Goal: Information Seeking & Learning: Learn about a topic

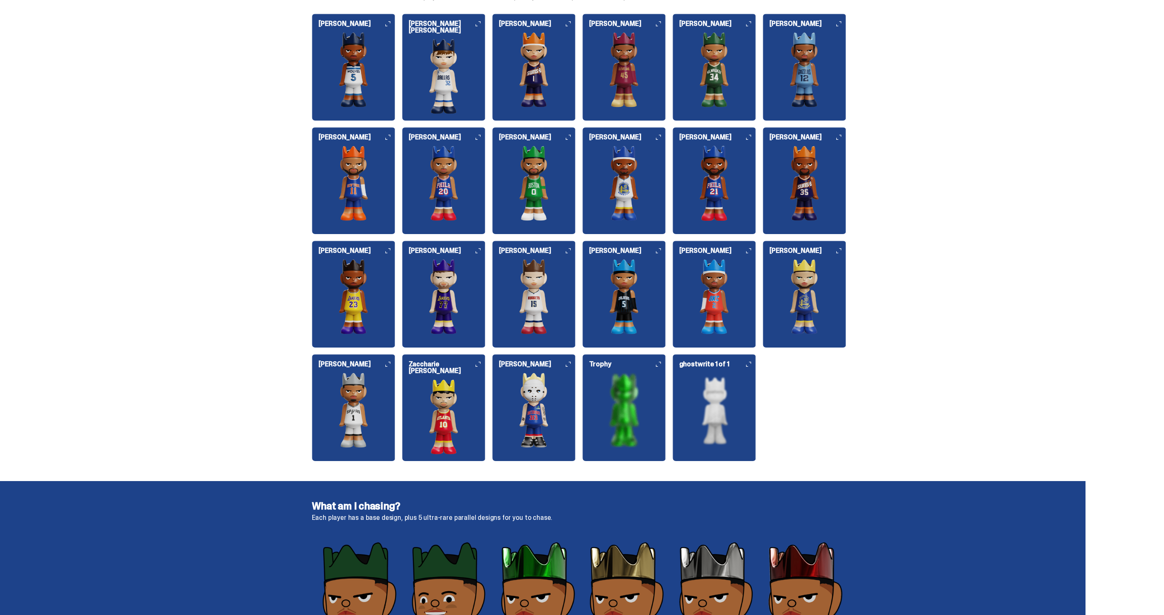
scroll to position [936, 0]
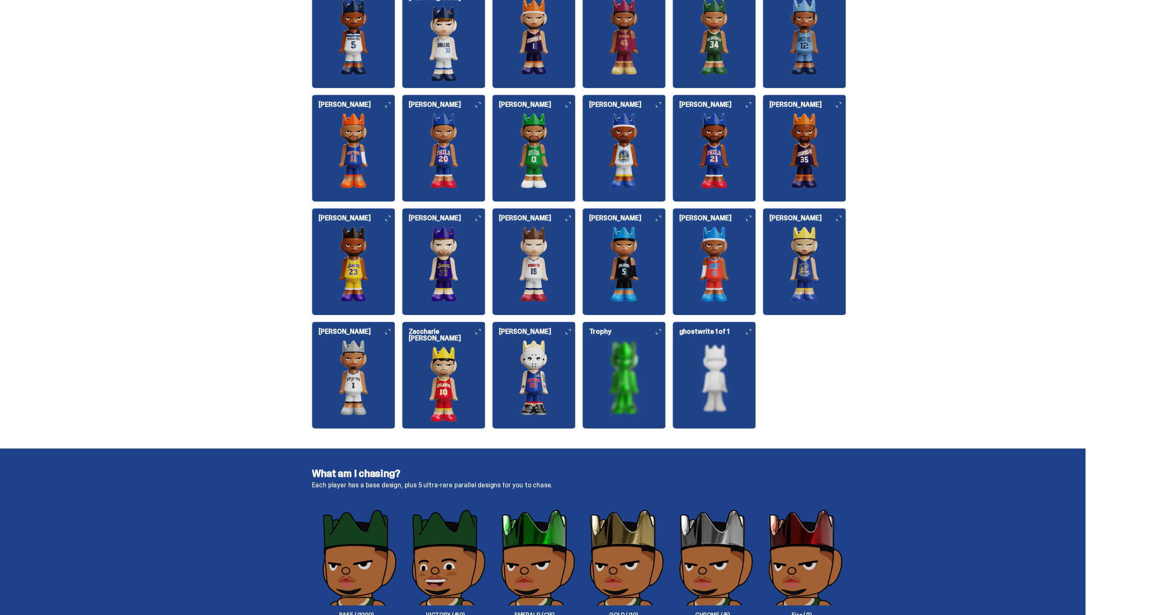
click at [465, 380] on img at bounding box center [444, 384] width 84 height 75
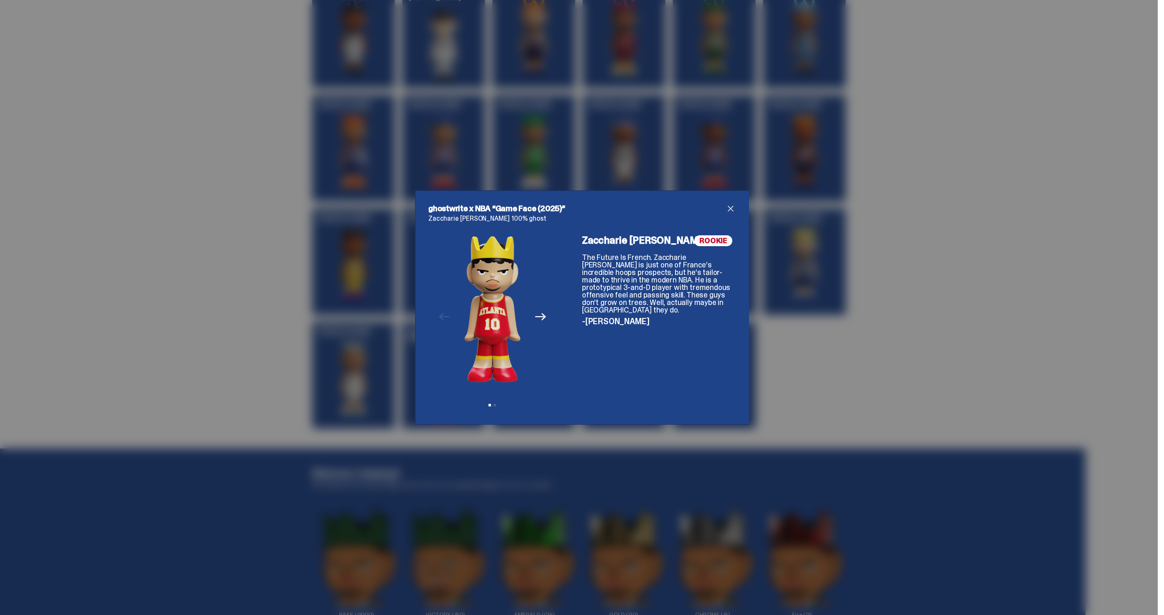
click at [883, 279] on div "ghostwrite x NBA “Game Face (2025)” Zaccharie Risacher 100% ghost Previous Next…" at bounding box center [582, 307] width 1164 height 615
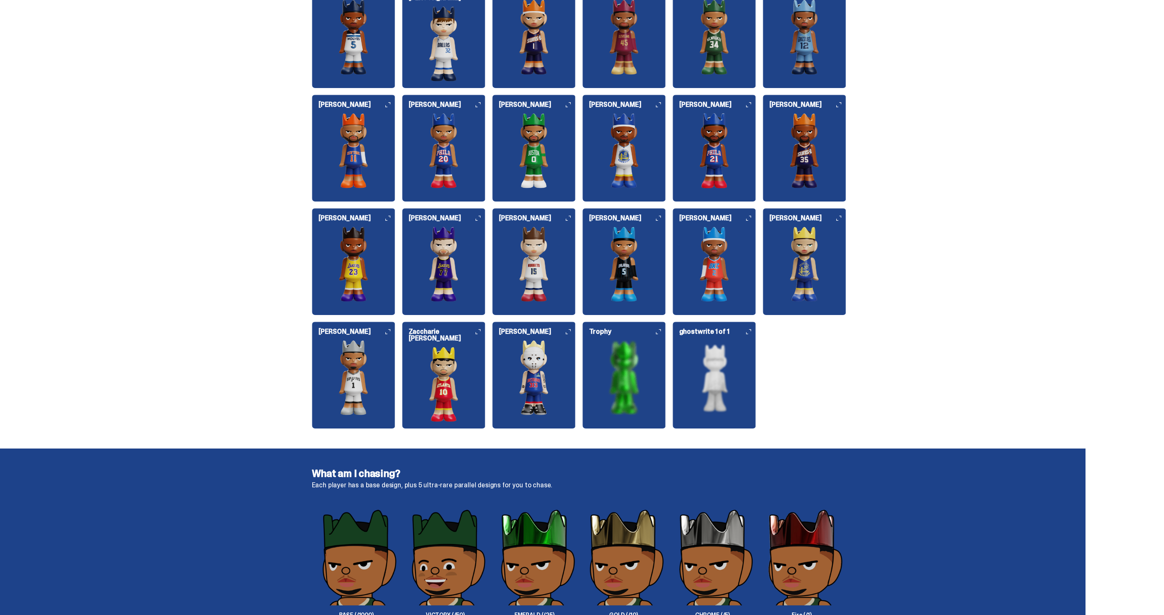
click at [382, 261] on img at bounding box center [354, 264] width 84 height 75
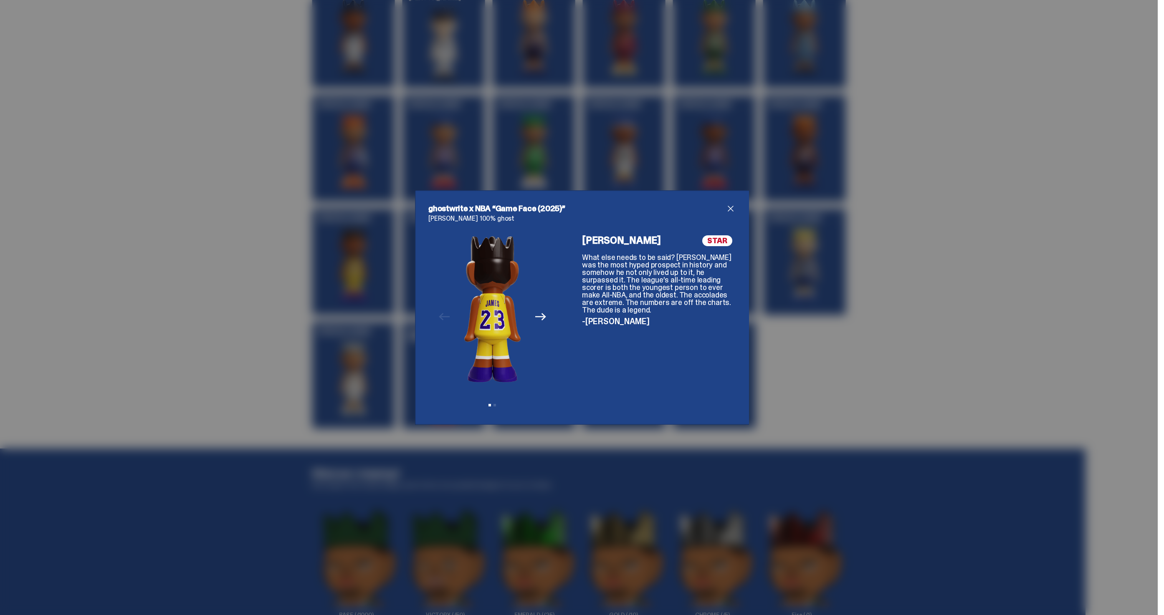
click at [537, 313] on icon "Next" at bounding box center [540, 316] width 11 height 11
click at [738, 211] on div "ghostwrite x NBA “Game Face (2025)” LeBron James 100% ghost Previous Next View …" at bounding box center [582, 307] width 334 height 235
click at [734, 211] on span "close" at bounding box center [731, 209] width 10 height 10
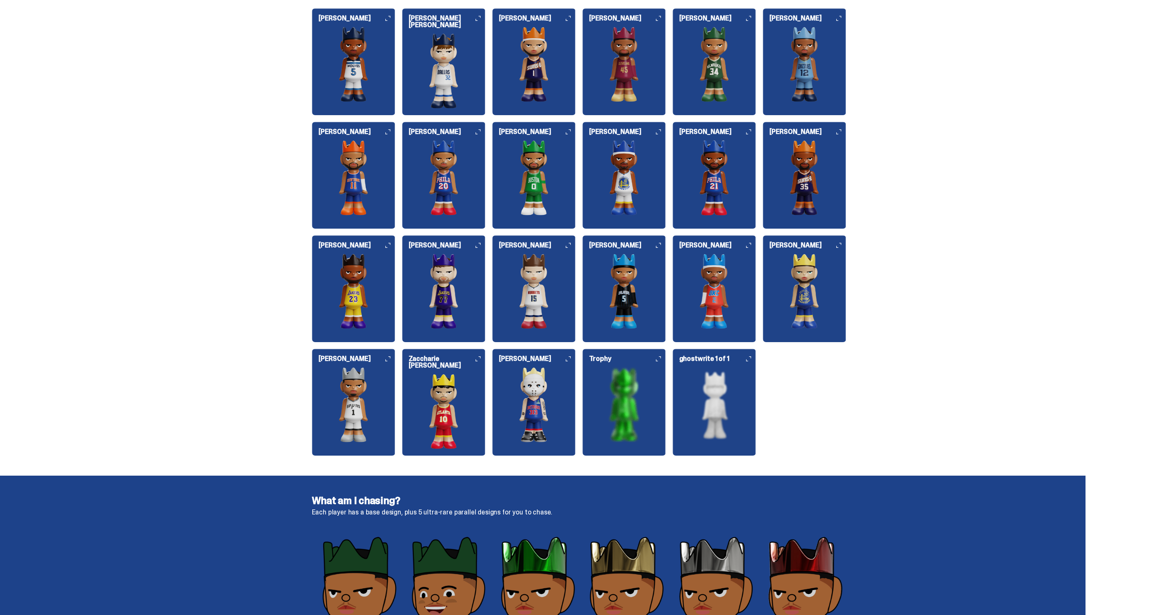
scroll to position [873, 0]
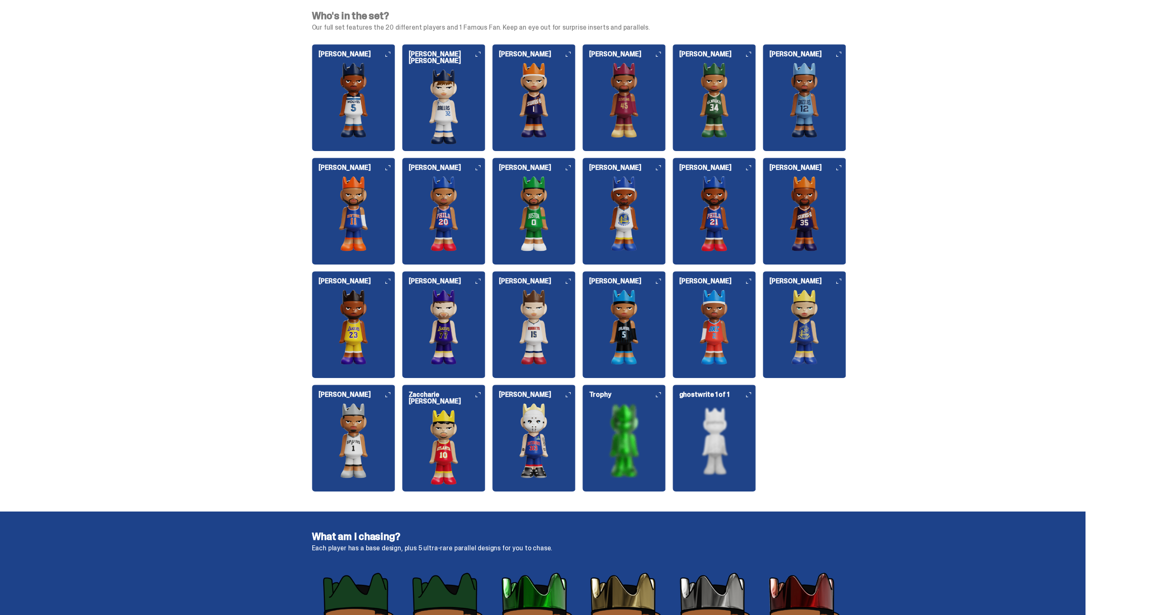
click at [372, 231] on img at bounding box center [354, 213] width 84 height 75
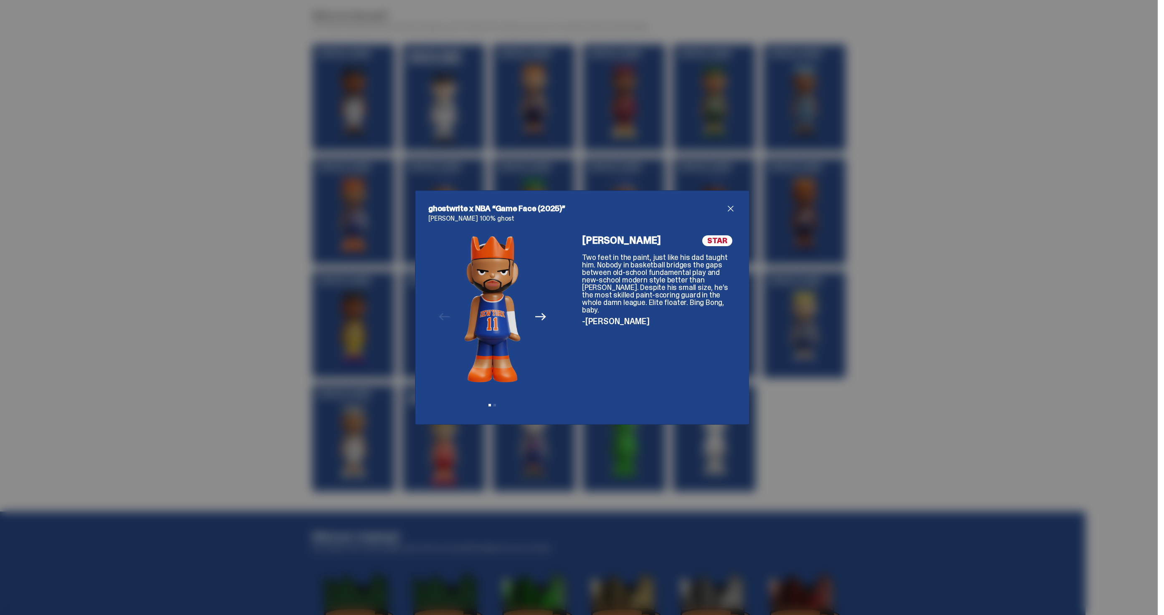
click at [549, 317] on button "Next" at bounding box center [541, 317] width 18 height 18
click at [549, 317] on div "Previous Next View slide 1 View slide 2" at bounding box center [492, 323] width 128 height 176
click at [732, 215] on p "Jalen Brunson 100% ghost" at bounding box center [581, 218] width 307 height 7
click at [732, 214] on div "ghostwrite x NBA “Game Face (2025)” Jalen Brunson 100% ghost Previous Next View…" at bounding box center [581, 308] width 307 height 208
click at [732, 210] on span "close" at bounding box center [731, 209] width 10 height 10
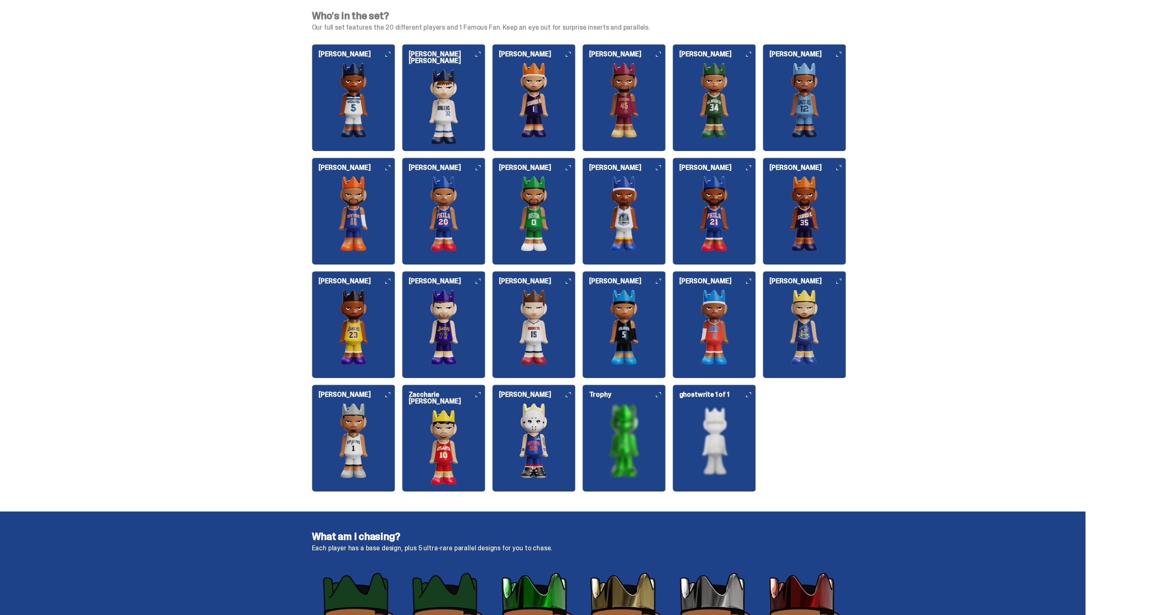
click at [526, 441] on img at bounding box center [534, 440] width 84 height 75
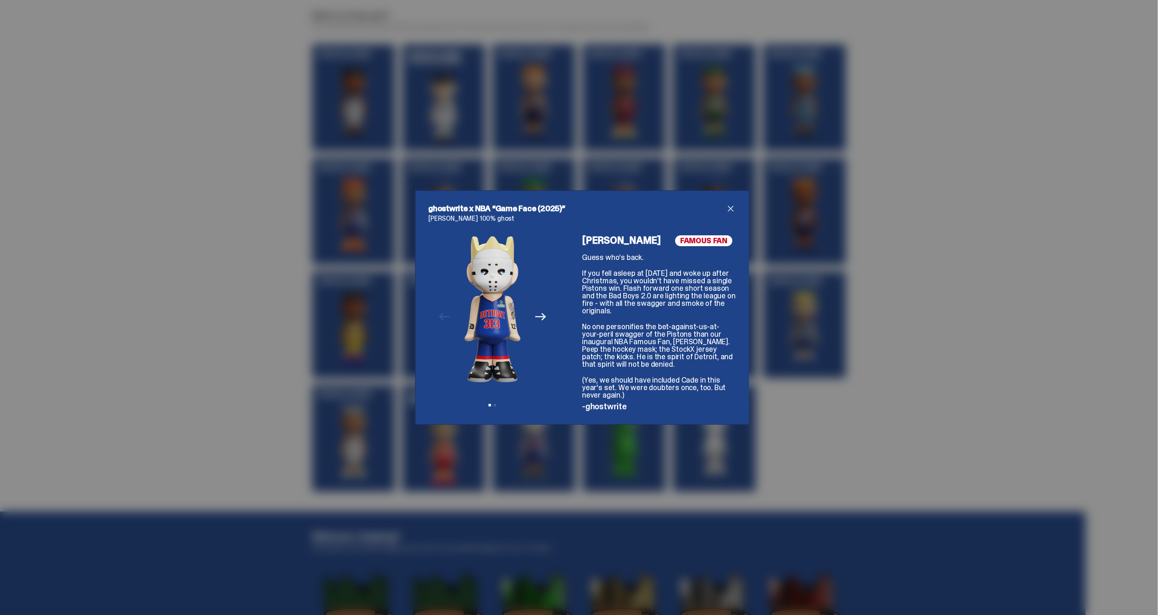
click at [535, 317] on icon "Next" at bounding box center [540, 317] width 11 height 8
click at [731, 211] on span "close" at bounding box center [731, 209] width 10 height 10
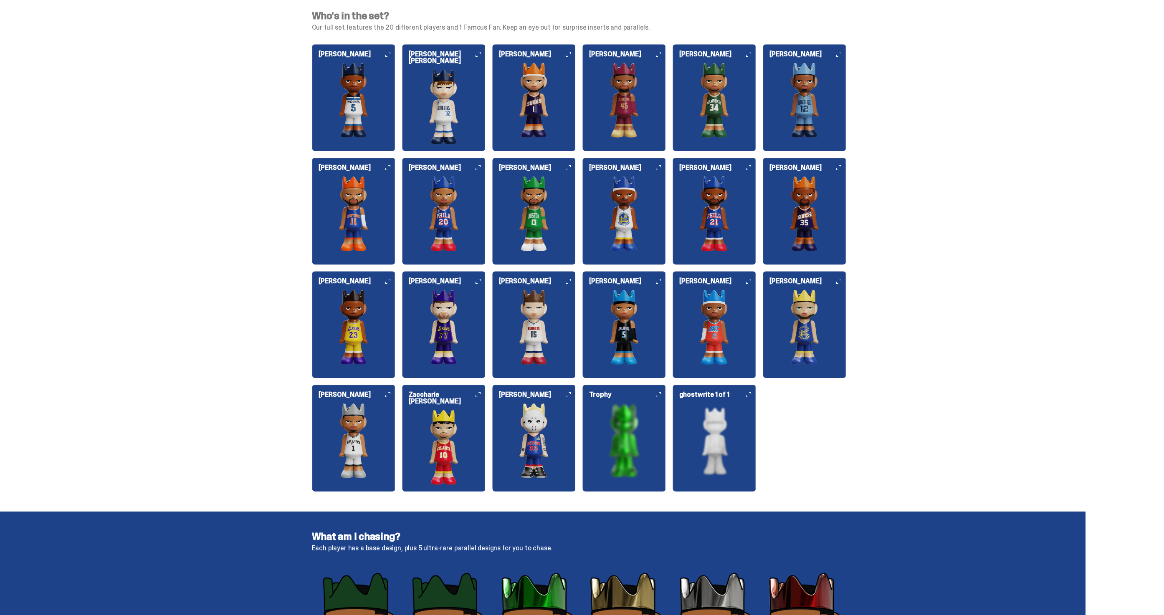
click at [537, 222] on img at bounding box center [534, 213] width 84 height 75
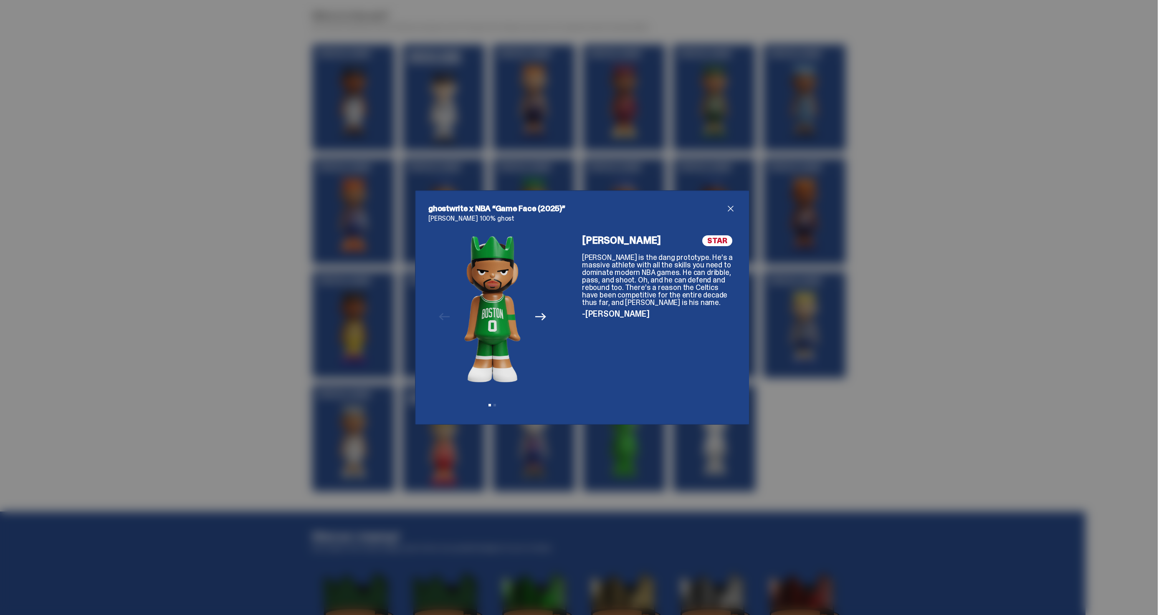
click at [733, 205] on span "close" at bounding box center [731, 209] width 10 height 10
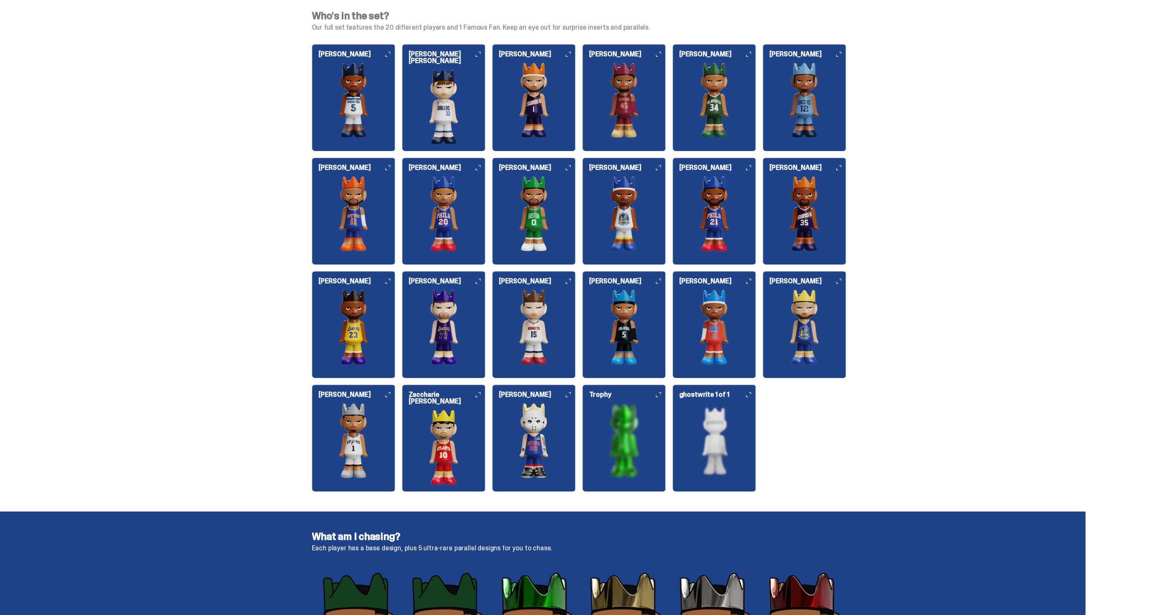
click at [448, 82] on img at bounding box center [444, 106] width 84 height 75
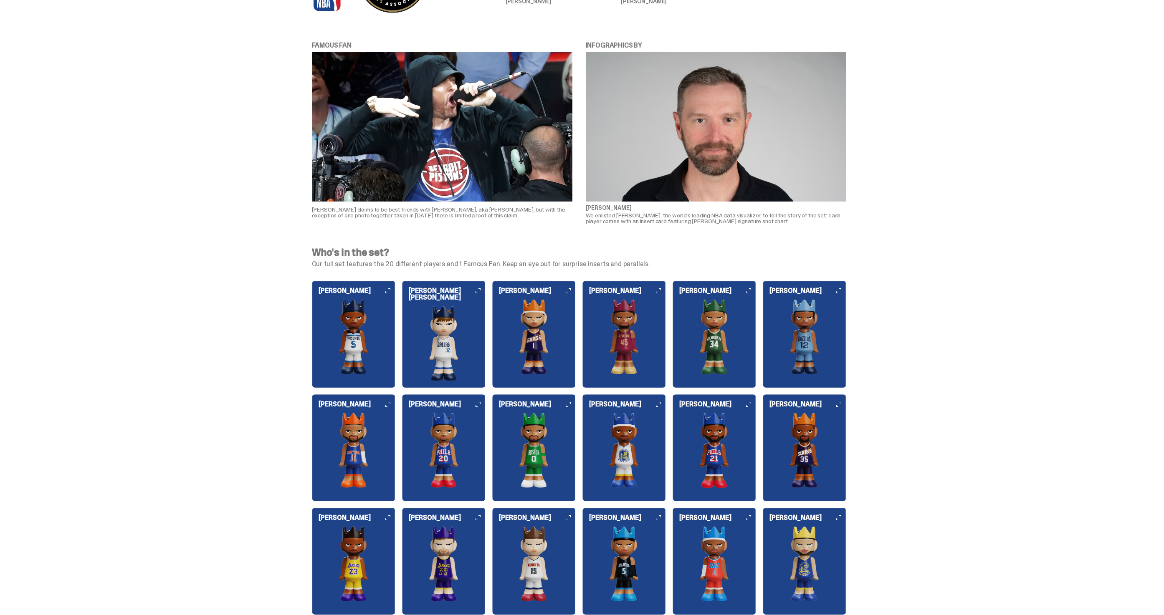
scroll to position [737, 0]
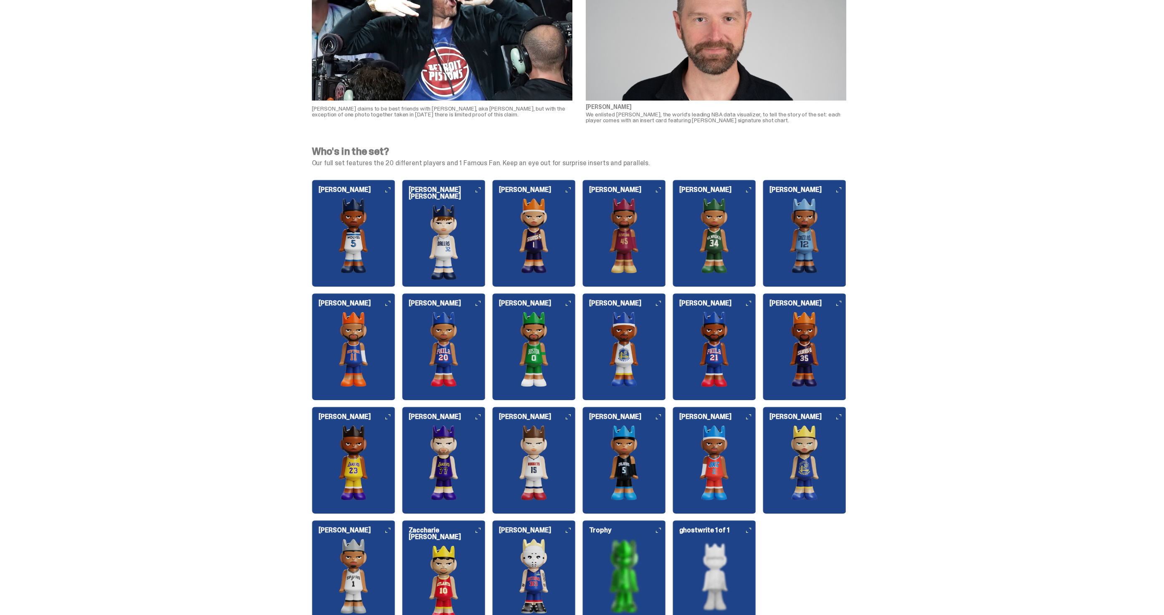
click at [452, 264] on img at bounding box center [444, 242] width 84 height 75
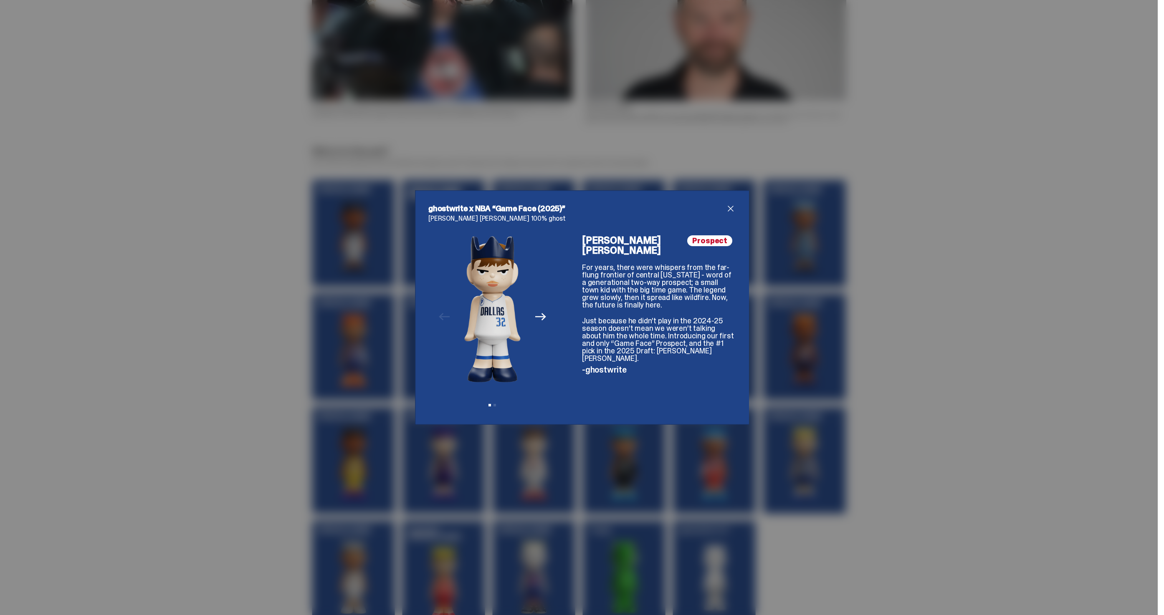
click at [543, 314] on icon "Next" at bounding box center [540, 316] width 11 height 11
click at [729, 207] on span "close" at bounding box center [731, 209] width 10 height 10
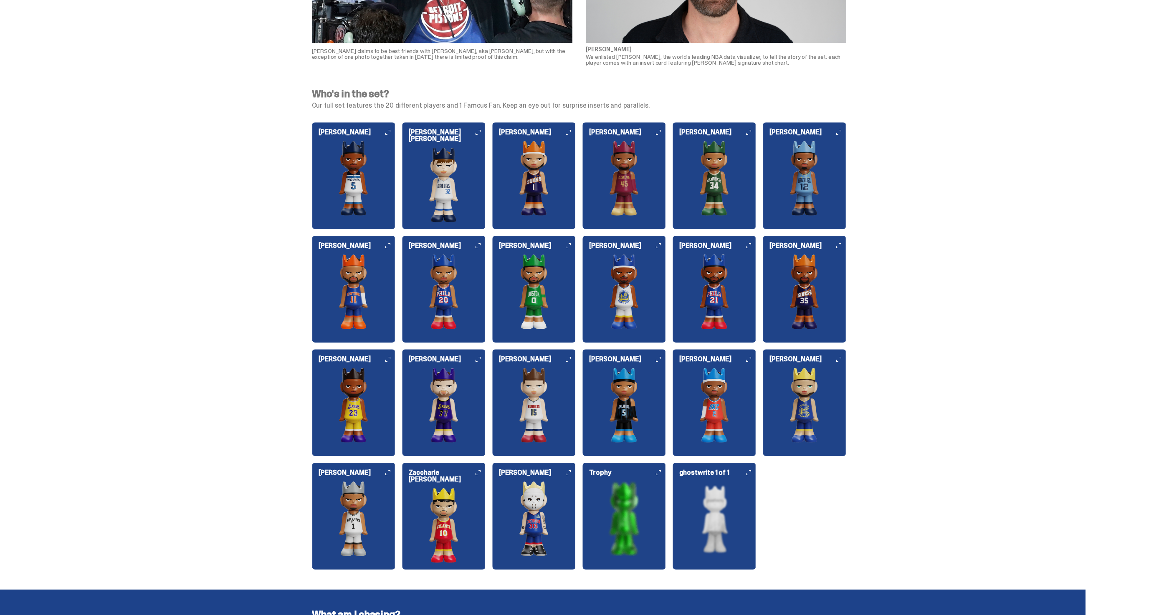
scroll to position [823, 0]
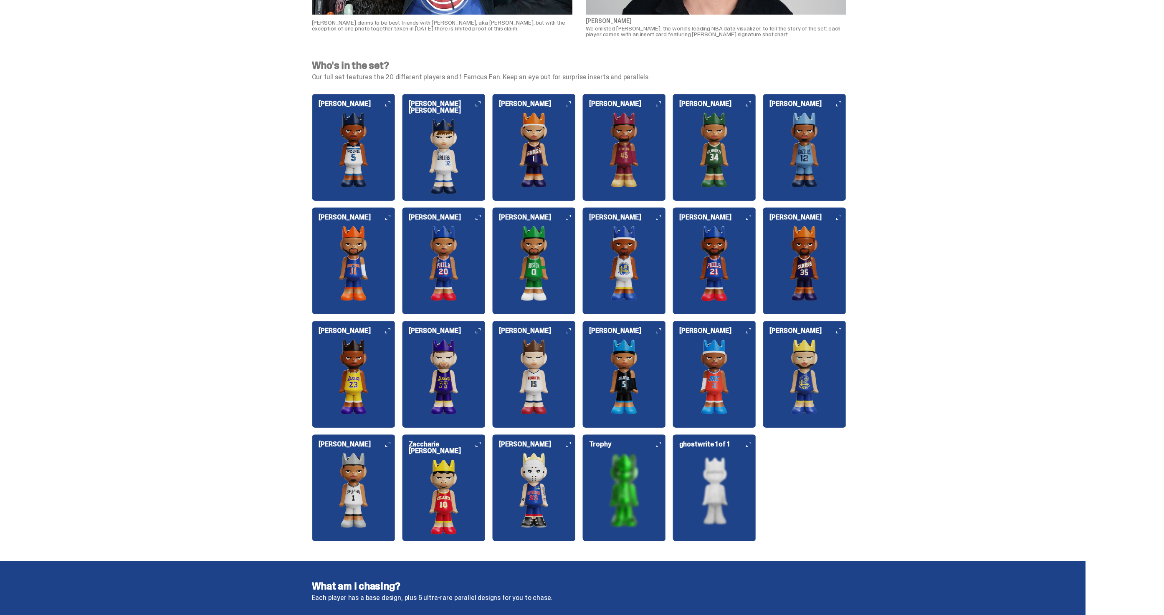
click at [555, 468] on img at bounding box center [534, 490] width 84 height 75
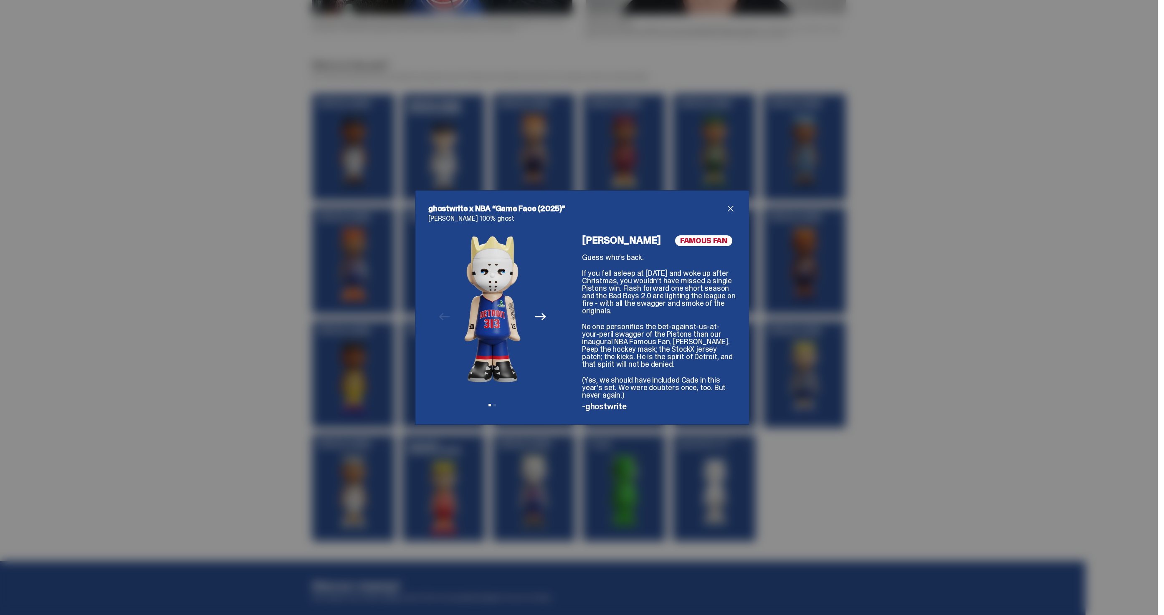
click at [737, 210] on div "ghostwrite x NBA “Game Face (2025)” Eminem 100% ghost Previous Next View slide …" at bounding box center [582, 307] width 334 height 235
click at [732, 210] on span "close" at bounding box center [731, 209] width 10 height 10
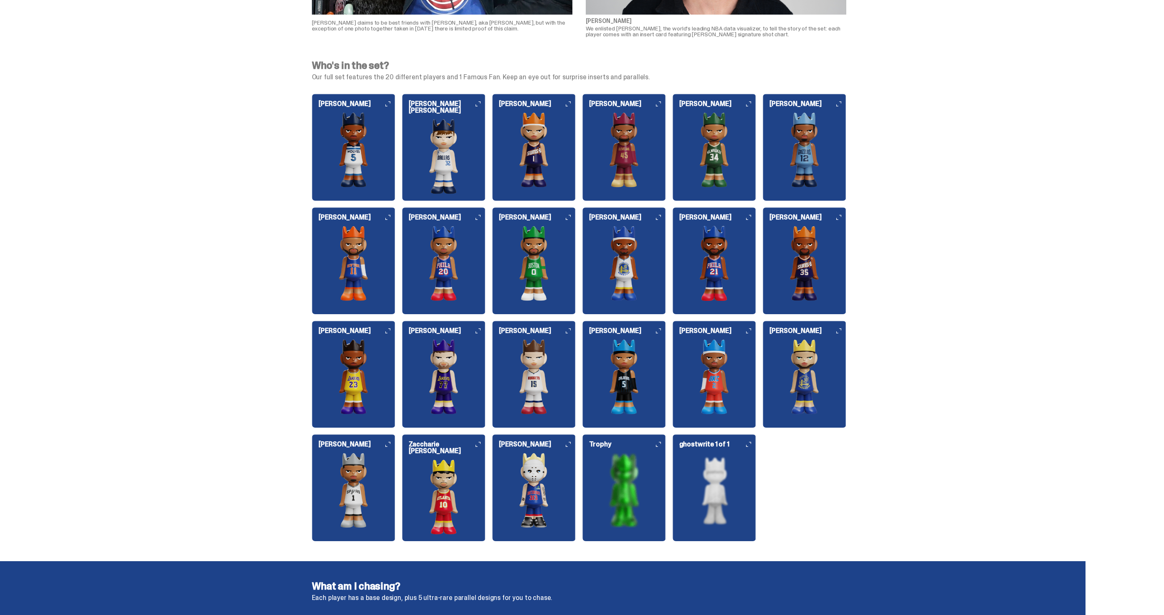
click at [464, 176] on img at bounding box center [444, 156] width 84 height 75
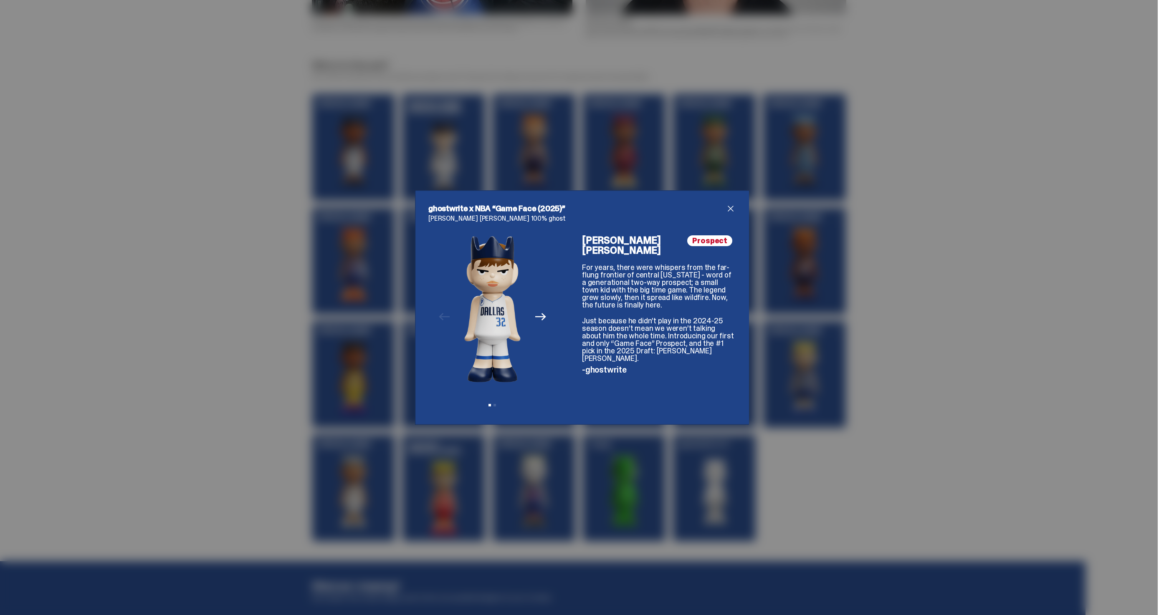
click at [541, 318] on icon "Next" at bounding box center [540, 316] width 11 height 11
click at [453, 319] on div "Previous Next View slide 1 View slide 2" at bounding box center [492, 323] width 128 height 176
click at [443, 318] on icon "Previous" at bounding box center [444, 316] width 11 height 11
click at [730, 214] on div "ghostwrite x NBA “Game Face (2025)” Cooper Flagg 100% ghost Previous Next View …" at bounding box center [581, 308] width 307 height 208
click at [734, 205] on span "close" at bounding box center [731, 209] width 10 height 10
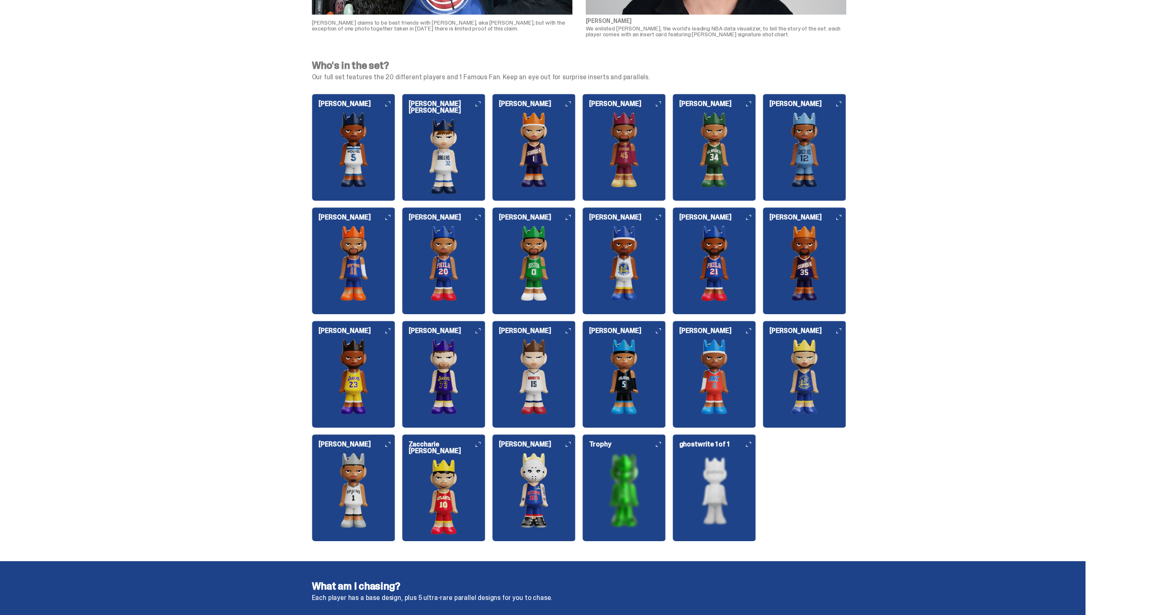
click at [475, 150] on img at bounding box center [444, 156] width 84 height 75
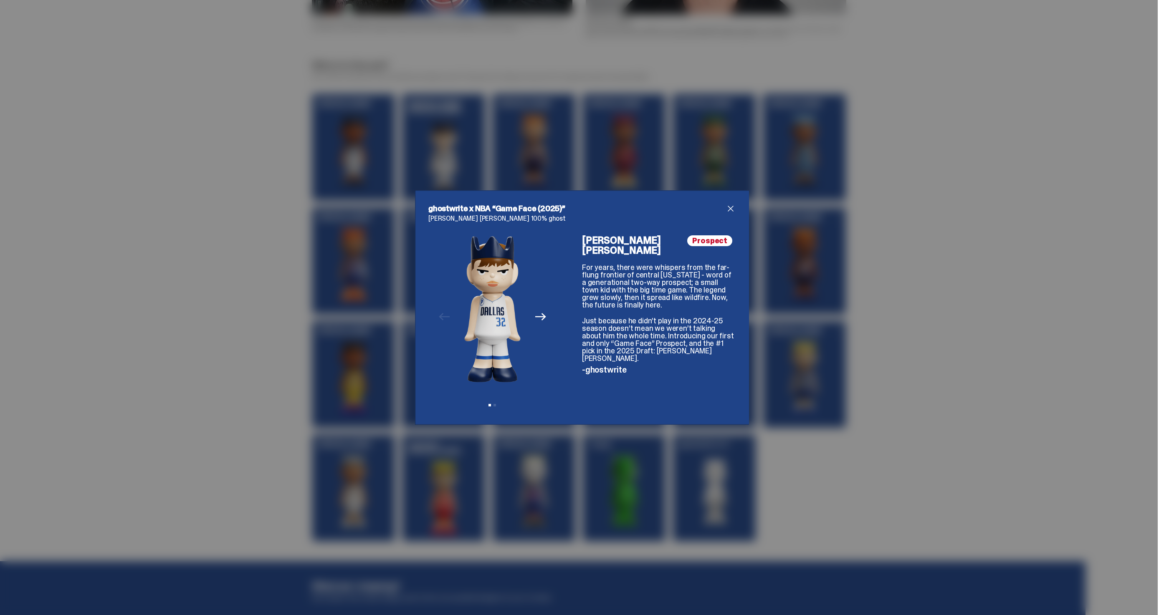
click at [728, 208] on span "close" at bounding box center [731, 209] width 10 height 10
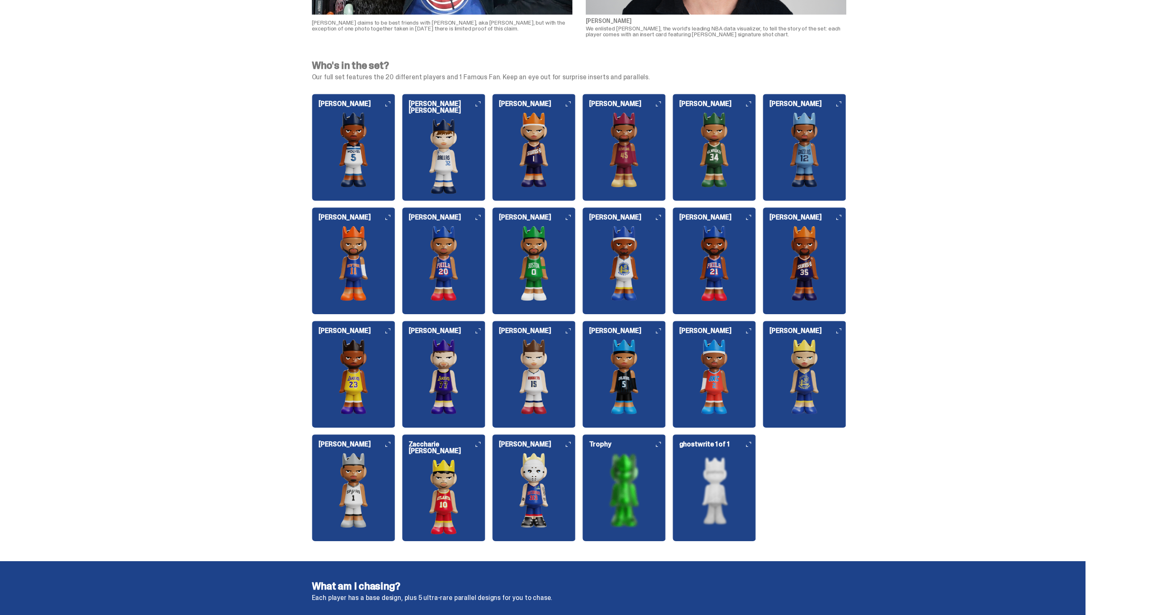
scroll to position [815, 0]
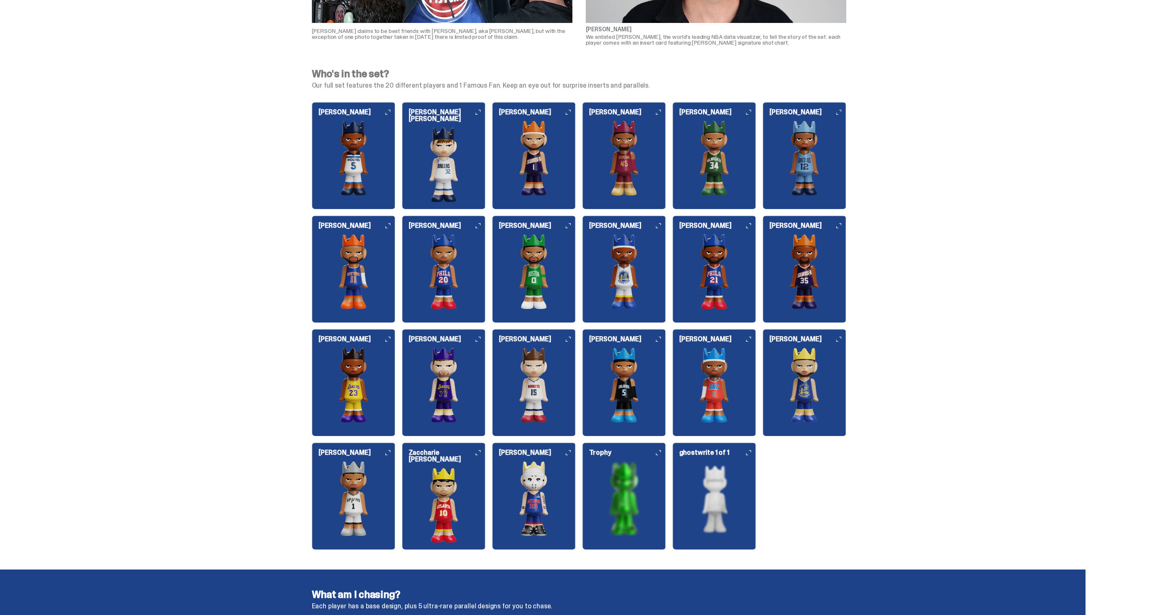
click at [483, 89] on p "Our full set features the 20 different players and 1 Famous Fan. Keep an eye ou…" at bounding box center [579, 85] width 534 height 7
click at [493, 85] on p "Our full set features the 20 different players and 1 Famous Fan. Keep an eye ou…" at bounding box center [579, 85] width 534 height 7
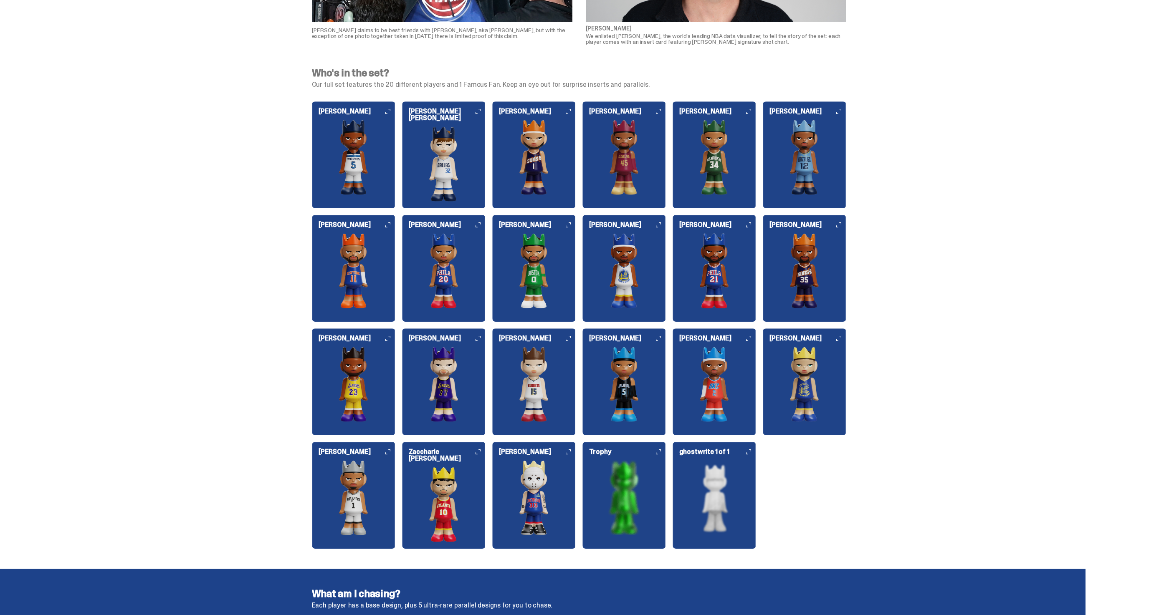
scroll to position [818, 0]
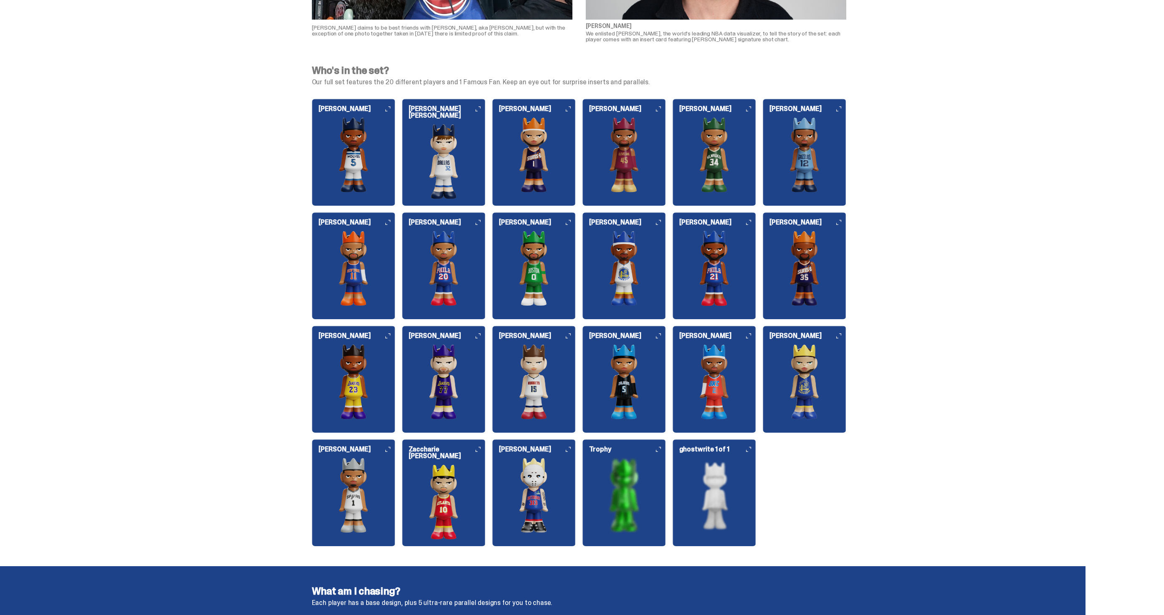
click at [519, 155] on img at bounding box center [534, 154] width 84 height 75
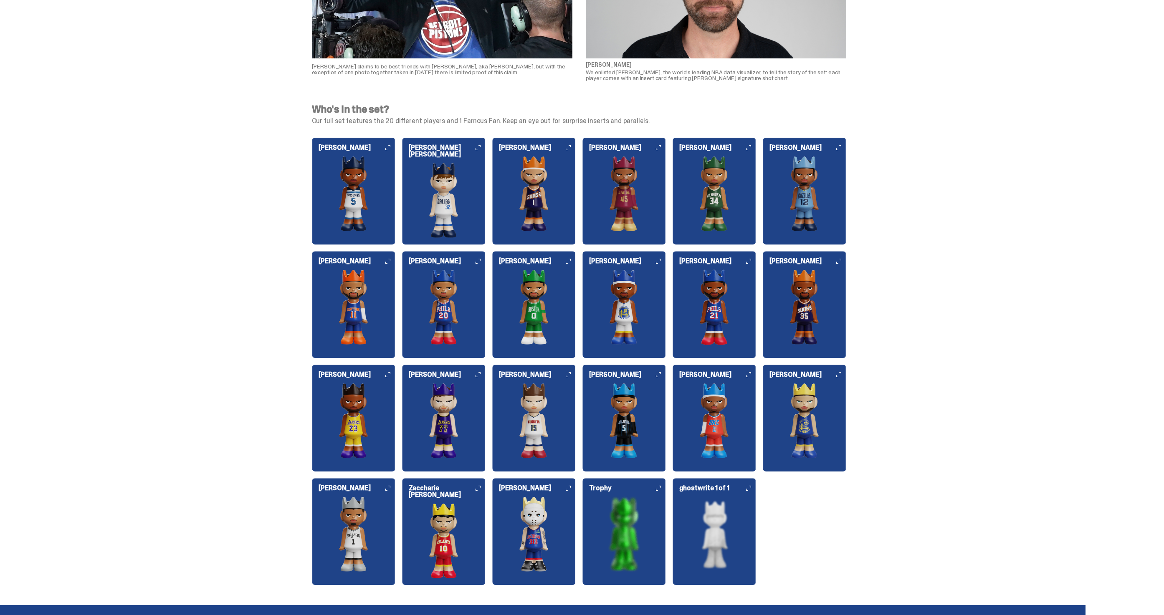
scroll to position [819, 0]
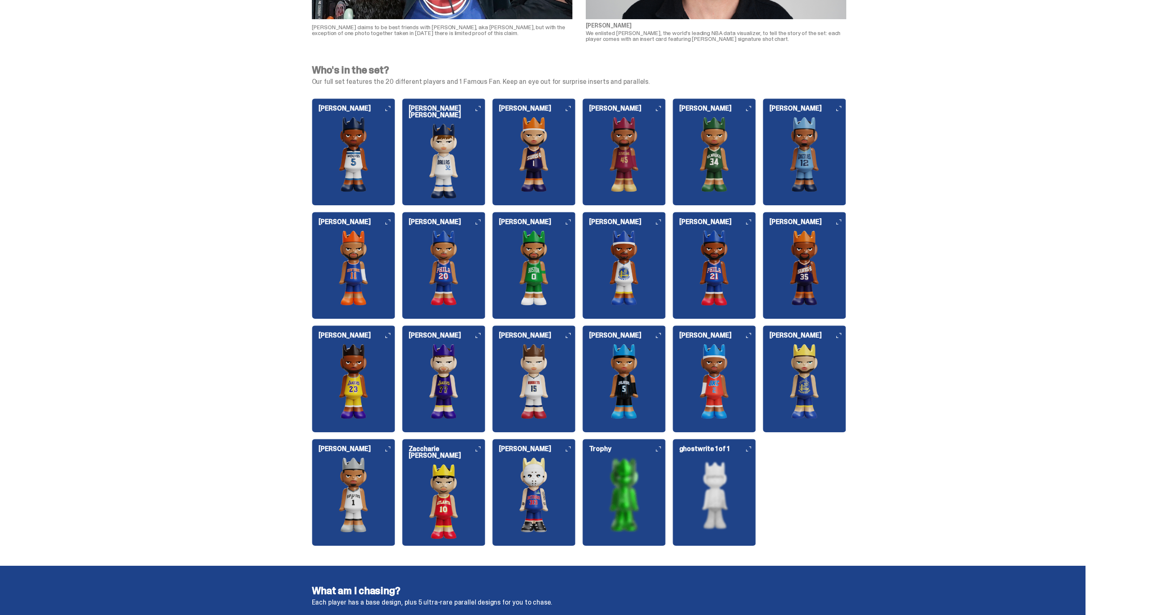
click at [358, 378] on img at bounding box center [354, 381] width 84 height 75
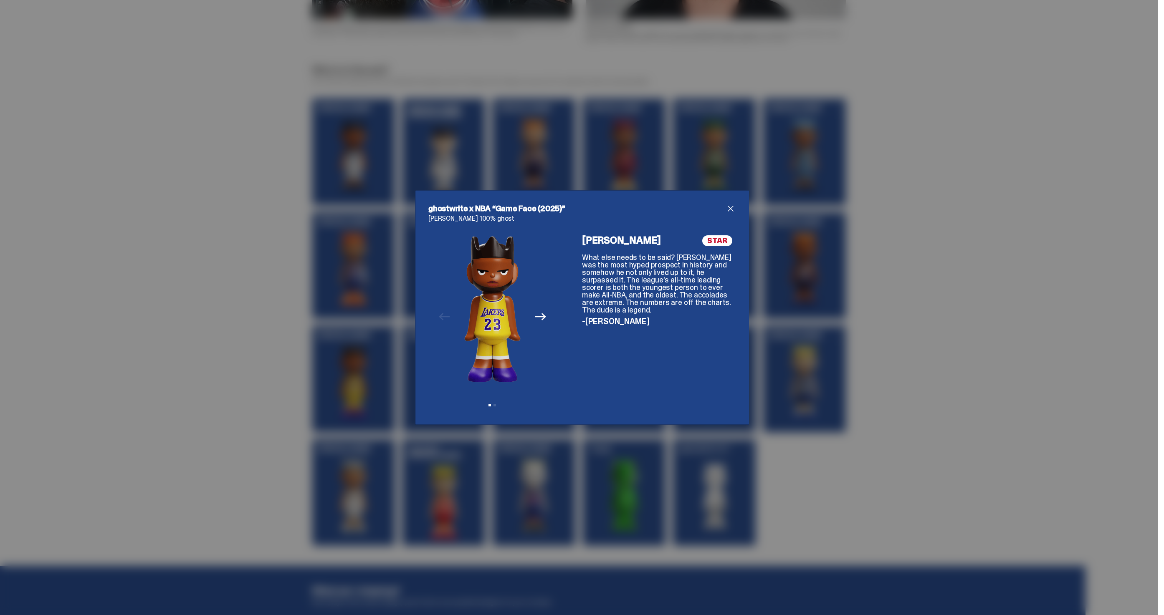
click at [923, 397] on div "ghostwrite x NBA “Game Face (2025)” LeBron James 100% ghost Previous Next View …" at bounding box center [582, 307] width 1164 height 615
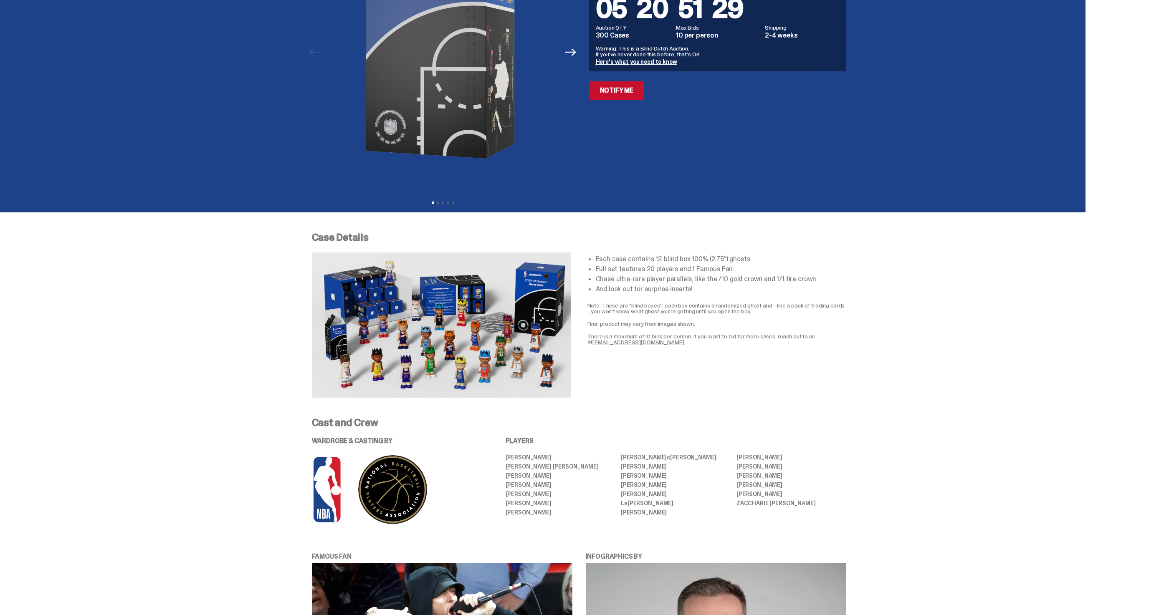
scroll to position [0, 0]
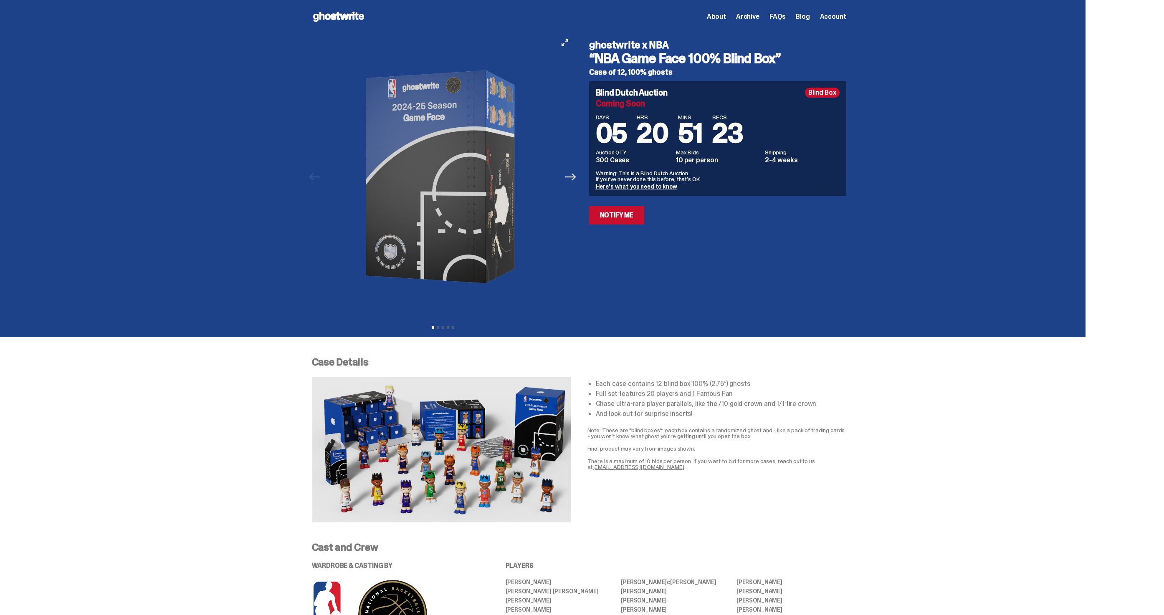
click at [572, 178] on icon "Next" at bounding box center [570, 177] width 11 height 11
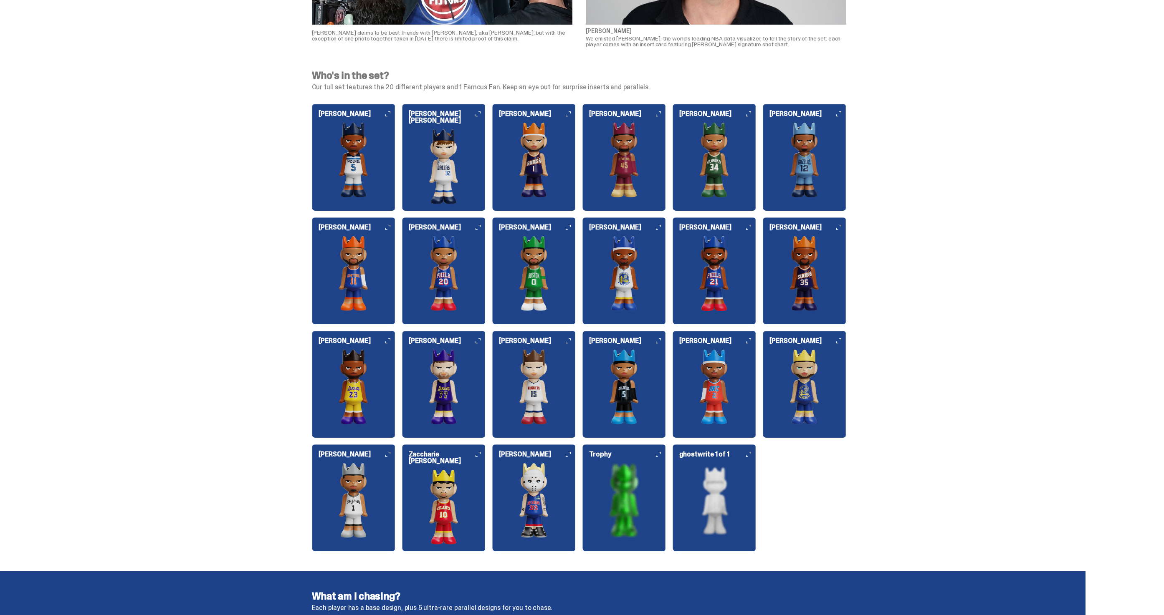
scroll to position [813, 0]
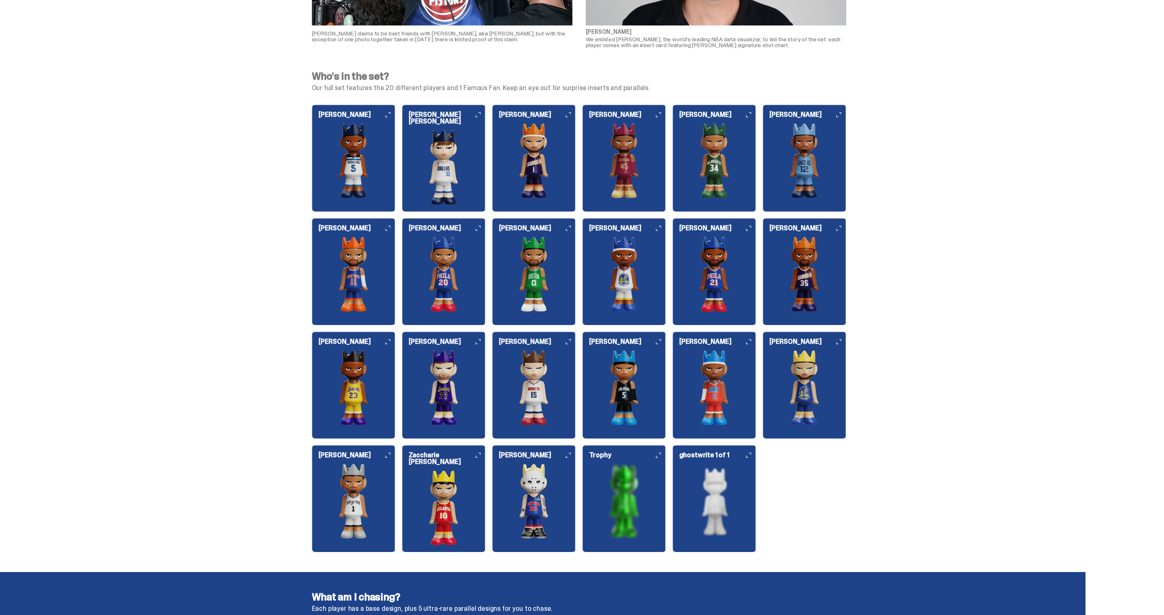
click at [367, 408] on img at bounding box center [354, 387] width 84 height 75
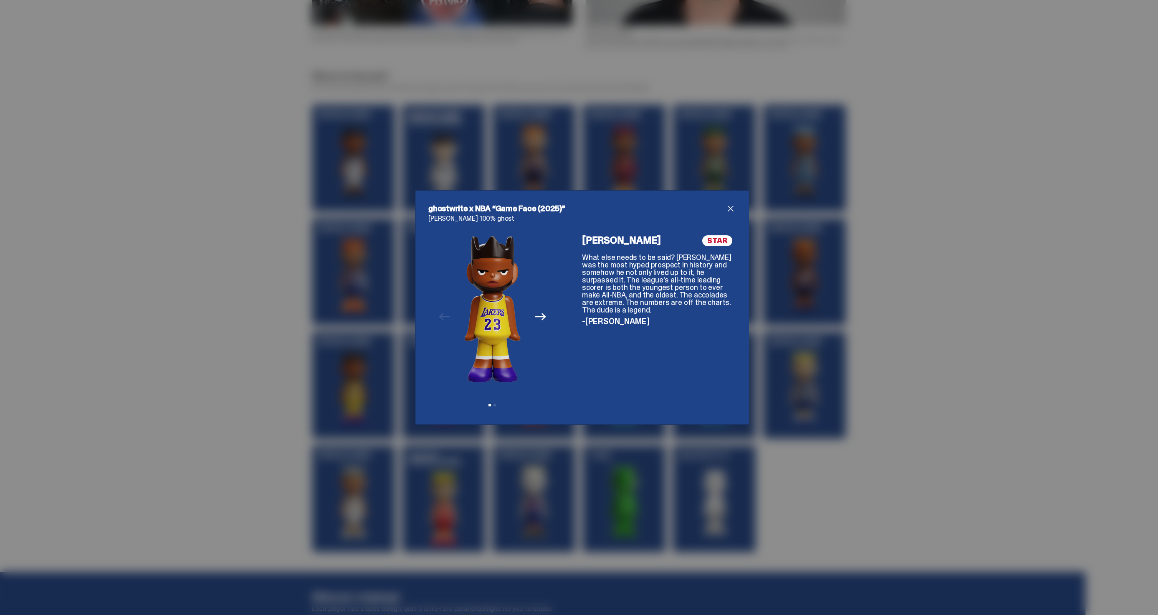
click at [731, 209] on span "close" at bounding box center [731, 209] width 10 height 10
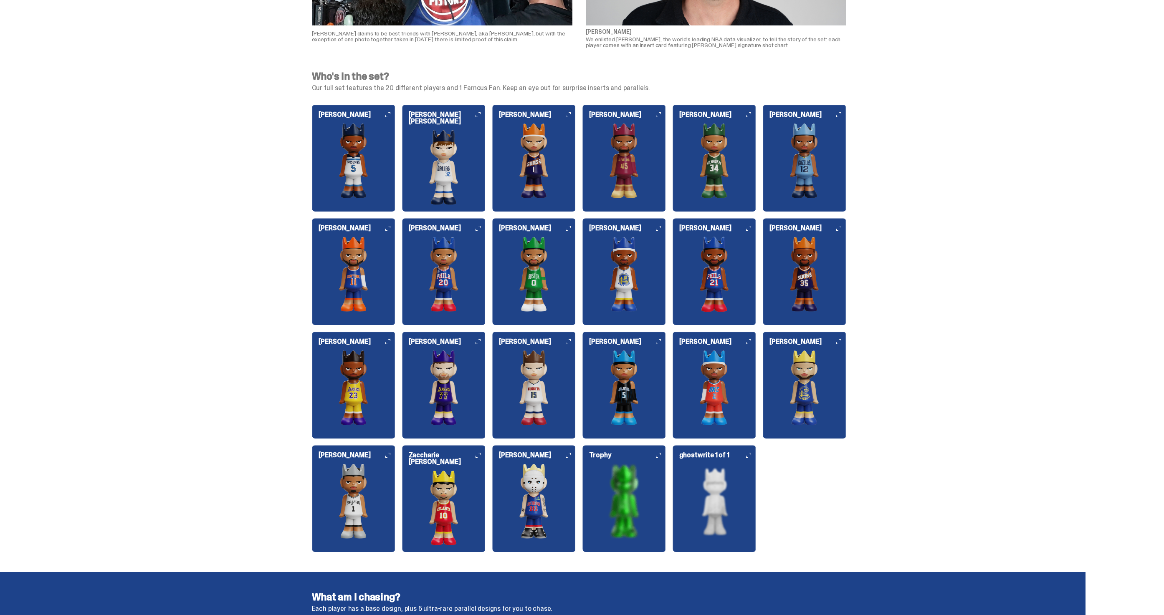
click at [751, 340] on icon at bounding box center [748, 341] width 5 height 5
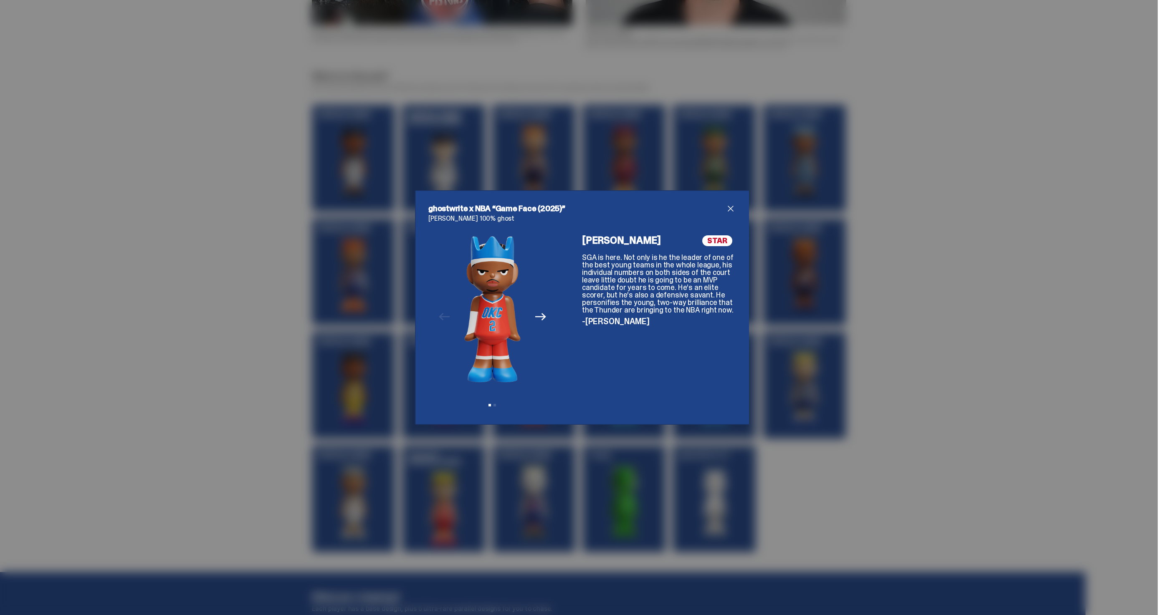
click at [731, 209] on span "close" at bounding box center [731, 209] width 10 height 10
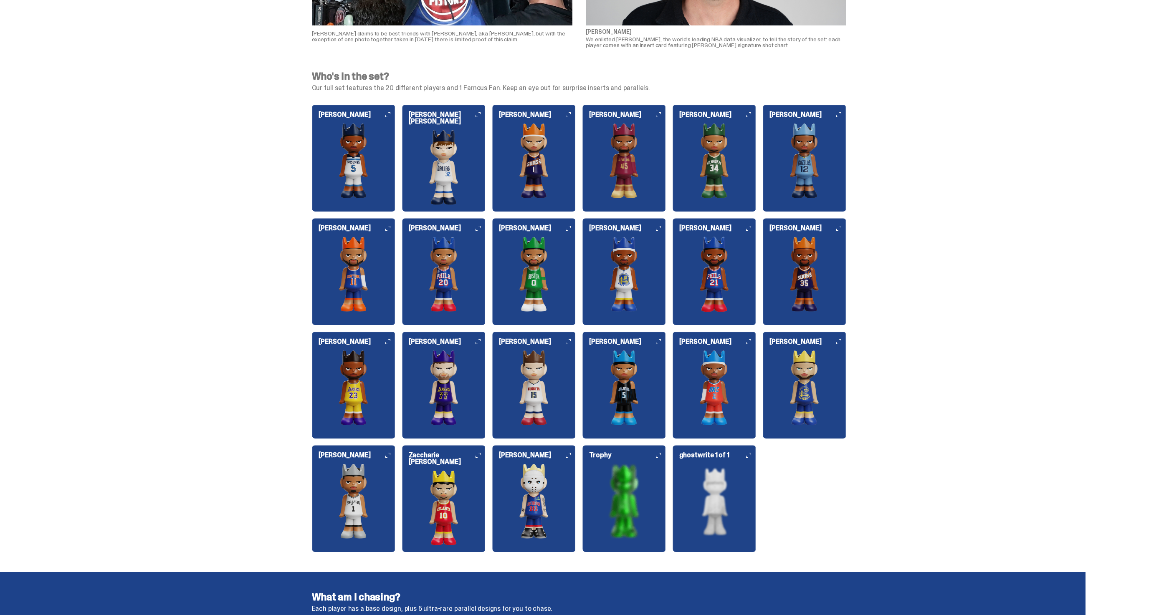
click at [454, 153] on img at bounding box center [444, 167] width 84 height 75
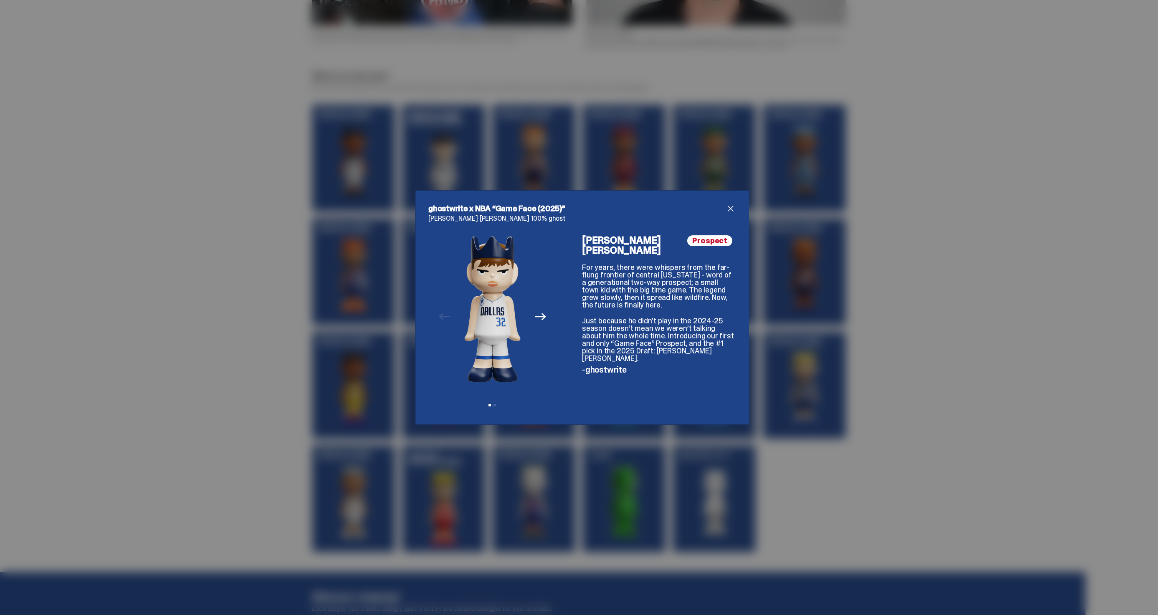
click at [727, 207] on span "close" at bounding box center [731, 209] width 10 height 10
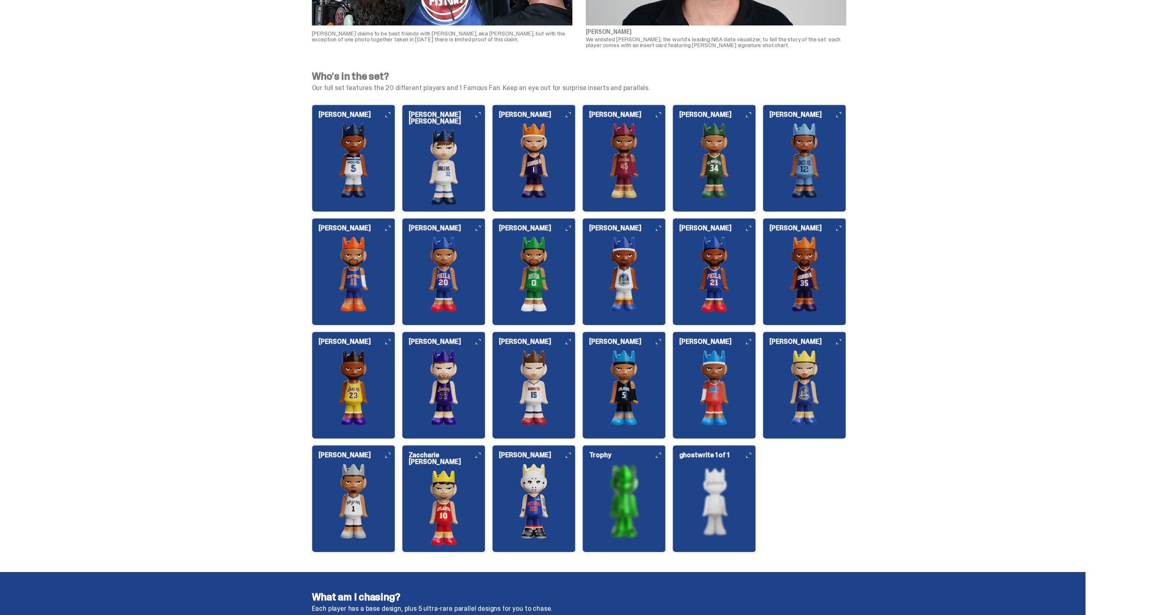
click at [340, 408] on img at bounding box center [354, 387] width 84 height 75
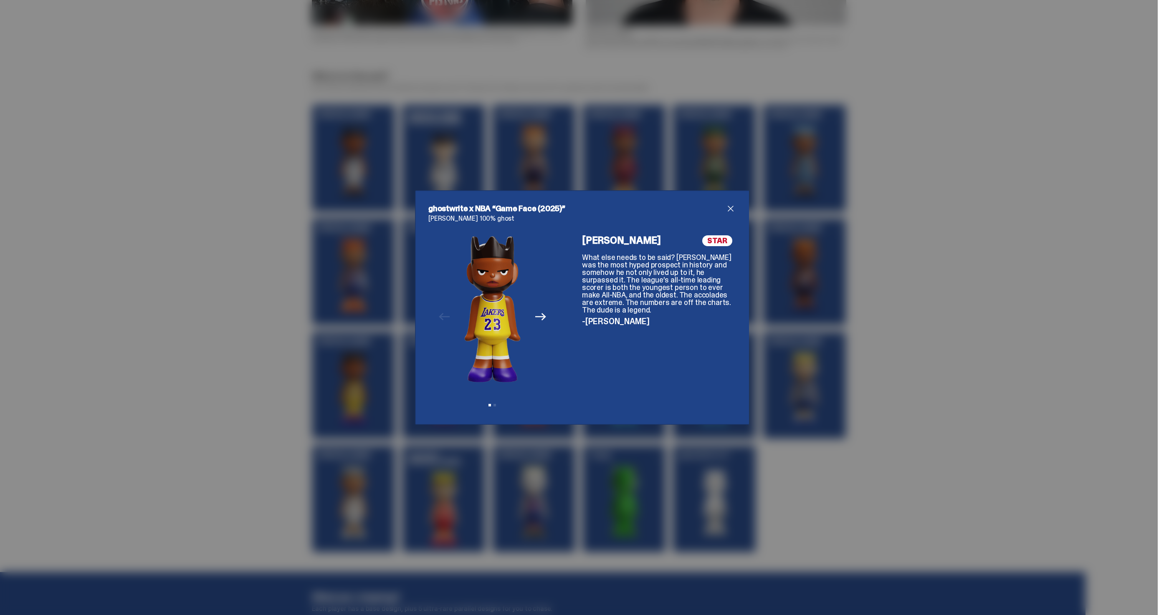
click at [728, 211] on span "close" at bounding box center [731, 209] width 10 height 10
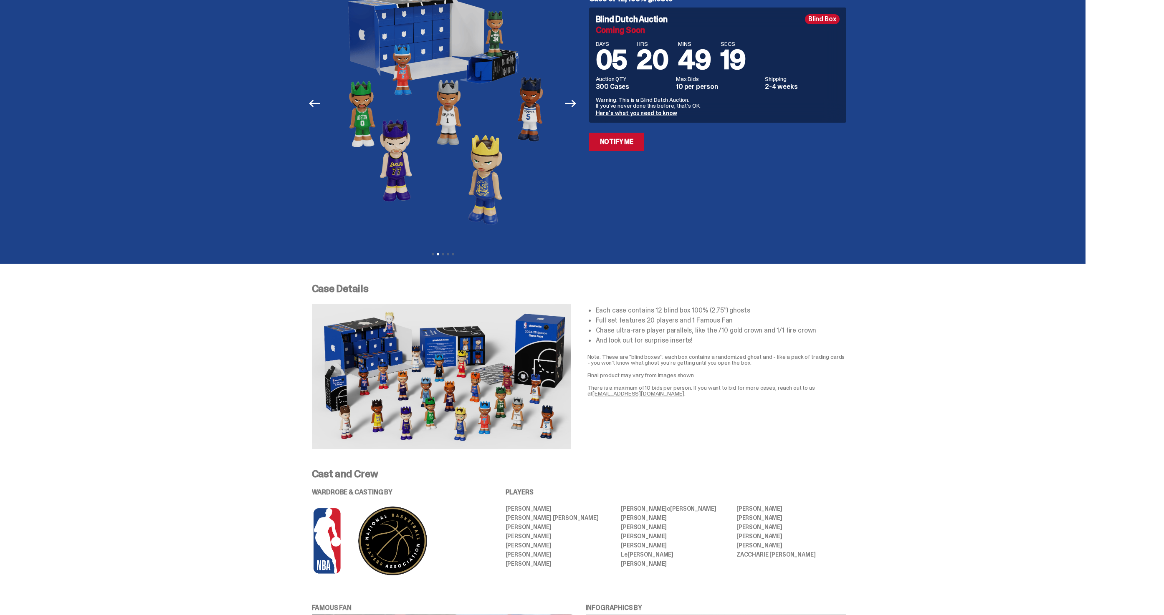
scroll to position [78, 0]
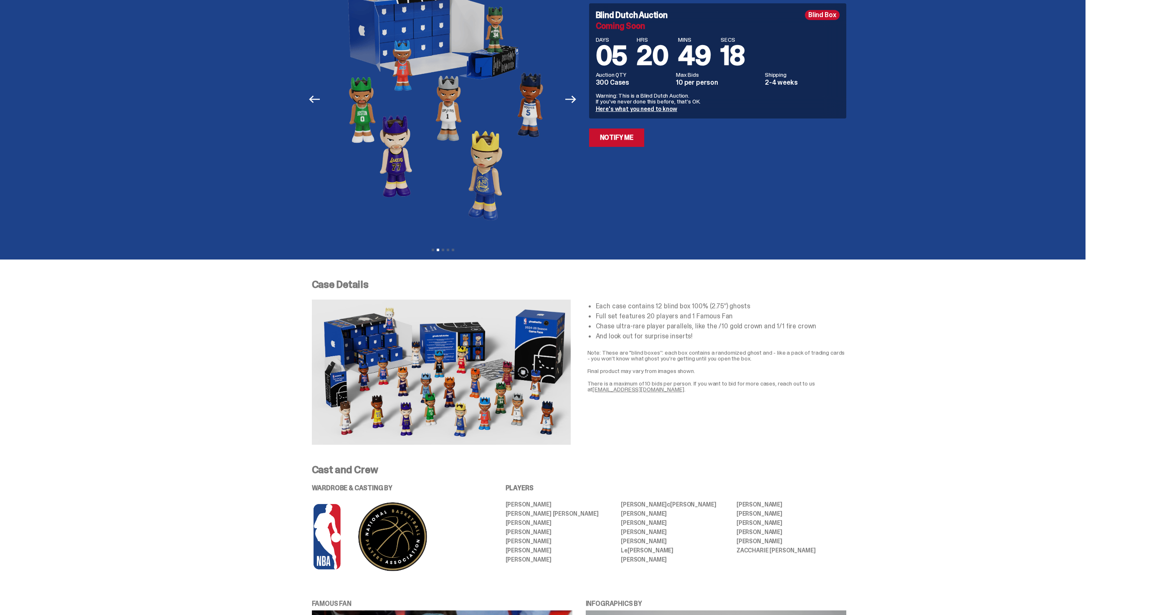
click at [577, 105] on button "Next" at bounding box center [571, 99] width 18 height 18
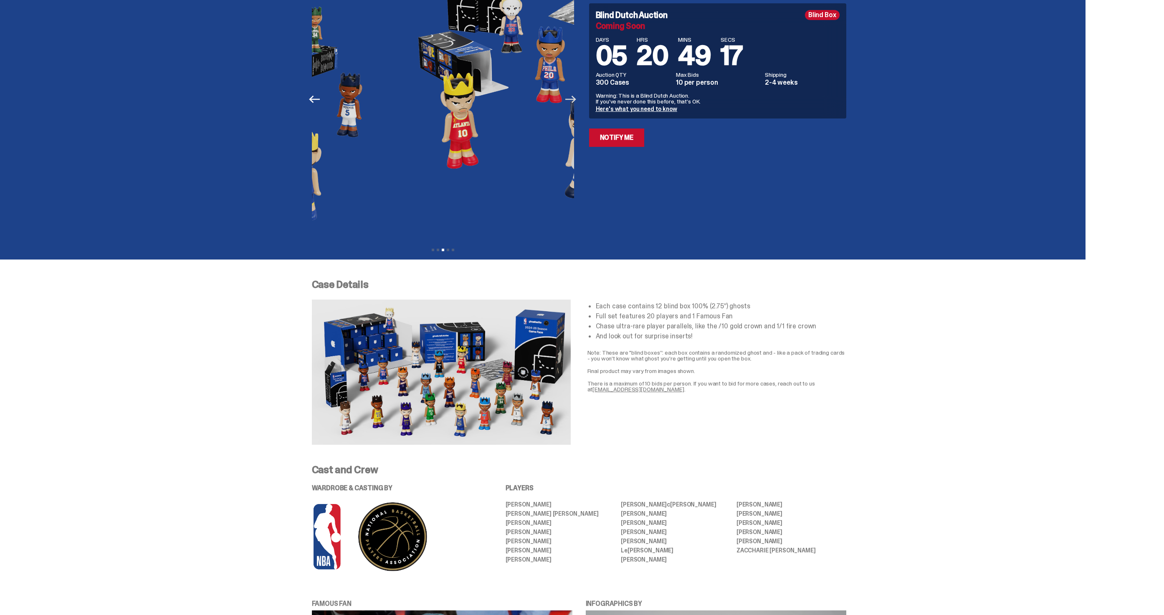
click at [575, 97] on icon "Next" at bounding box center [570, 99] width 11 height 11
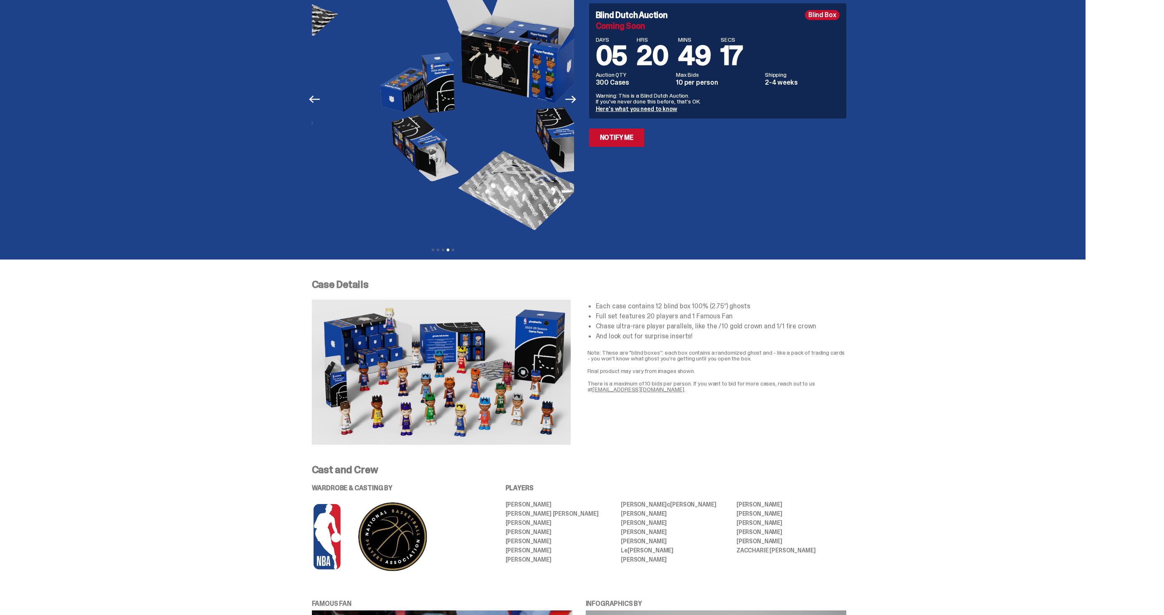
scroll to position [0, 0]
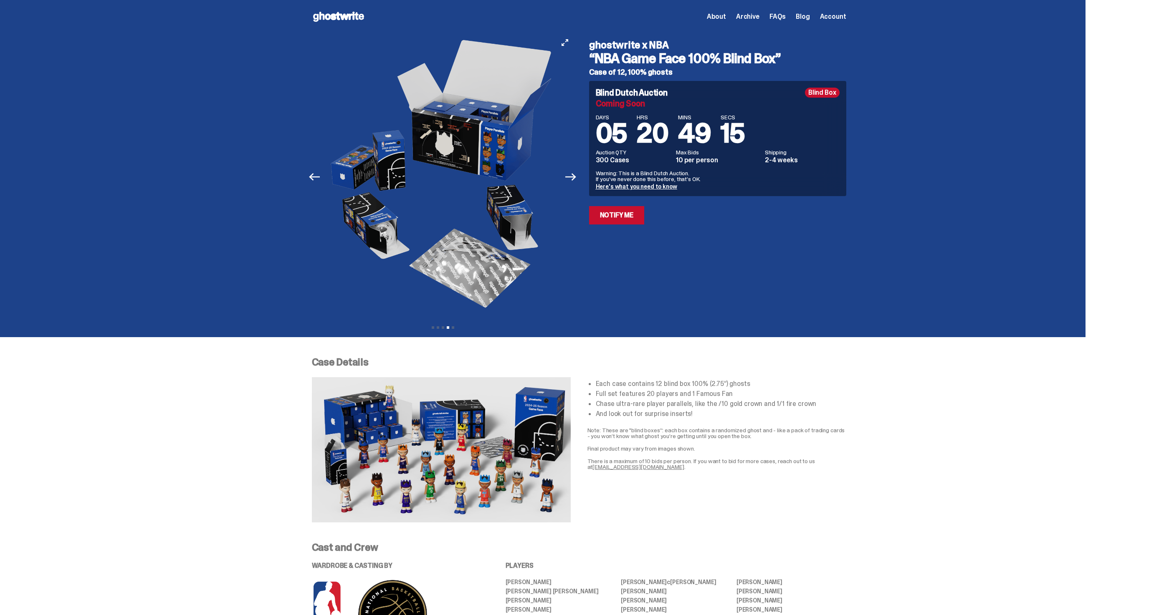
click at [315, 168] on button "Previous" at bounding box center [315, 177] width 18 height 18
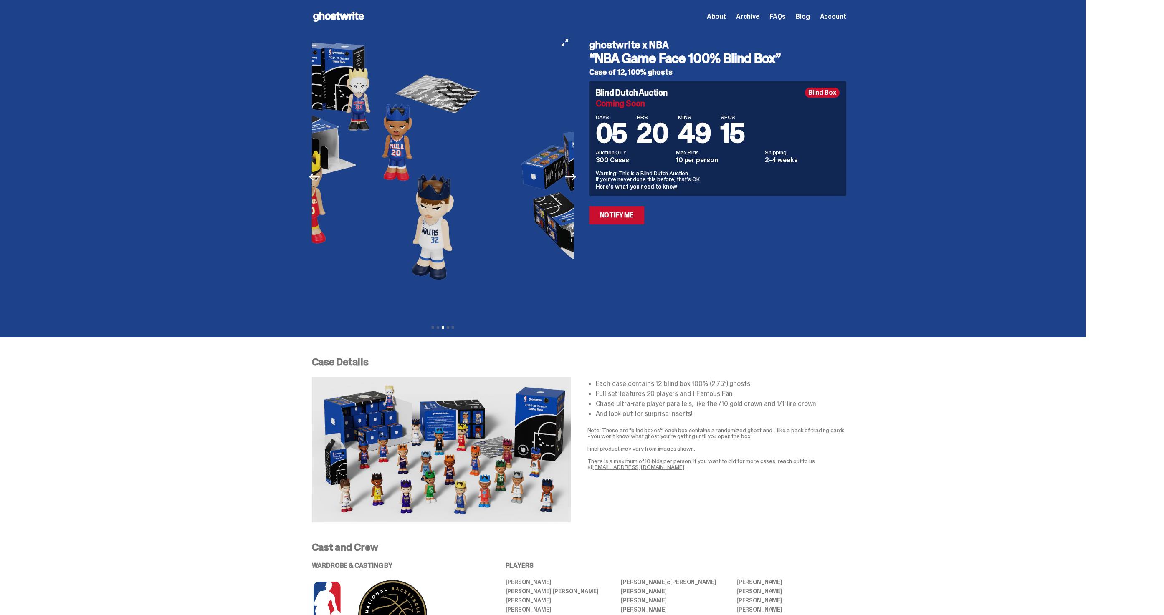
click at [315, 168] on button "Previous" at bounding box center [315, 177] width 18 height 18
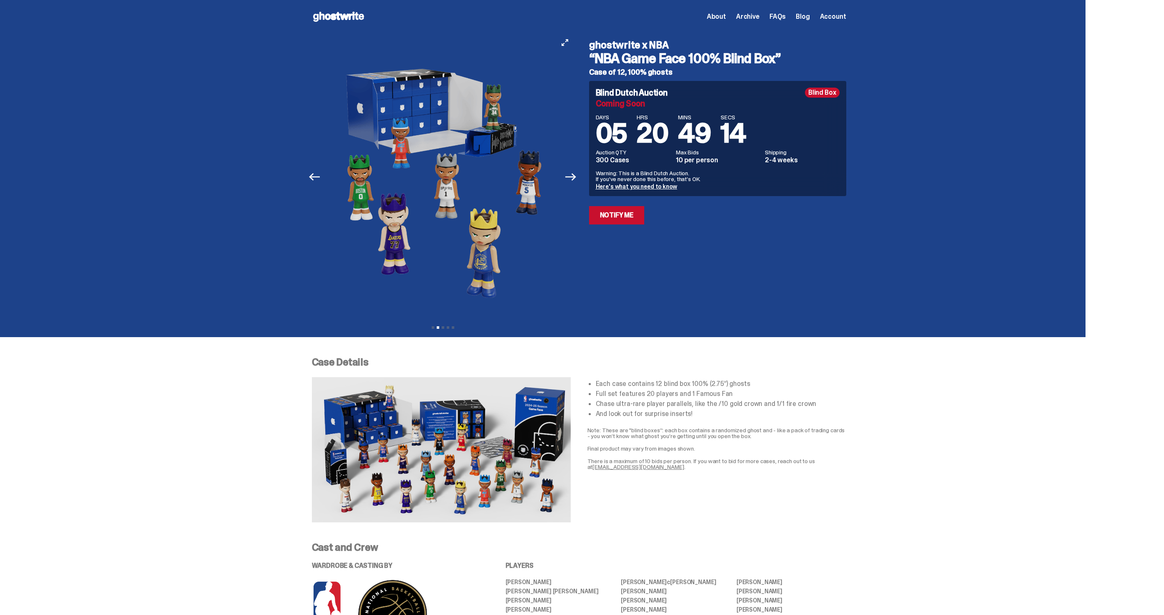
click at [311, 174] on button "Previous" at bounding box center [315, 177] width 18 height 18
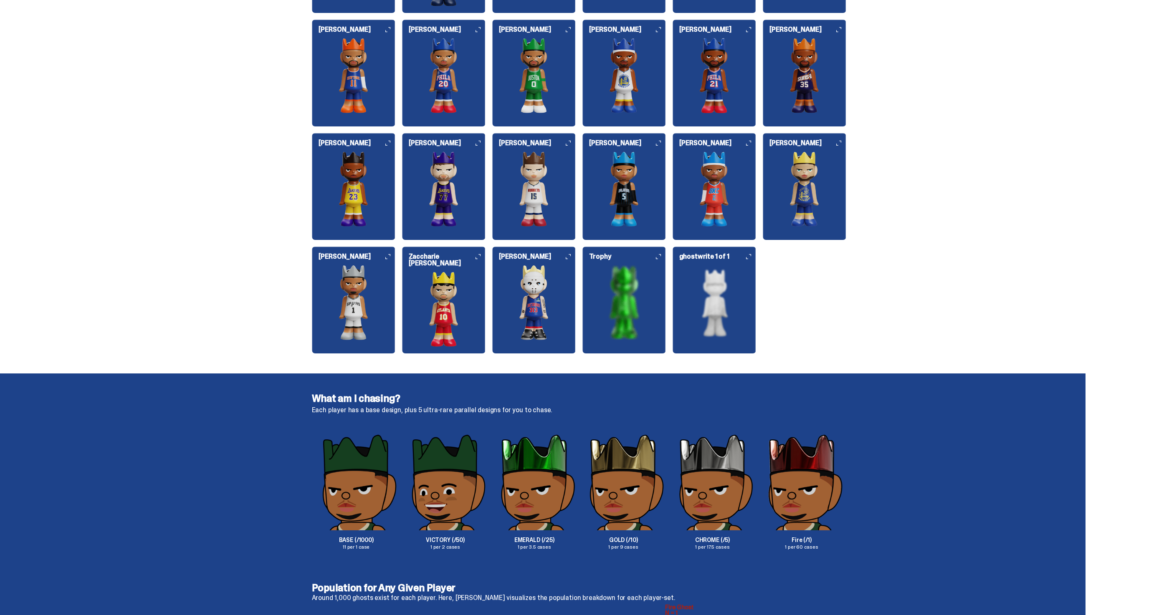
scroll to position [1061, 0]
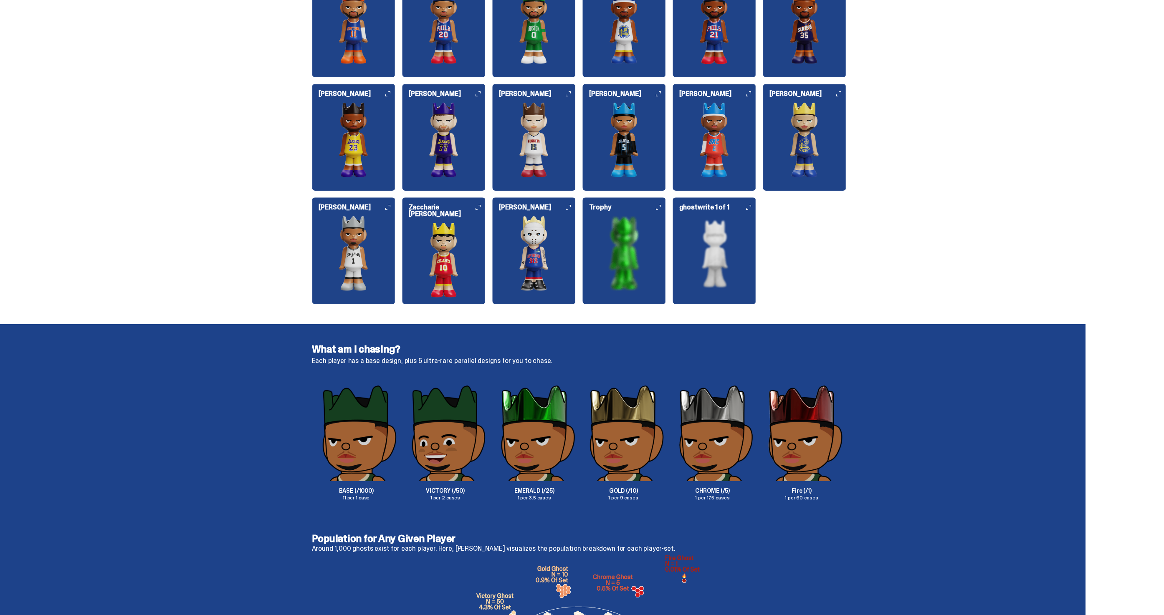
click at [393, 364] on p "Each player has a base design, plus 5 ultra-rare parallel designs for you to ch…" at bounding box center [579, 361] width 534 height 7
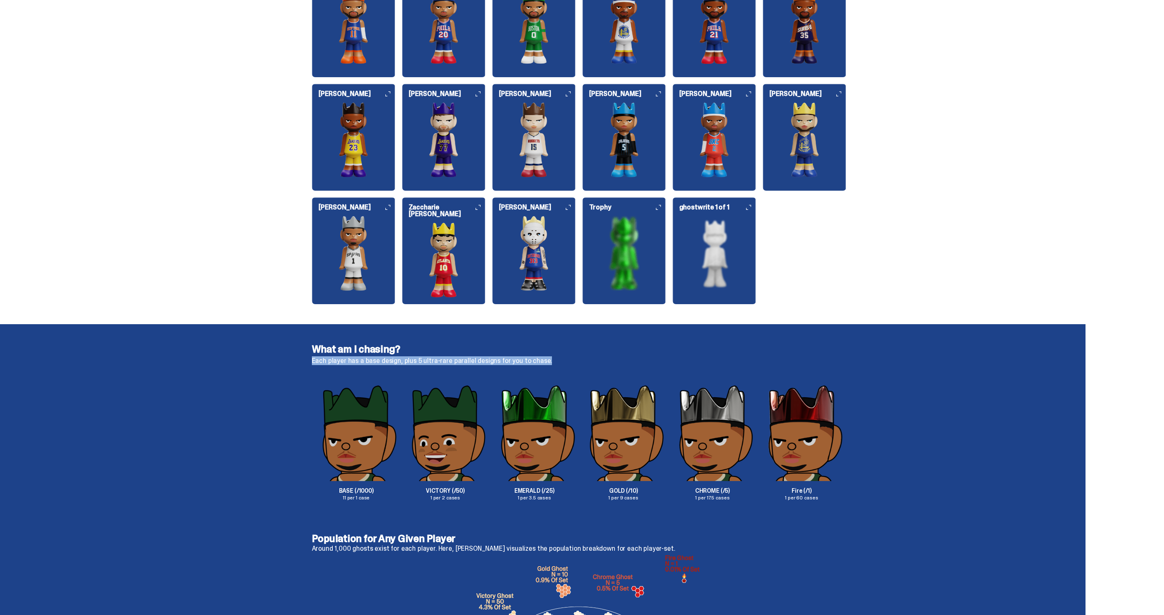
click at [393, 364] on p "Each player has a base design, plus 5 ultra-rare parallel designs for you to ch…" at bounding box center [579, 361] width 534 height 7
click at [483, 362] on p "Each player has a base design, plus 5 ultra-rare parallel designs for you to ch…" at bounding box center [579, 361] width 534 height 7
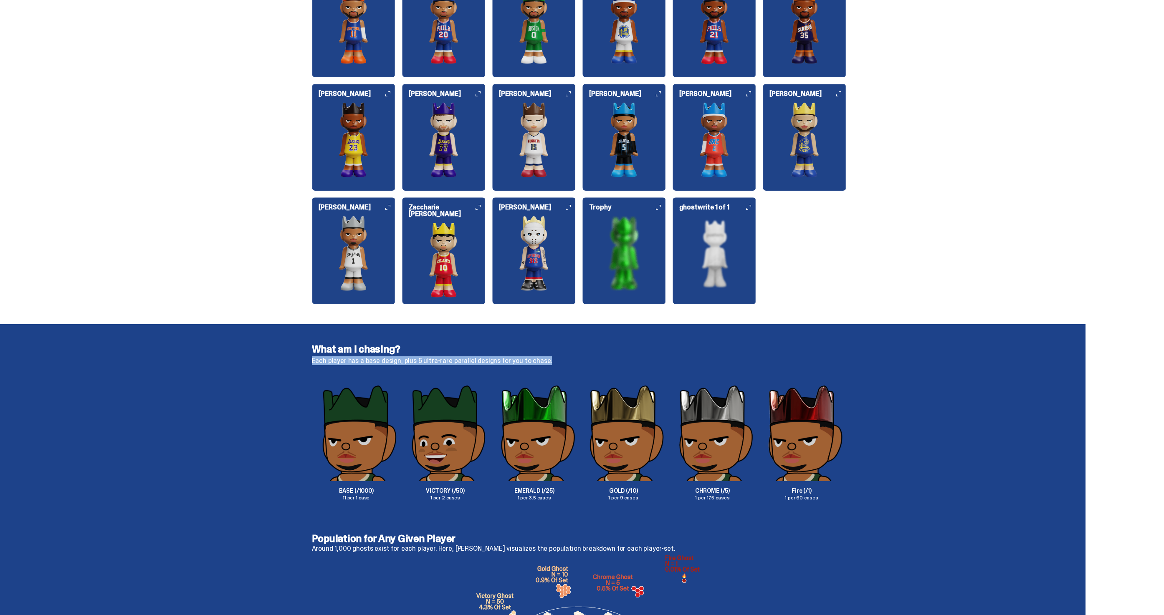
click at [483, 362] on p "Each player has a base design, plus 5 ultra-rare parallel designs for you to ch…" at bounding box center [579, 361] width 534 height 7
drag, startPoint x: 315, startPoint y: 360, endPoint x: 547, endPoint y: 359, distance: 232.6
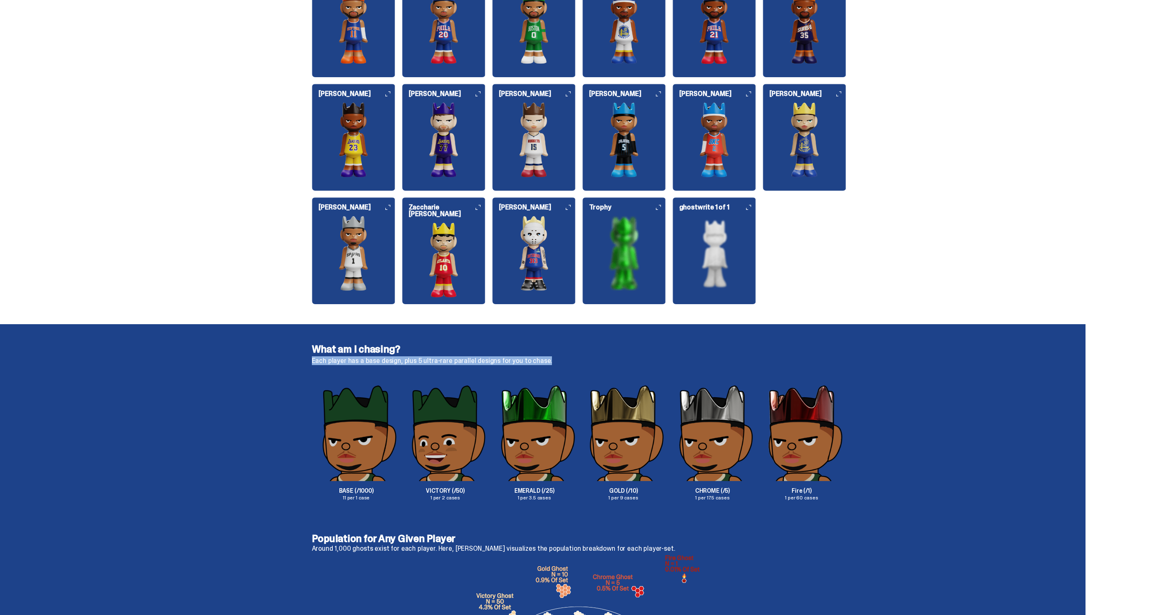
click at [547, 359] on p "Each player has a base design, plus 5 ultra-rare parallel designs for you to ch…" at bounding box center [579, 361] width 534 height 7
click at [514, 358] on p "Each player has a base design, plus 5 ultra-rare parallel designs for you to ch…" at bounding box center [579, 361] width 534 height 7
click at [506, 361] on p "Each player has a base design, plus 5 ultra-rare parallel designs for you to ch…" at bounding box center [579, 361] width 534 height 7
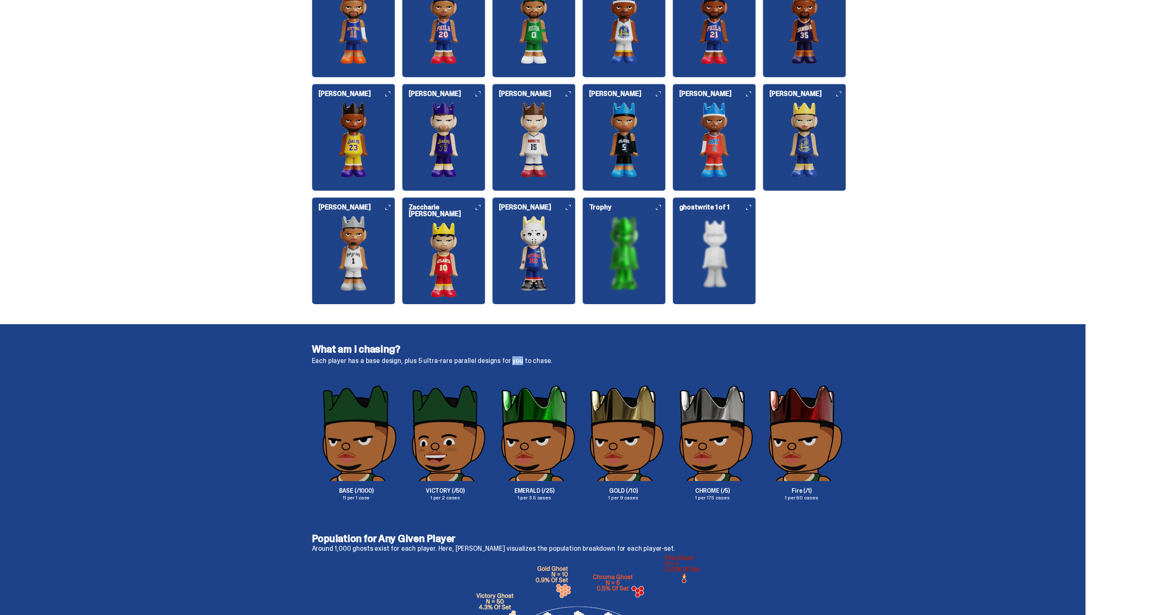
click at [506, 361] on p "Each player has a base design, plus 5 ultra-rare parallel designs for you to ch…" at bounding box center [579, 361] width 534 height 7
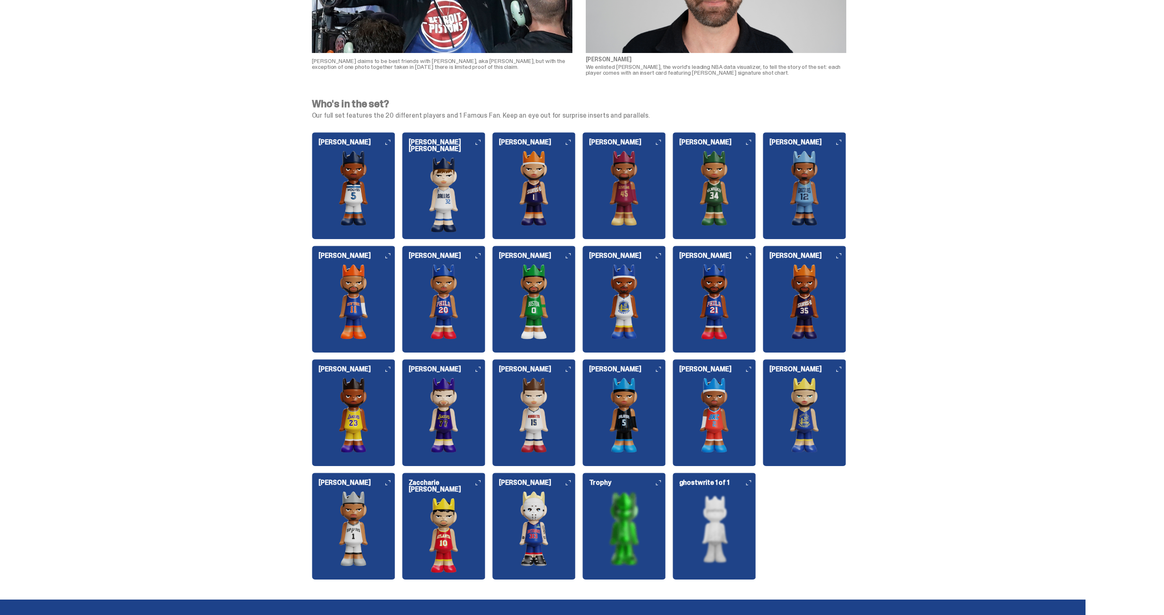
scroll to position [782, 0]
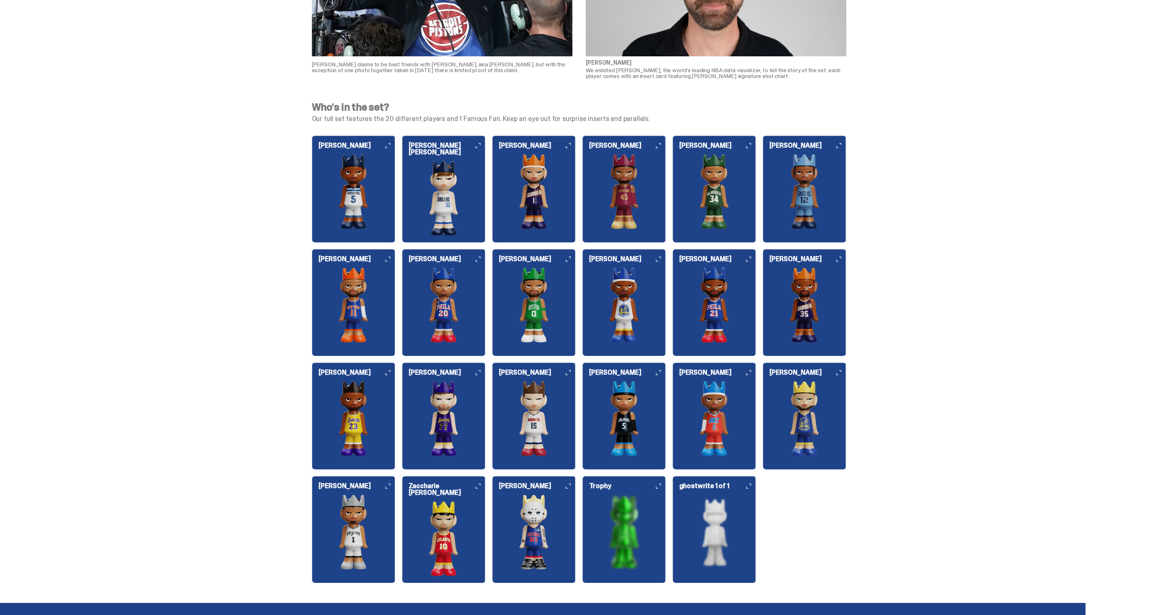
click at [448, 207] on img at bounding box center [444, 198] width 84 height 75
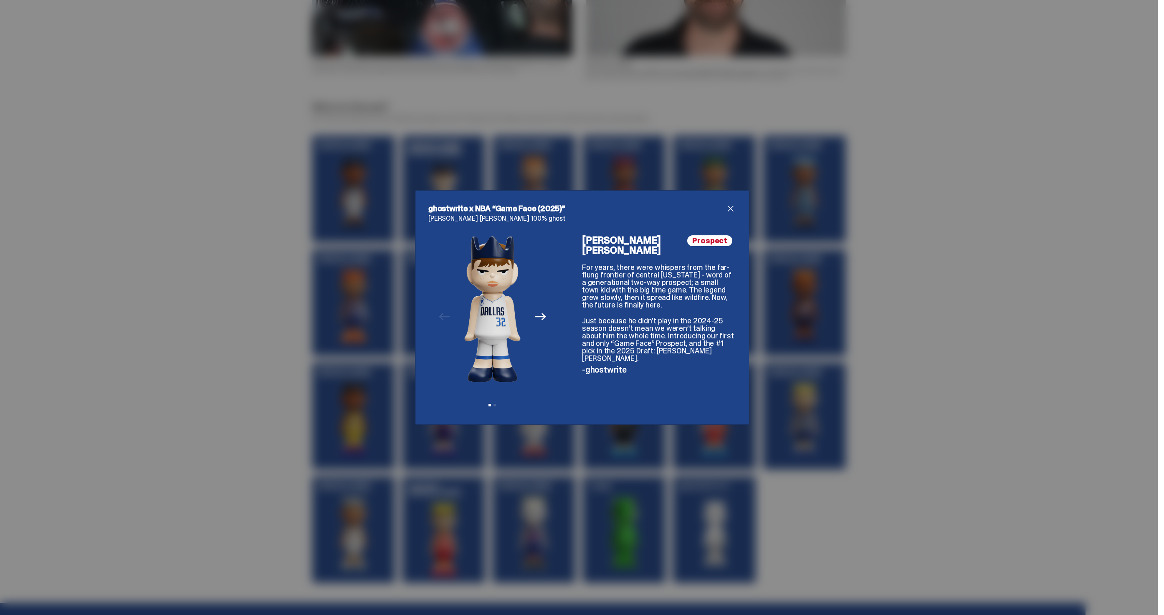
click at [314, 319] on div "ghostwrite x NBA “Game Face (2025)” Cooper Flagg 100% ghost Previous Next View …" at bounding box center [582, 307] width 1164 height 615
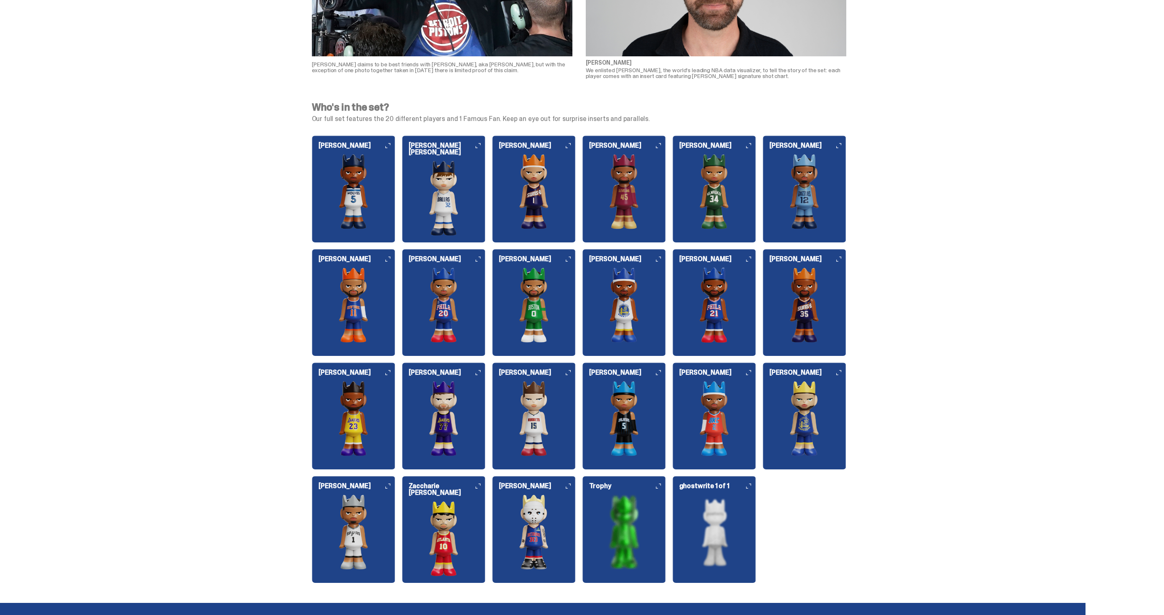
click at [431, 190] on img at bounding box center [444, 198] width 84 height 75
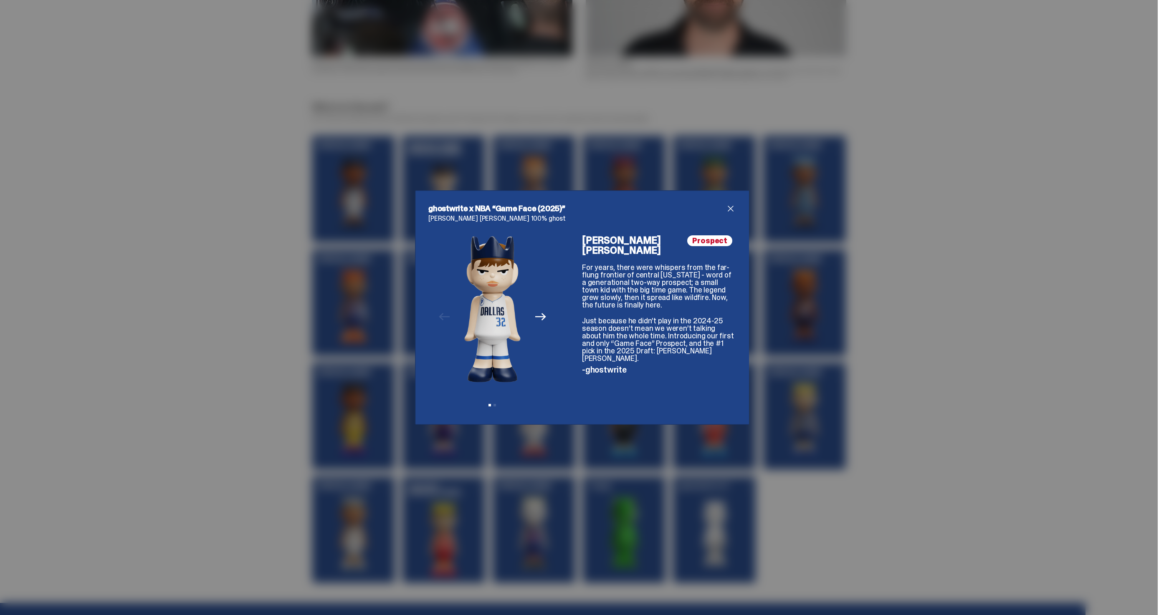
click at [780, 364] on div "ghostwrite x NBA “Game Face (2025)” Cooper Flagg 100% ghost Previous Next View …" at bounding box center [582, 307] width 1164 height 615
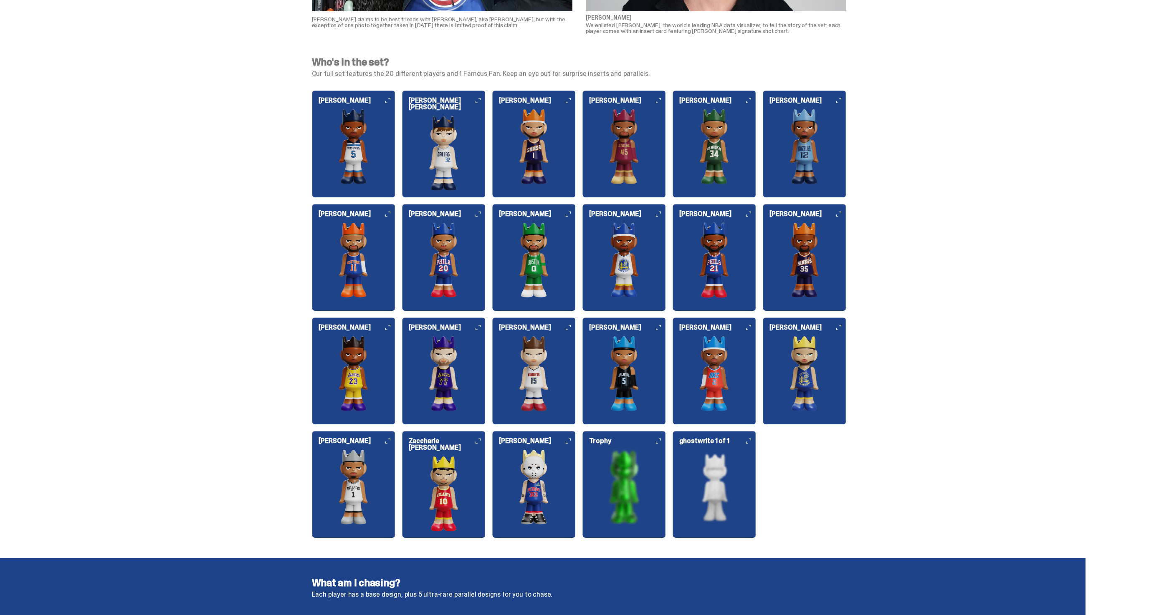
scroll to position [825, 0]
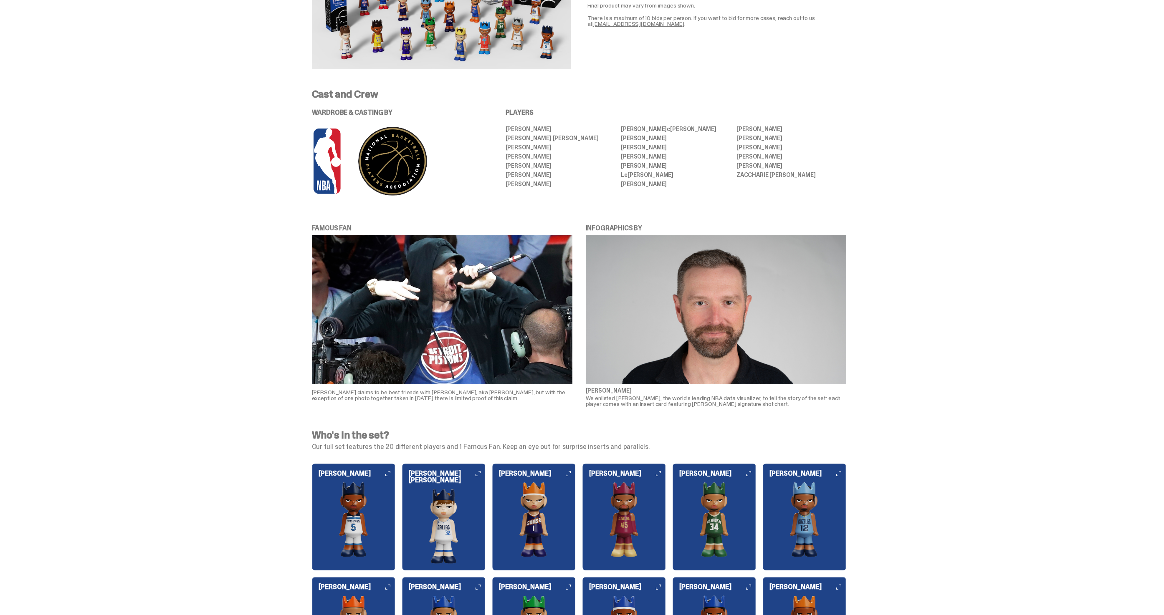
scroll to position [651, 0]
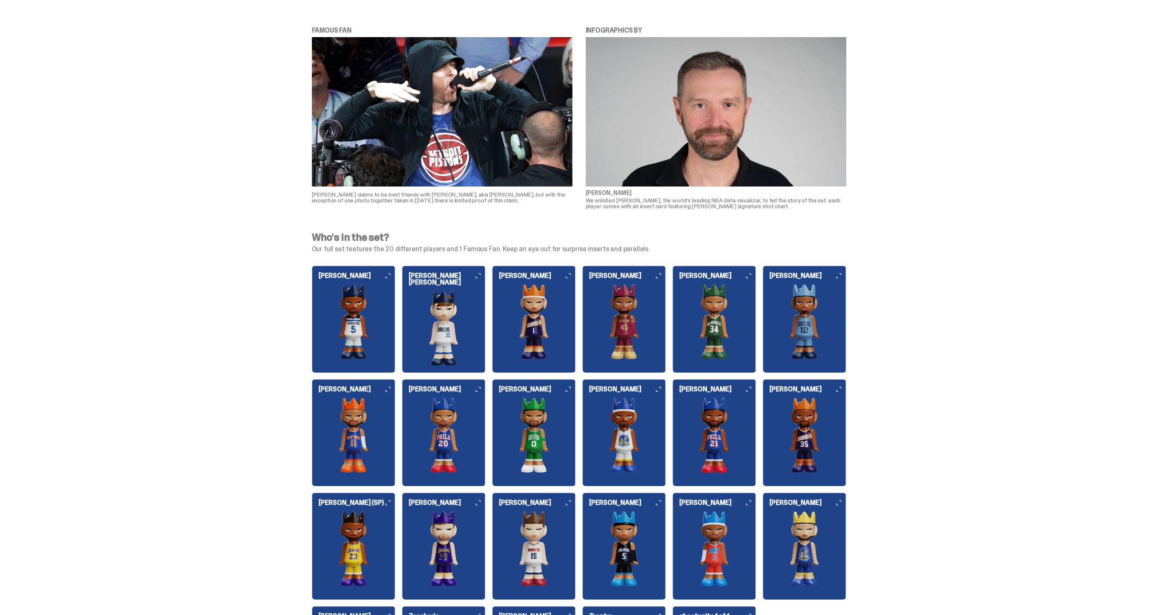
click at [355, 522] on img at bounding box center [354, 549] width 84 height 75
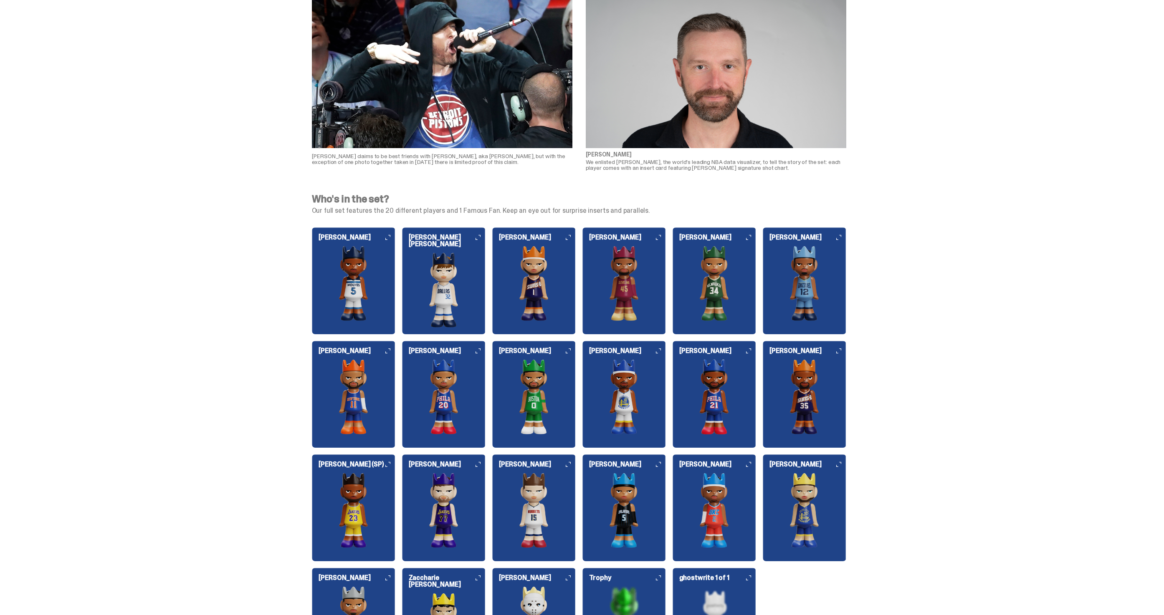
scroll to position [691, 0]
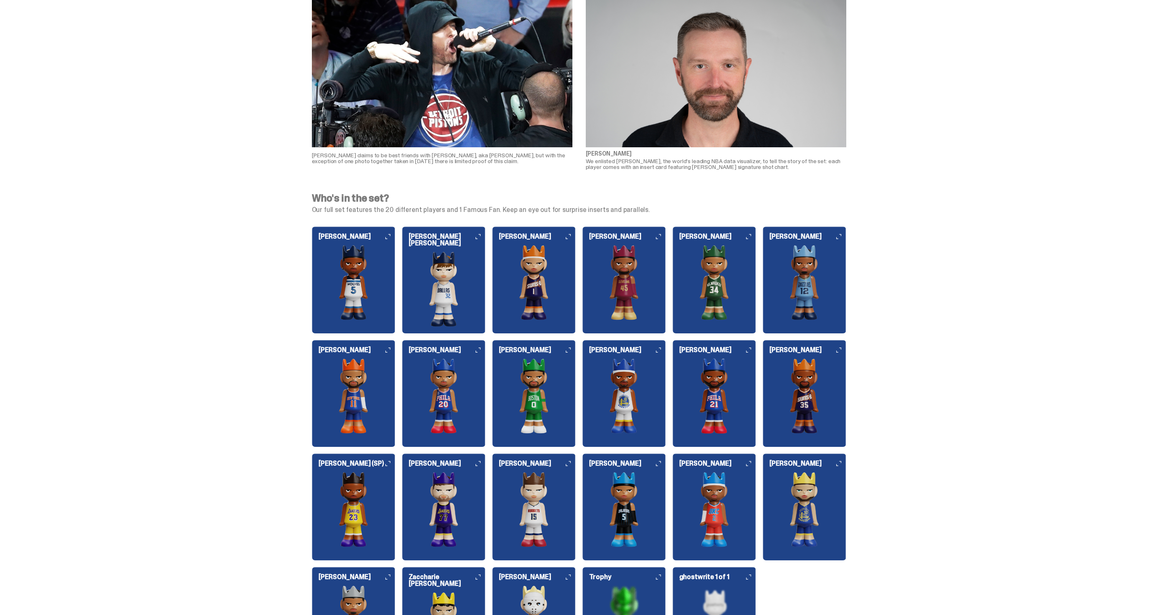
click at [335, 513] on img at bounding box center [354, 509] width 84 height 75
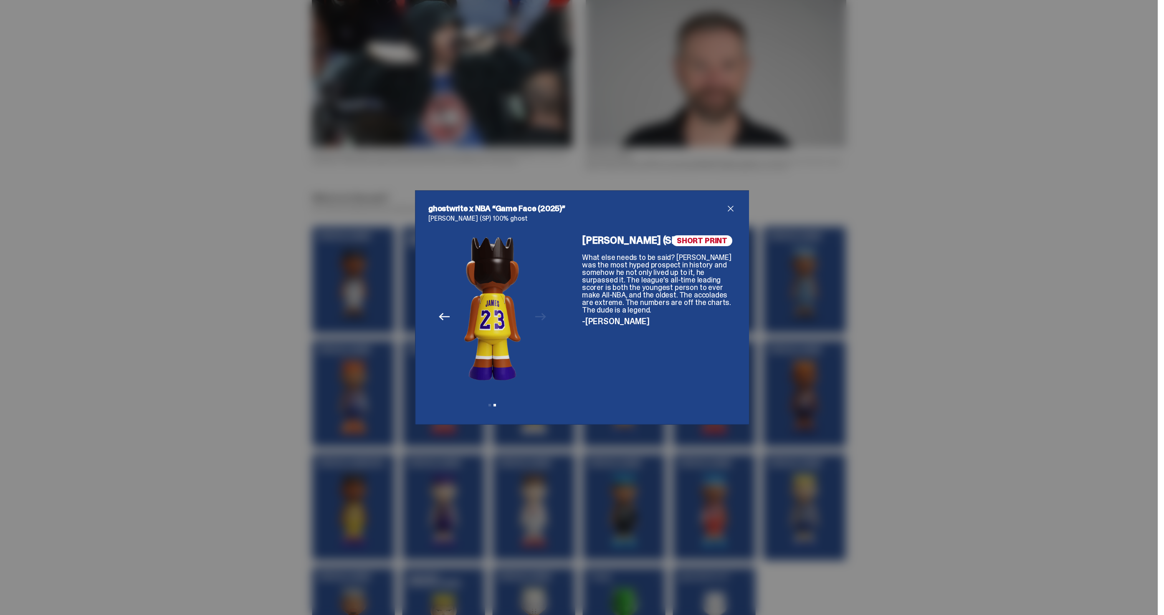
click at [734, 202] on div "ghostwrite x NBA “Game Face (2025)” LeBron James (SP) 100% ghost Previous Next …" at bounding box center [582, 307] width 334 height 235
click at [731, 210] on span "close" at bounding box center [731, 209] width 10 height 10
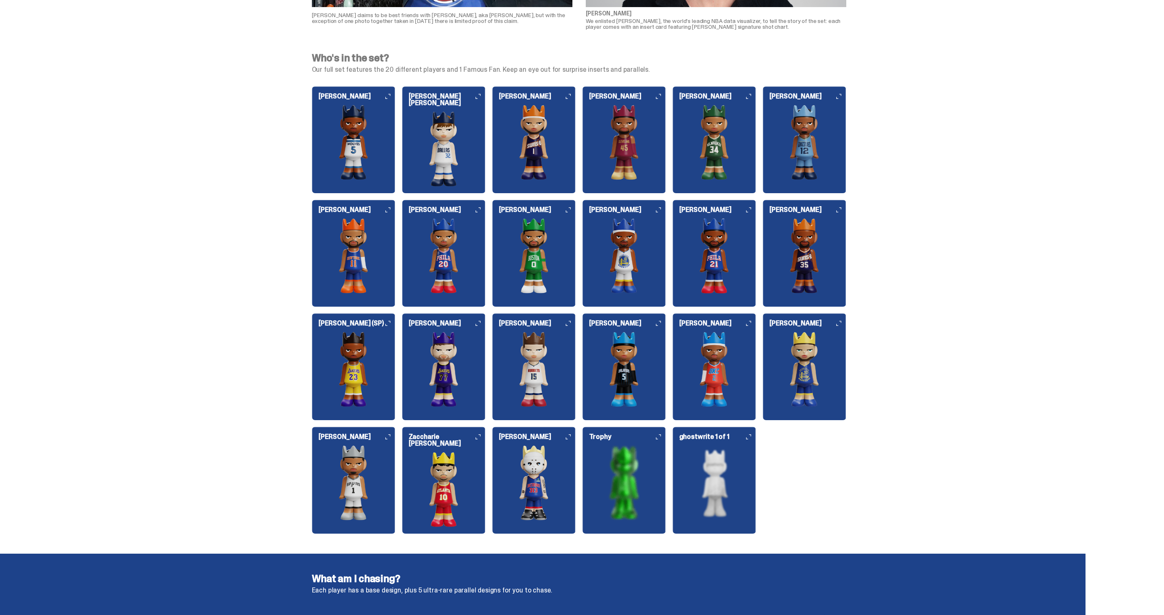
scroll to position [890, 0]
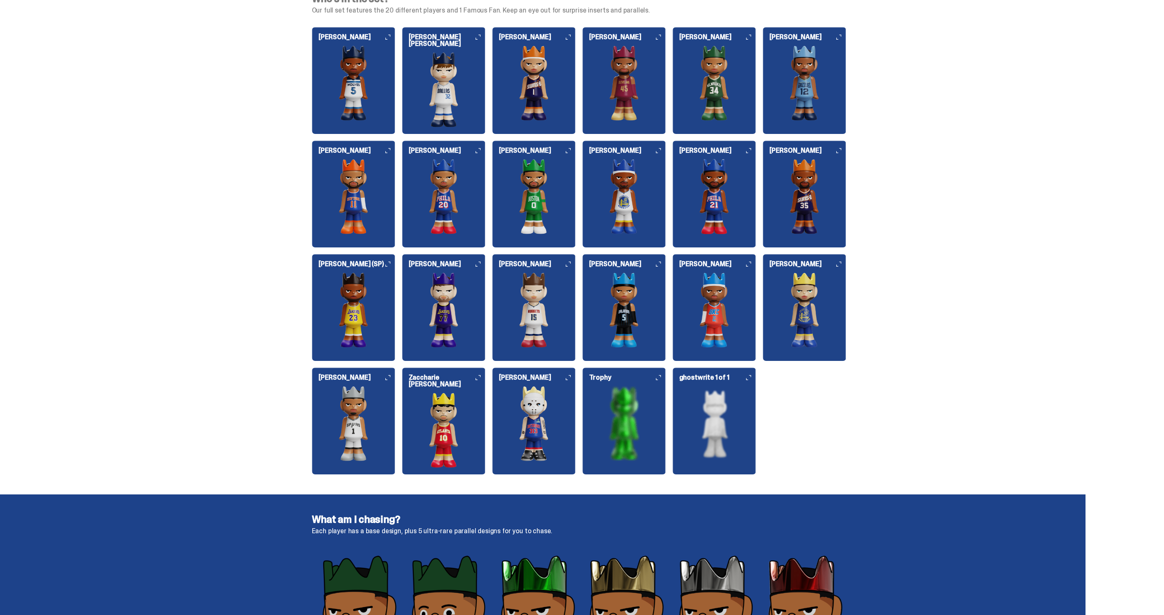
click at [367, 293] on img at bounding box center [354, 310] width 84 height 75
click at [365, 321] on img at bounding box center [354, 310] width 84 height 75
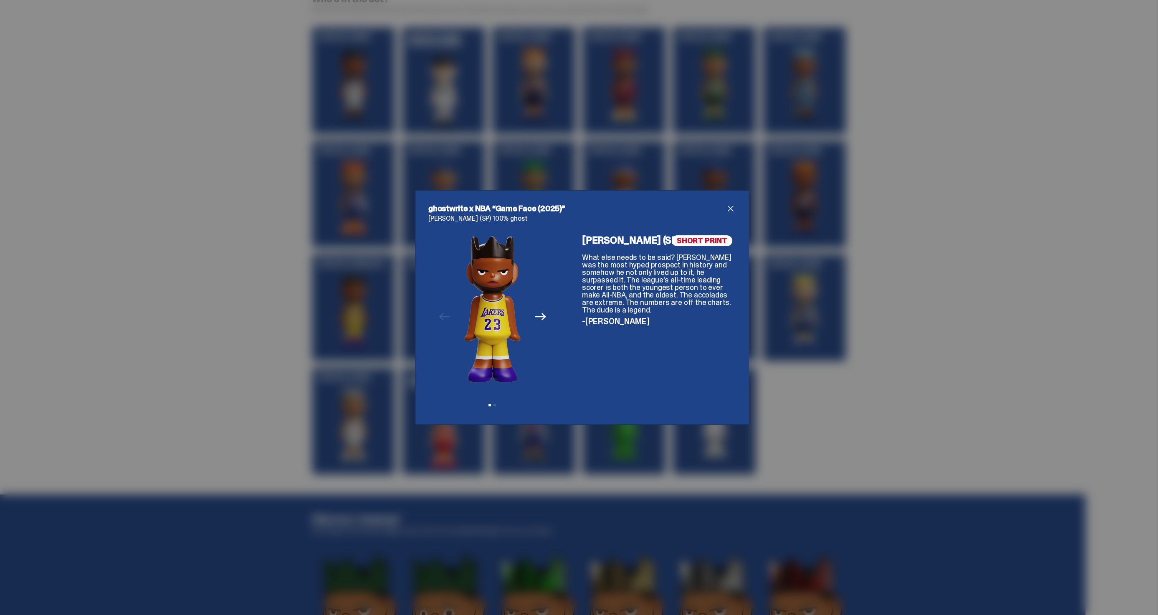
click at [803, 173] on div "ghostwrite x NBA “Game Face (2025)” LeBron James (SP) 100% ghost Previous Next …" at bounding box center [582, 307] width 1164 height 615
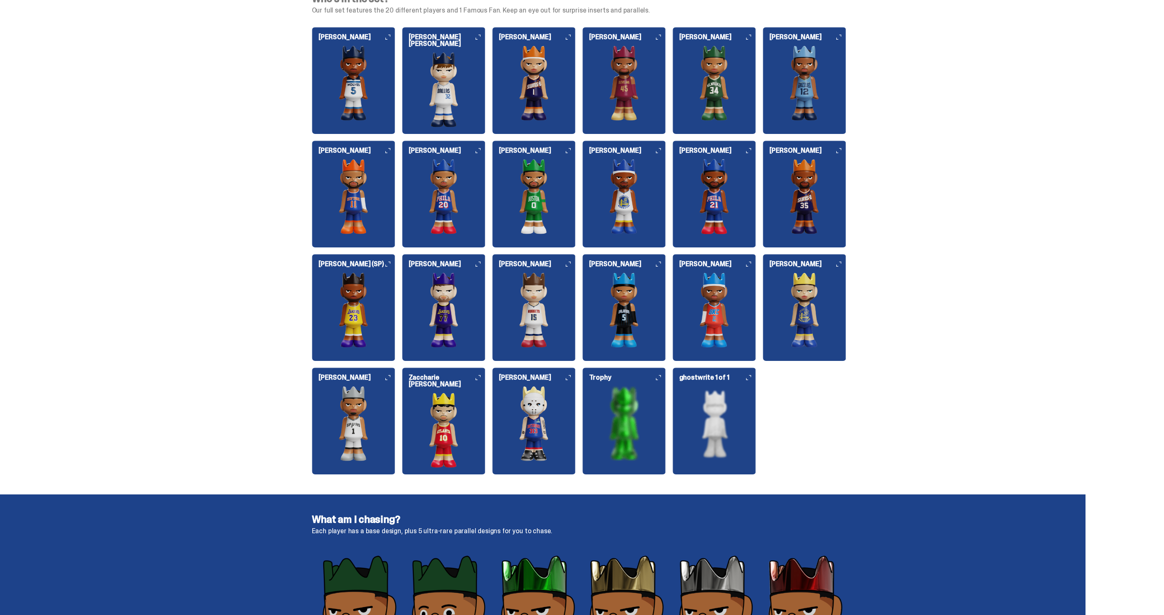
click at [370, 339] on img at bounding box center [354, 310] width 84 height 75
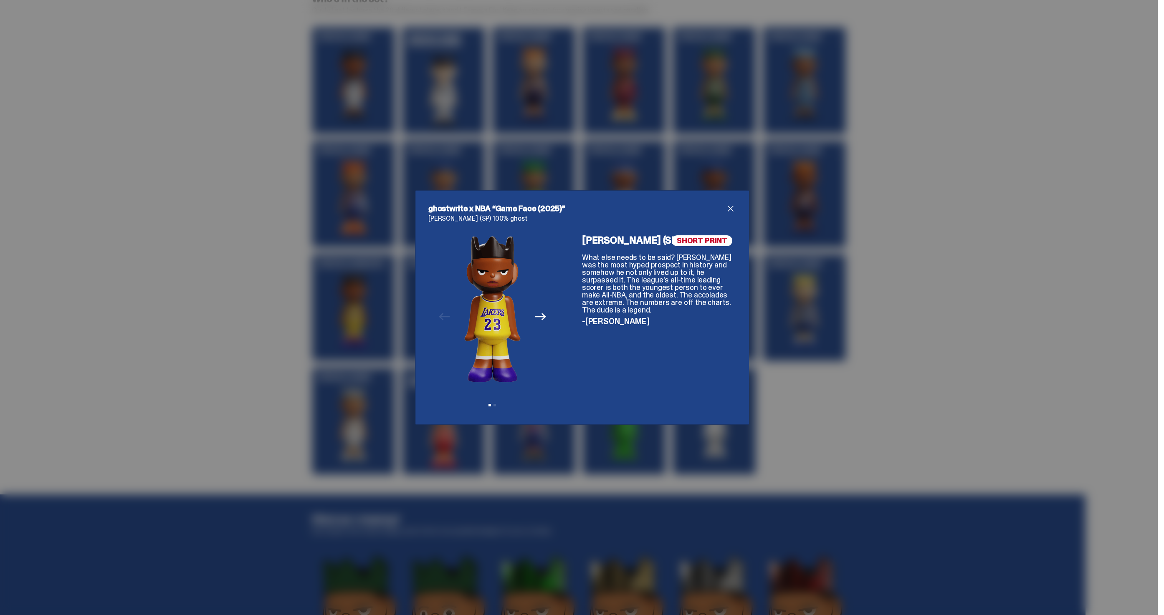
click at [731, 209] on span "close" at bounding box center [731, 209] width 10 height 10
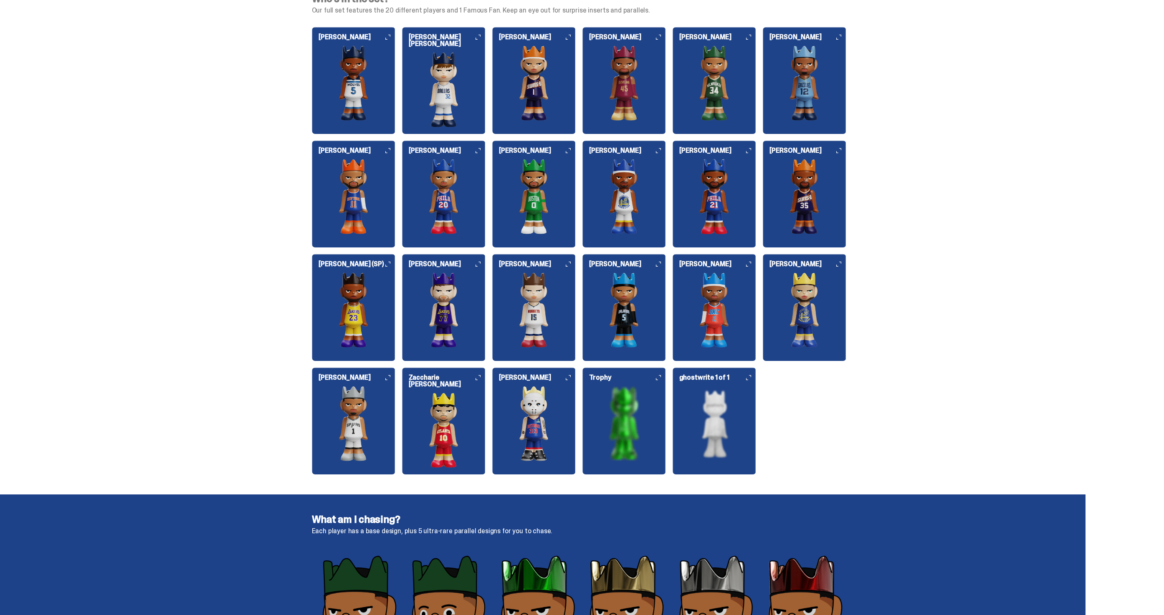
click at [451, 82] on img at bounding box center [444, 89] width 84 height 75
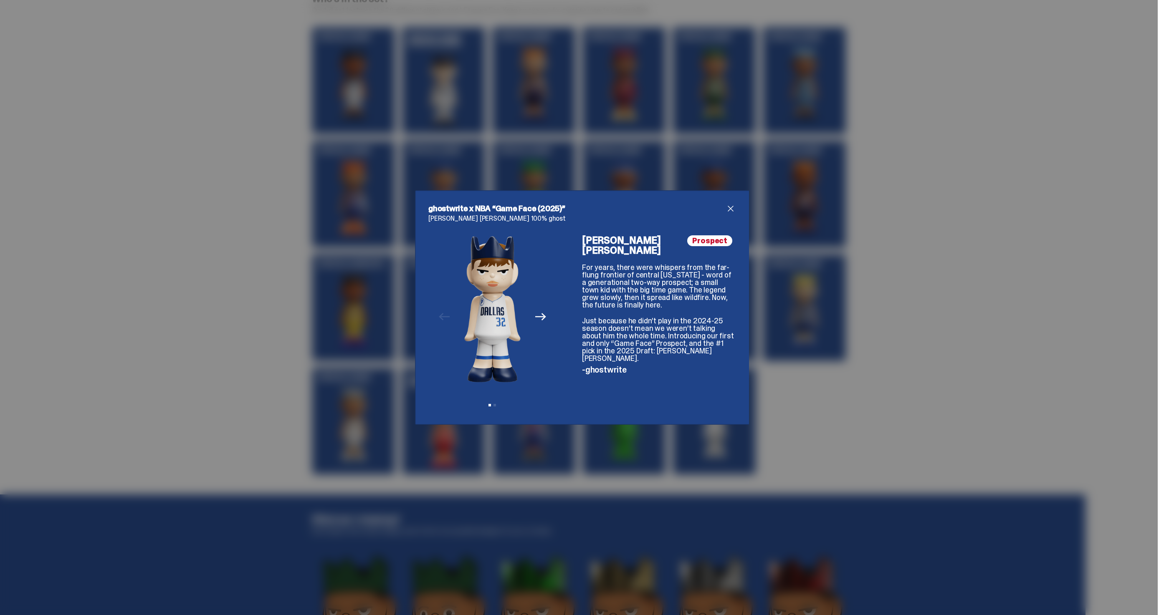
click at [726, 210] on span "close" at bounding box center [731, 209] width 10 height 10
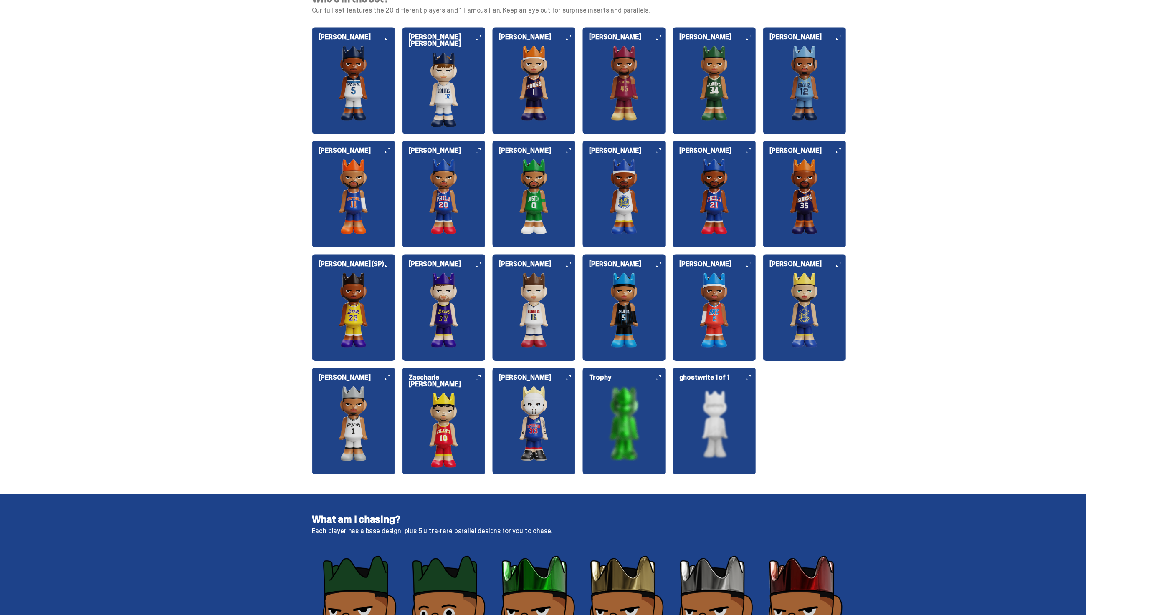
click at [446, 108] on img at bounding box center [444, 89] width 84 height 75
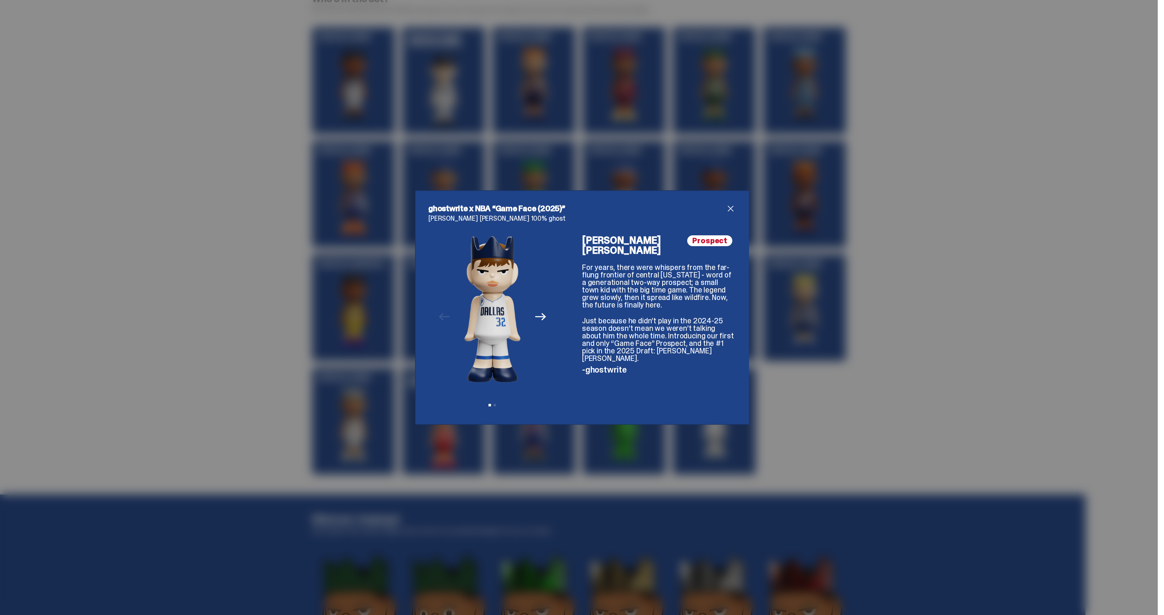
click at [727, 212] on span "close" at bounding box center [731, 209] width 10 height 10
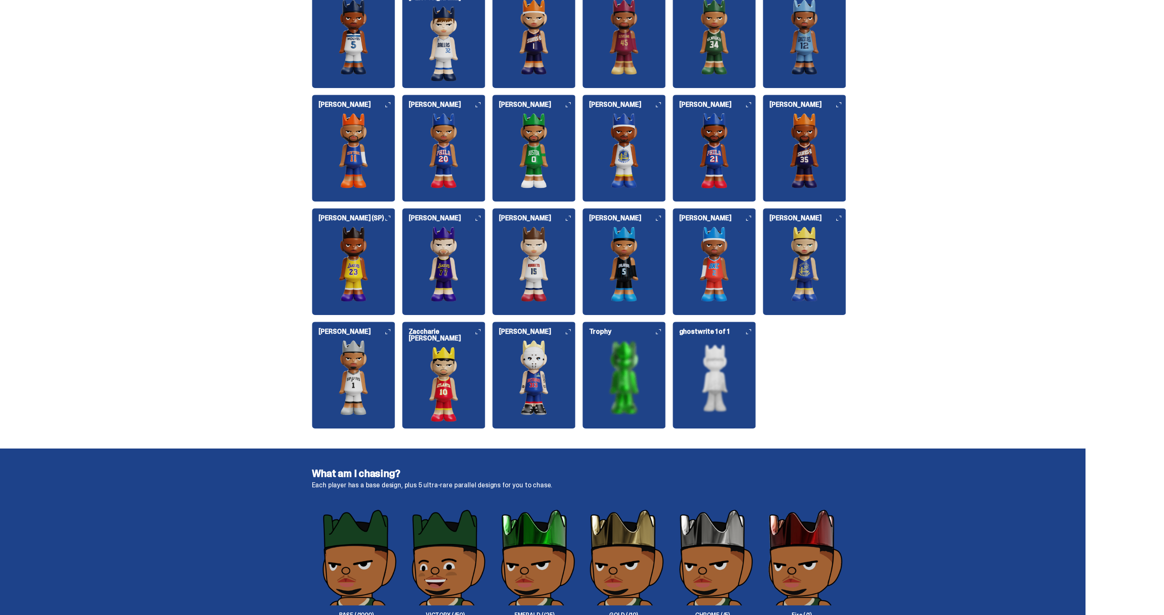
scroll to position [949, 0]
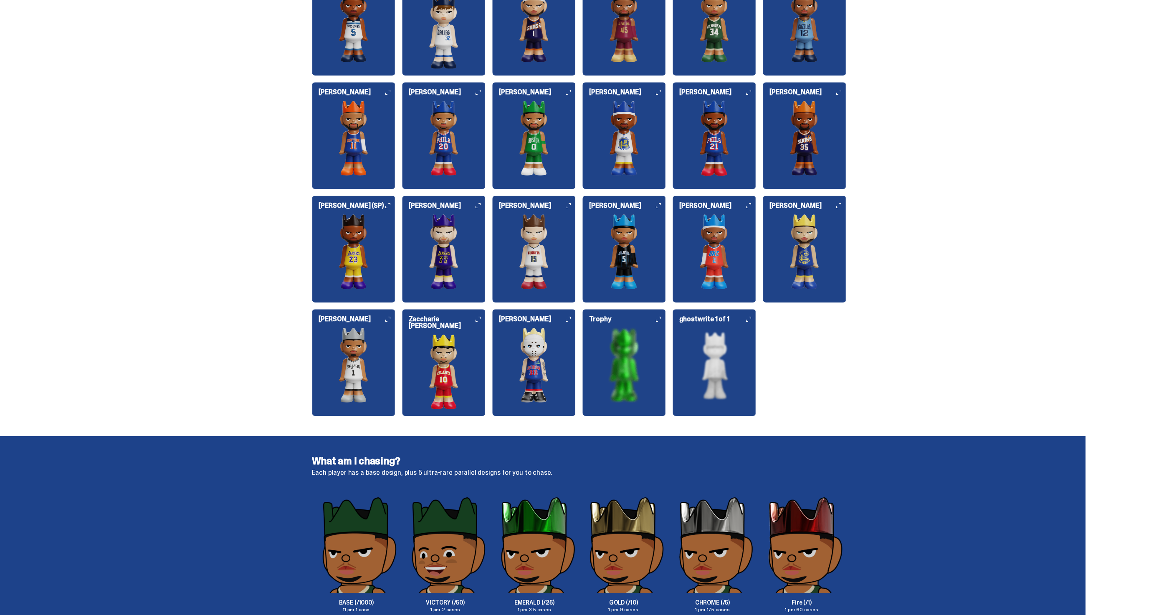
click at [466, 466] on h4 "What am I chasing?" at bounding box center [579, 461] width 534 height 10
click at [464, 472] on p "Each player has a base design, plus 5 ultra-rare parallel designs for you to ch…" at bounding box center [579, 473] width 534 height 7
click at [455, 471] on p "Each player has a base design, plus 5 ultra-rare parallel designs for you to ch…" at bounding box center [579, 473] width 534 height 7
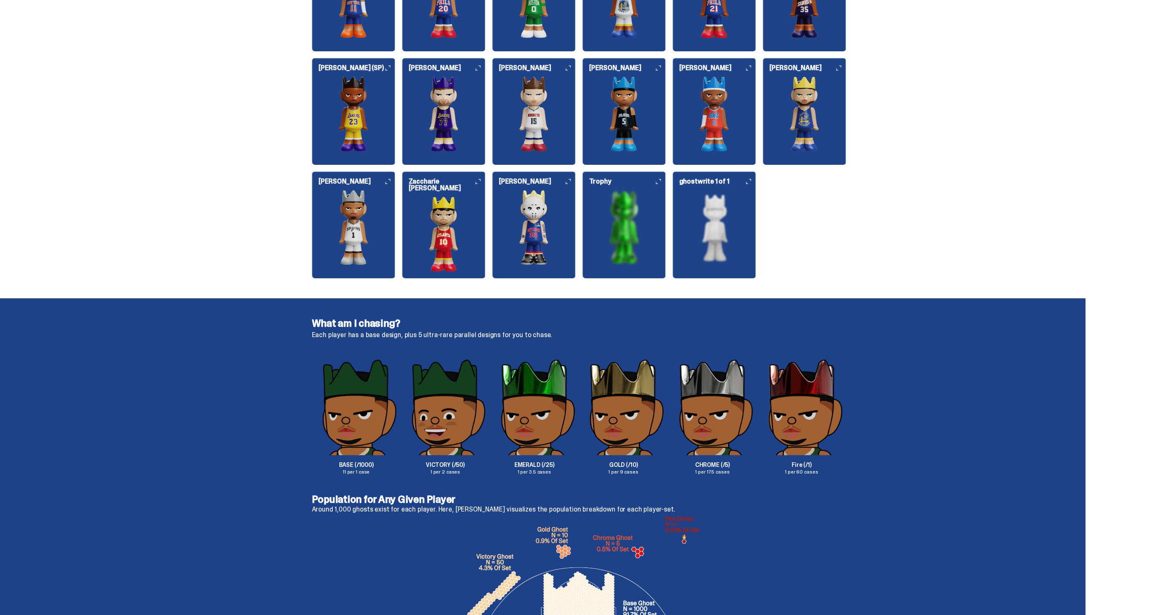
scroll to position [1096, 0]
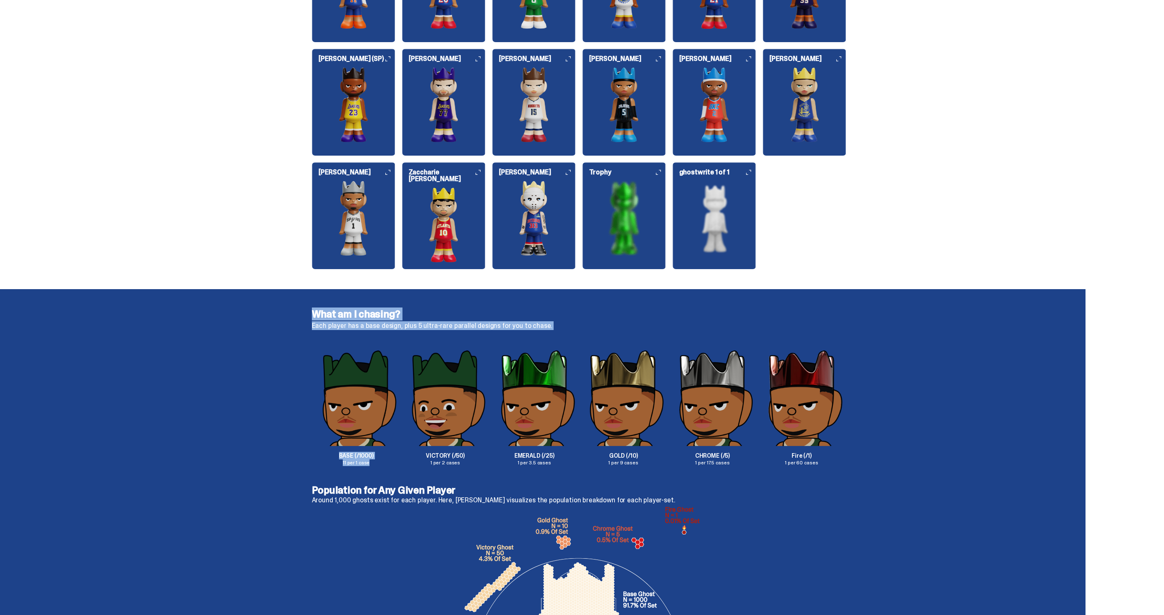
drag, startPoint x: 310, startPoint y: 315, endPoint x: 450, endPoint y: 332, distance: 140.5
click at [449, 332] on div "What am I chasing? Each player has a base design, plus 5 ultra-rare parallel de…" at bounding box center [579, 387] width 1158 height 196
click at [450, 332] on div "What am I chasing? Each player has a base design, plus 5 ultra-rare parallel de…" at bounding box center [579, 387] width 534 height 156
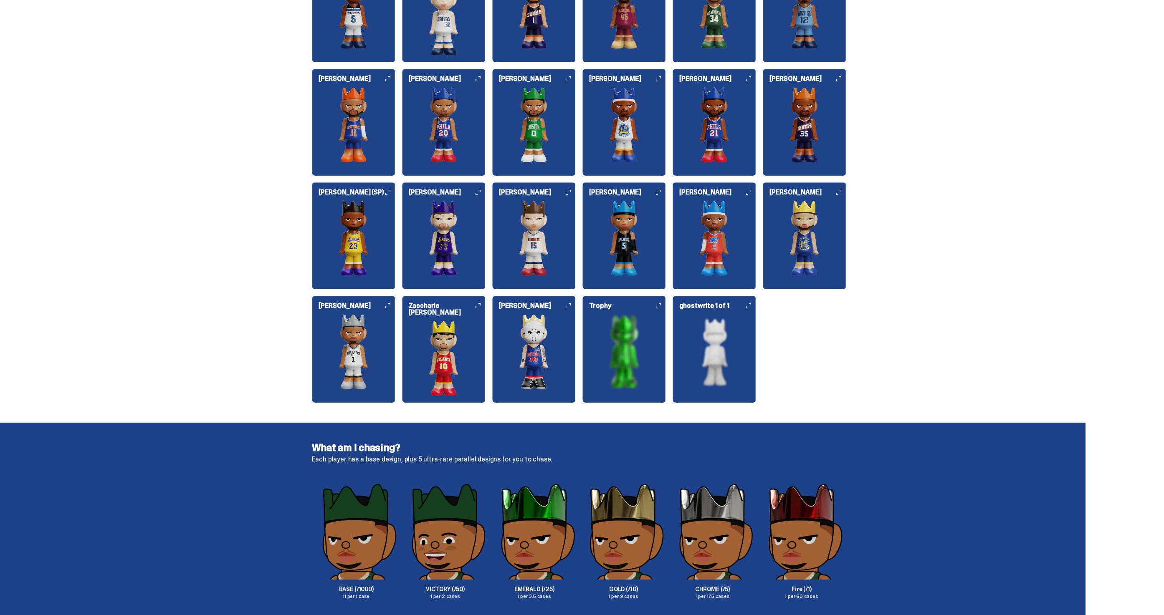
scroll to position [1191, 0]
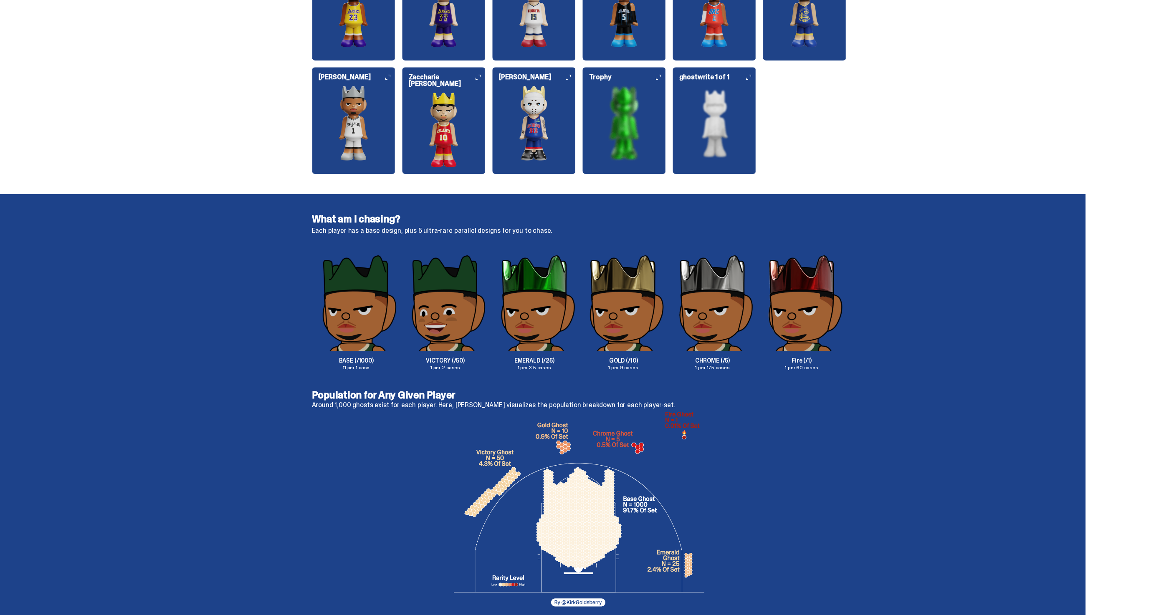
click at [393, 229] on p "Each player has a base design, plus 5 ultra-rare parallel designs for you to ch…" at bounding box center [579, 231] width 534 height 7
click at [399, 229] on p "Each player has a base design, plus 5 ultra-rare parallel designs for you to ch…" at bounding box center [579, 231] width 534 height 7
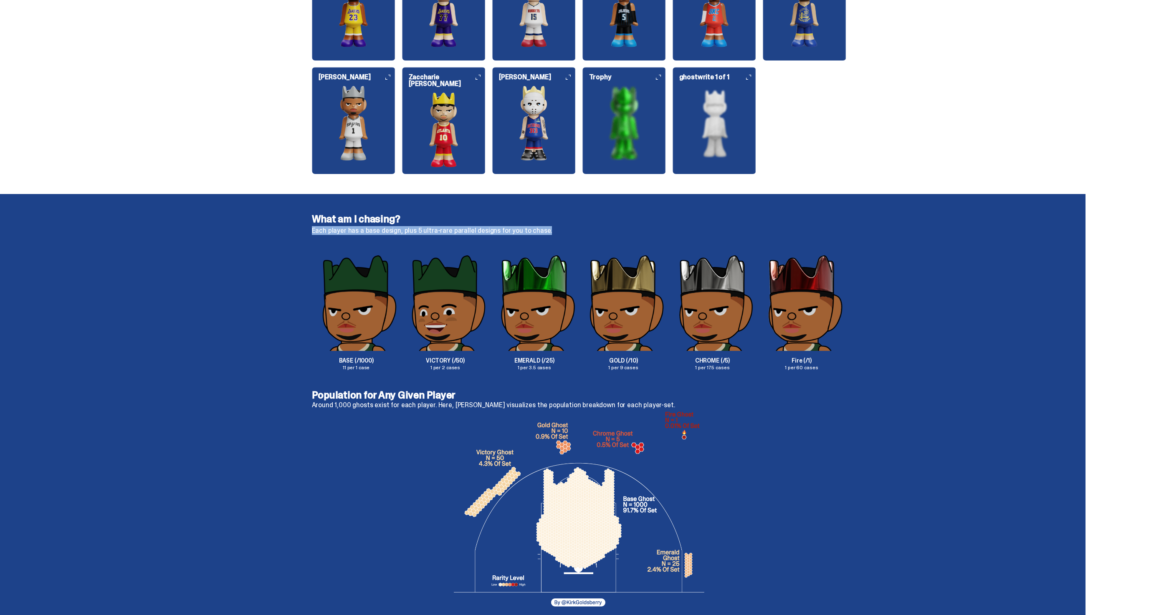
click at [399, 229] on p "Each player has a base design, plus 5 ultra-rare parallel designs for you to ch…" at bounding box center [579, 231] width 534 height 7
click at [508, 245] on div "What am I chasing? Each player has a base design, plus 5 ultra-rare parallel de…" at bounding box center [579, 292] width 534 height 156
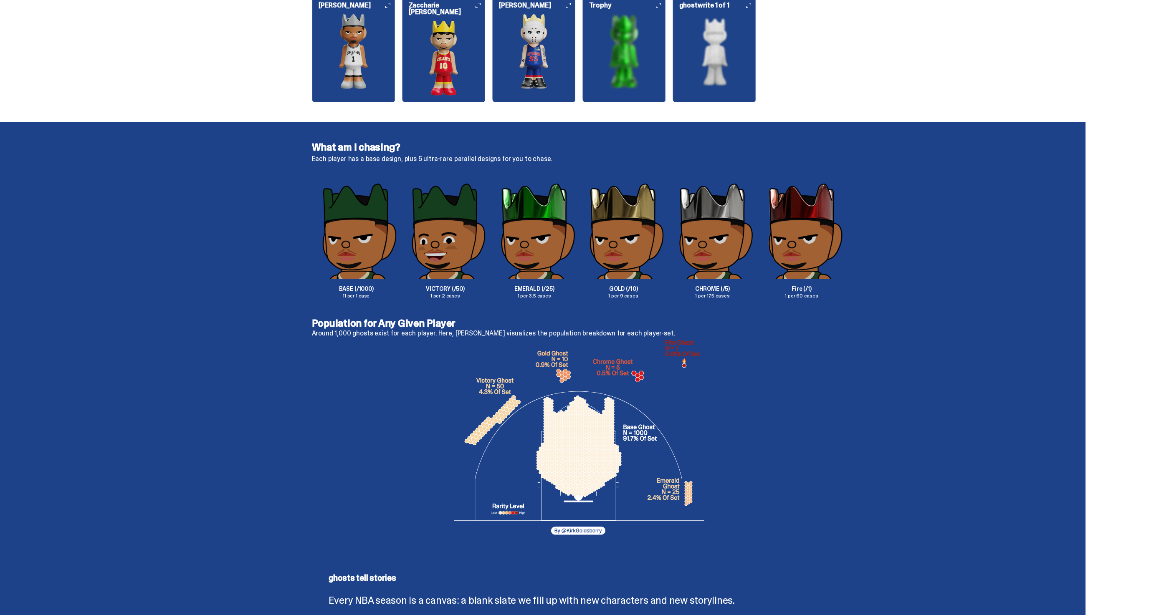
scroll to position [1234, 0]
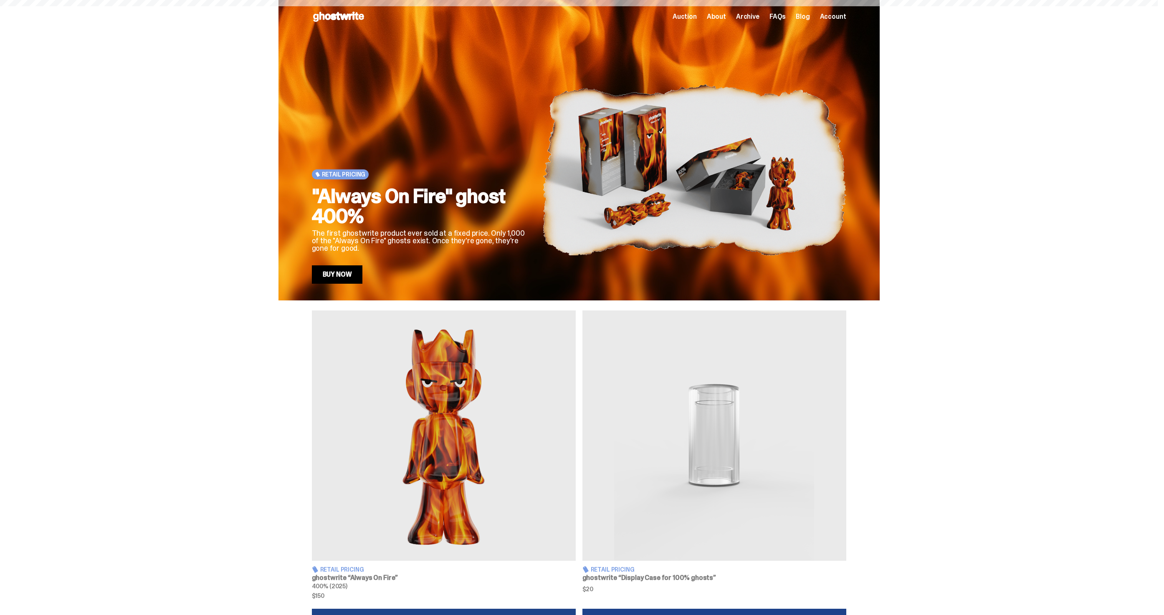
scroll to position [283, 0]
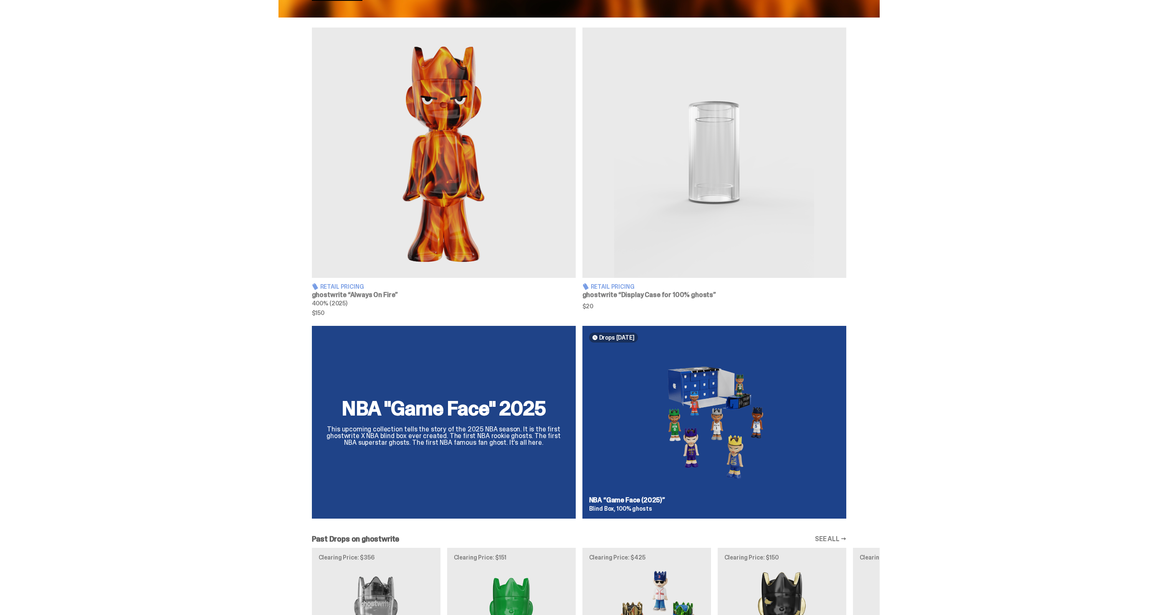
click at [677, 425] on div "NBA "Game Face" 2025 This upcoming collection tells the story of the 2025 NBA s…" at bounding box center [579, 426] width 601 height 200
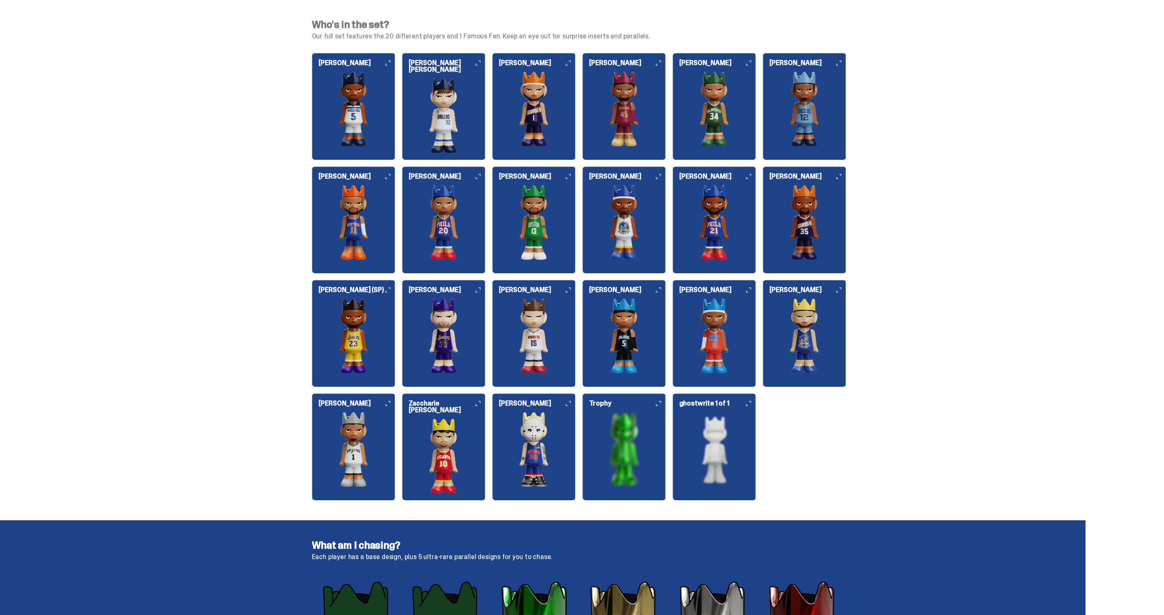
scroll to position [862, 0]
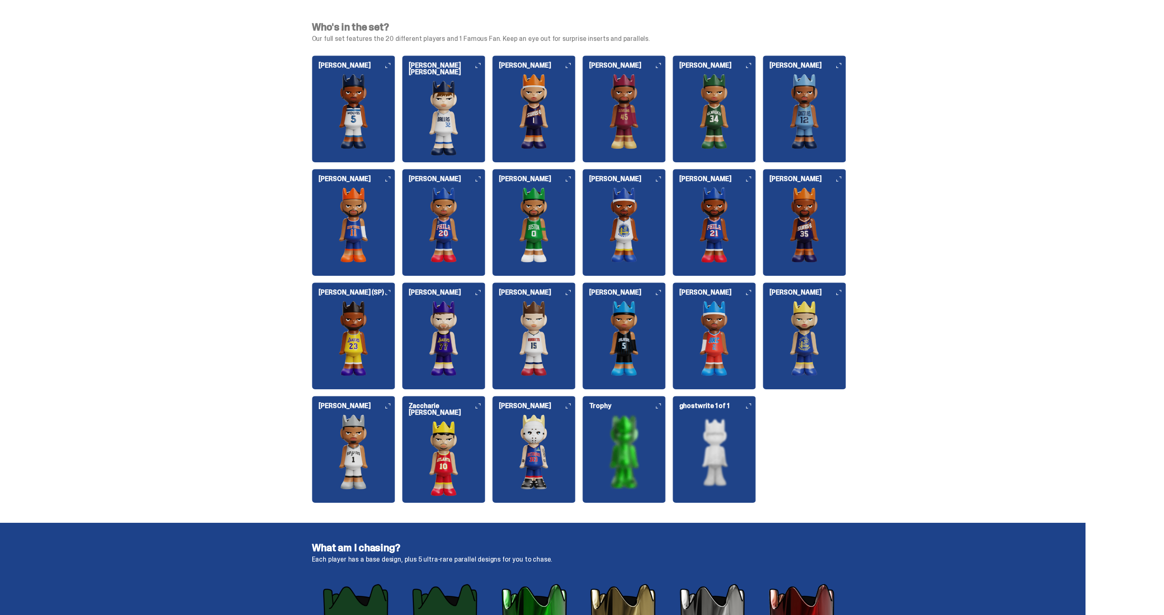
click at [441, 106] on img at bounding box center [444, 118] width 84 height 75
click at [362, 341] on img at bounding box center [354, 338] width 84 height 75
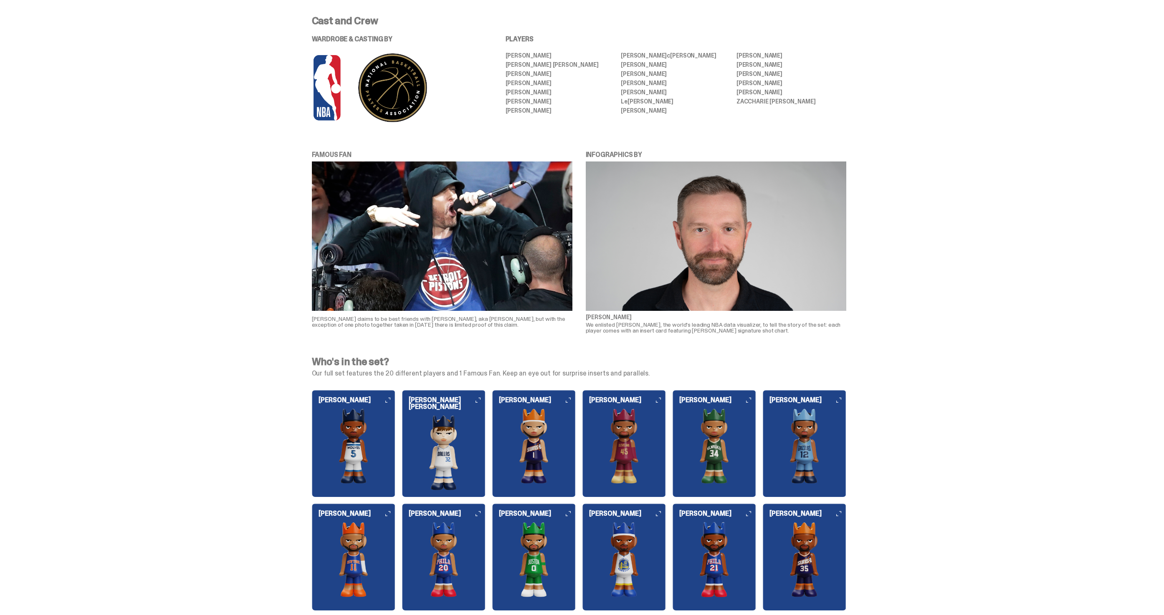
scroll to position [0, 0]
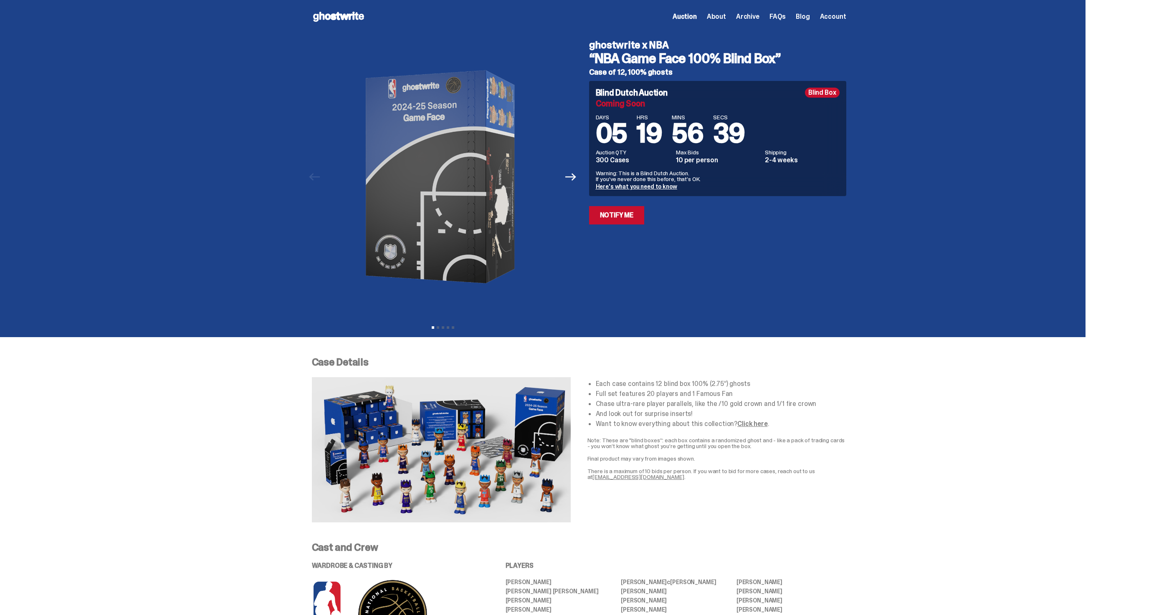
click at [342, 33] on div "Open main menu Home Auction About Archive FAQs Blog Account Auction" at bounding box center [579, 16] width 534 height 33
click at [342, 20] on icon at bounding box center [338, 16] width 53 height 13
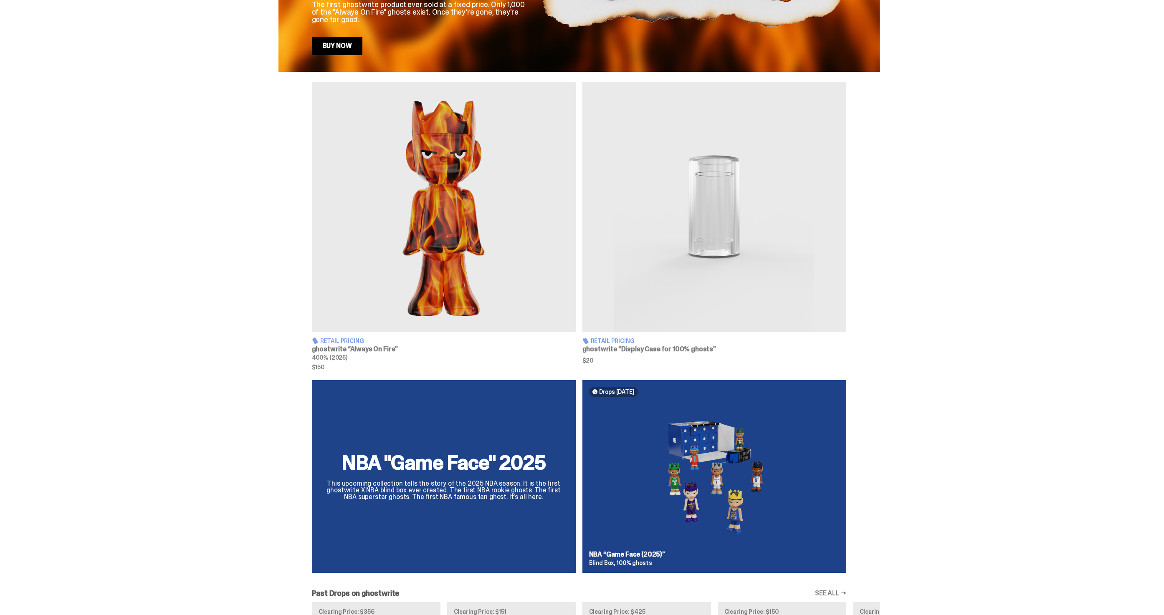
scroll to position [310, 0]
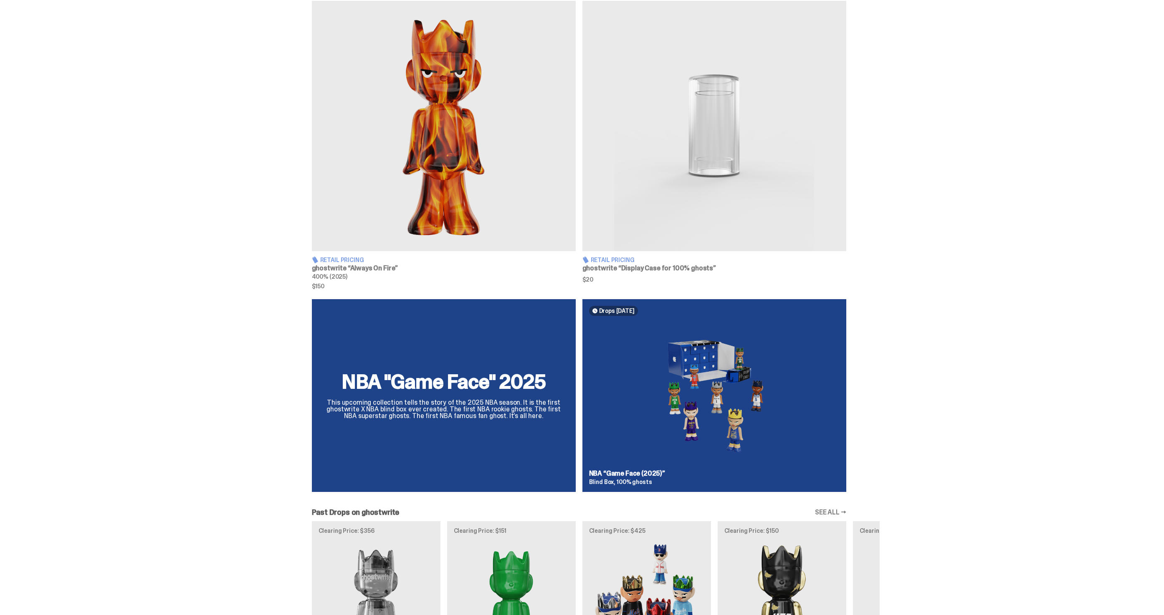
click at [661, 425] on div "NBA "Game Face" 2025 This upcoming collection tells the story of the 2025 NBA s…" at bounding box center [579, 399] width 601 height 200
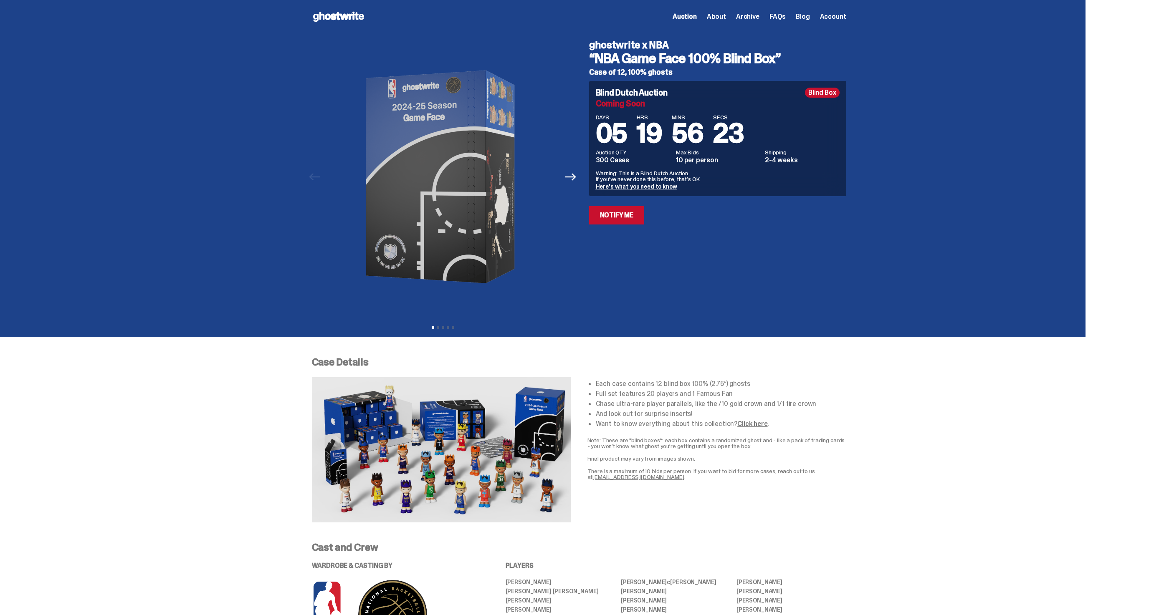
click at [339, 18] on icon at bounding box center [338, 16] width 53 height 13
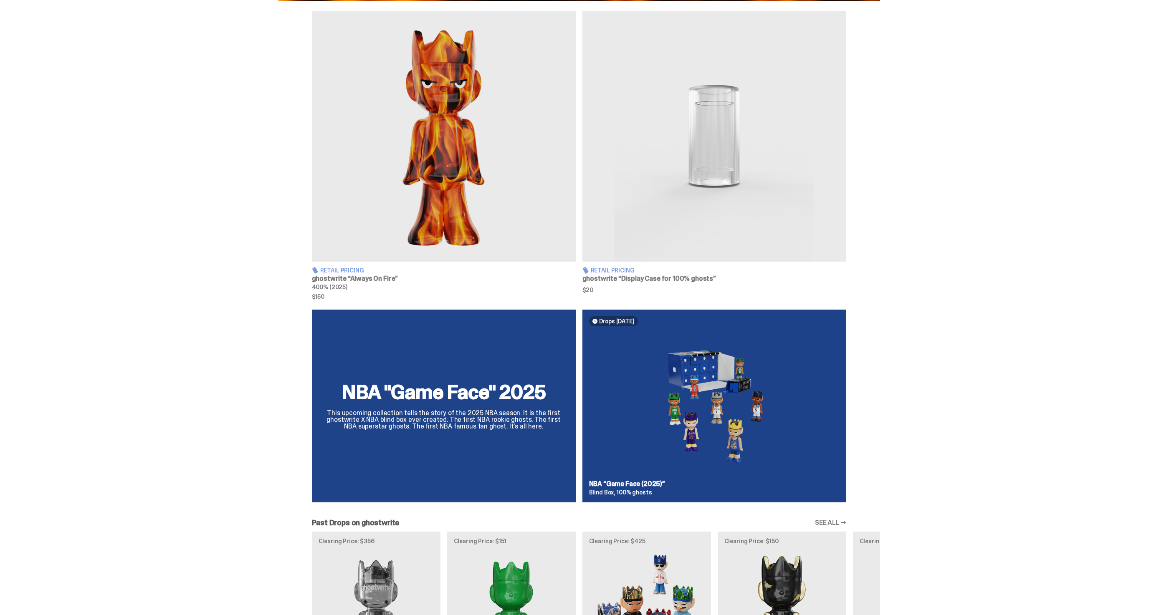
scroll to position [318, 0]
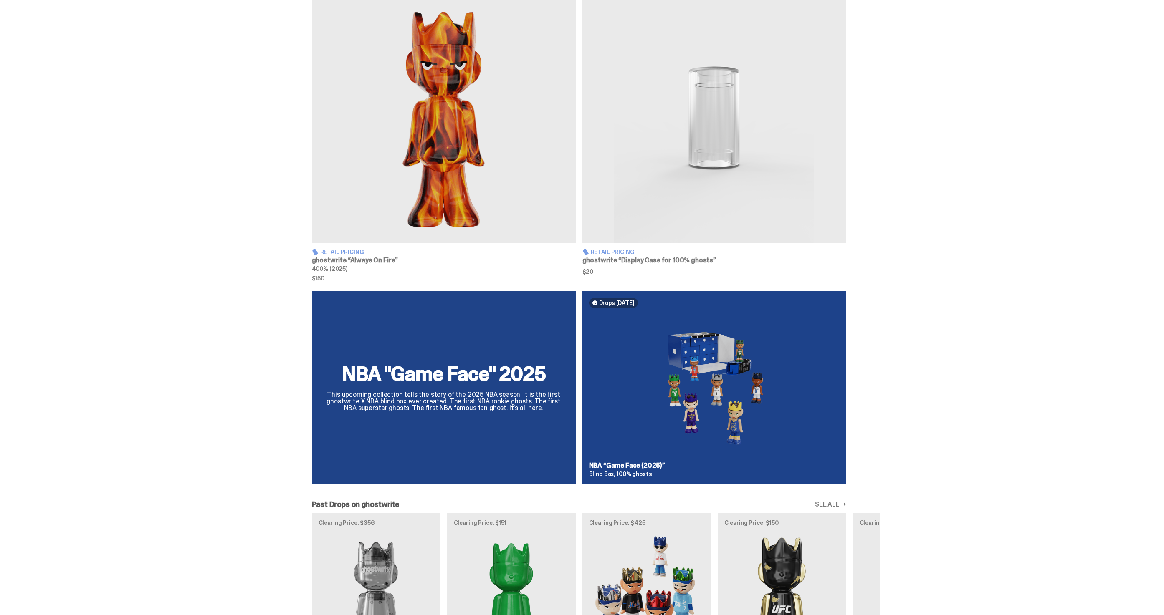
click at [676, 386] on div "NBA "Game Face" 2025 This upcoming collection tells the story of the 2025 NBA s…" at bounding box center [579, 391] width 601 height 200
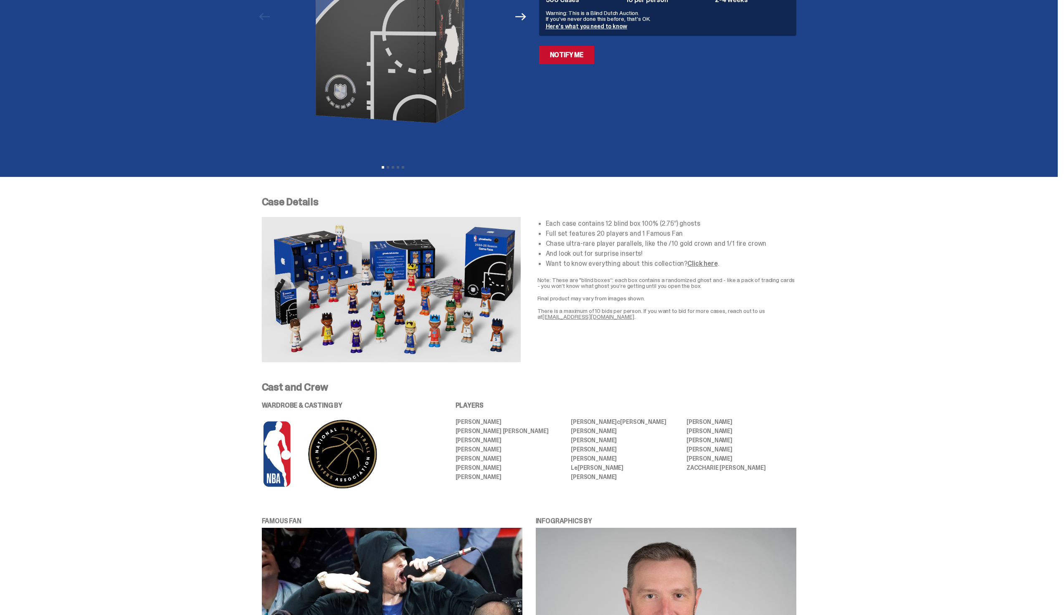
scroll to position [178, 0]
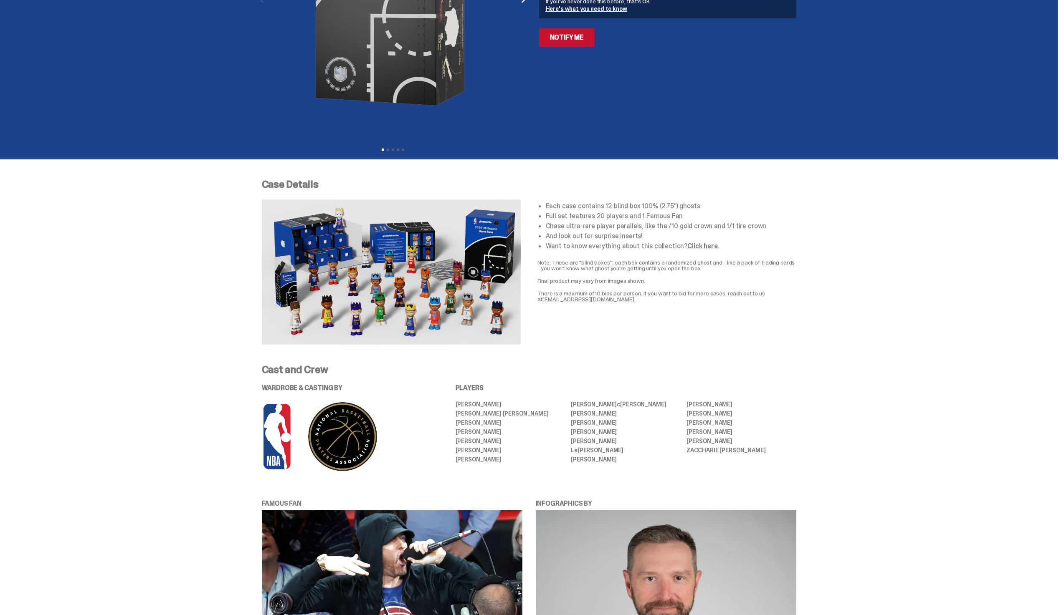
click at [706, 255] on div "Each case contains 12 blind box 100% (2.75”) ghosts Full set features 20 player…" at bounding box center [666, 272] width 259 height 145
click at [706, 251] on div "Each case contains 12 blind box 100% (2.75”) ghosts Full set features 20 player…" at bounding box center [666, 272] width 259 height 145
click at [706, 242] on link "Click here" at bounding box center [702, 246] width 30 height 9
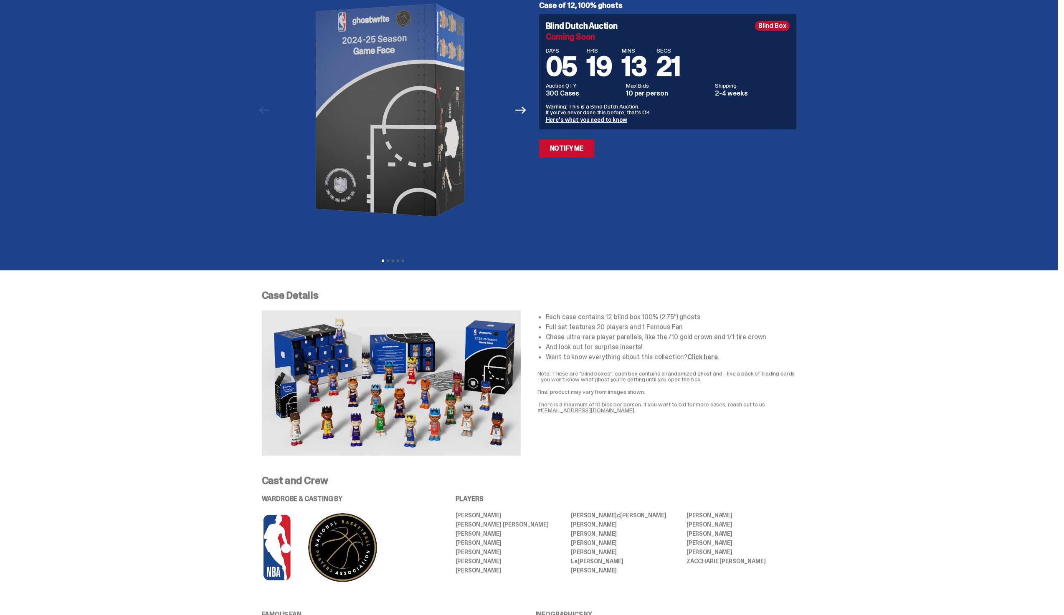
scroll to position [0, 0]
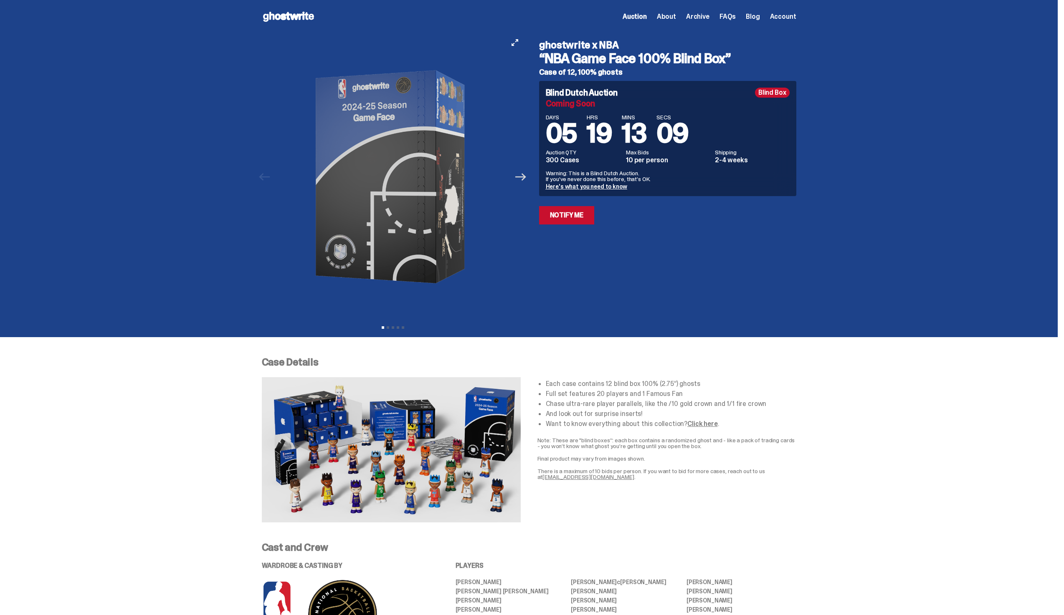
click at [519, 179] on icon "Next" at bounding box center [520, 177] width 11 height 11
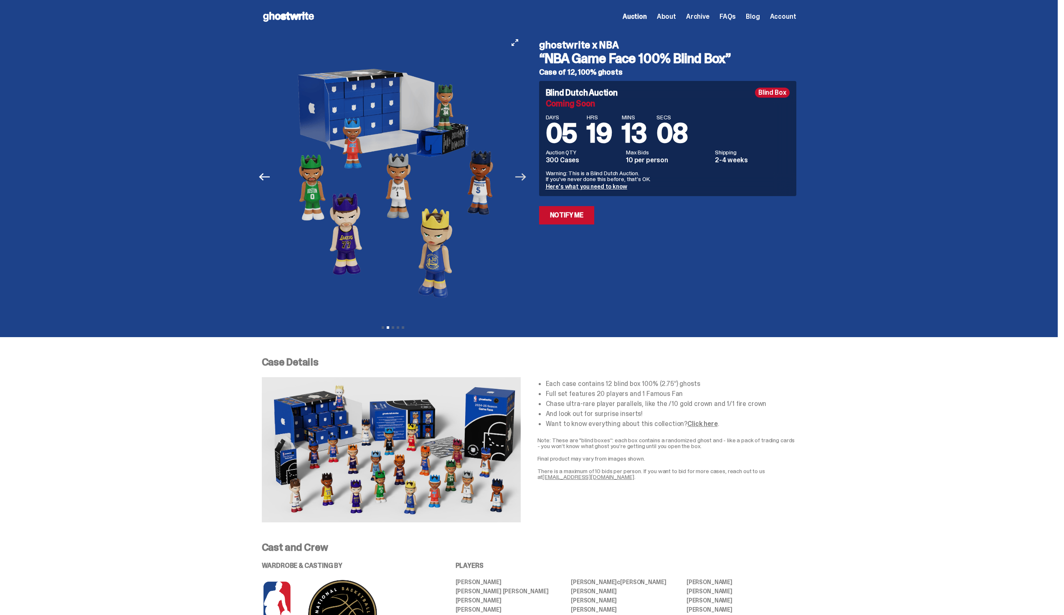
click at [519, 179] on icon "Next" at bounding box center [520, 177] width 11 height 11
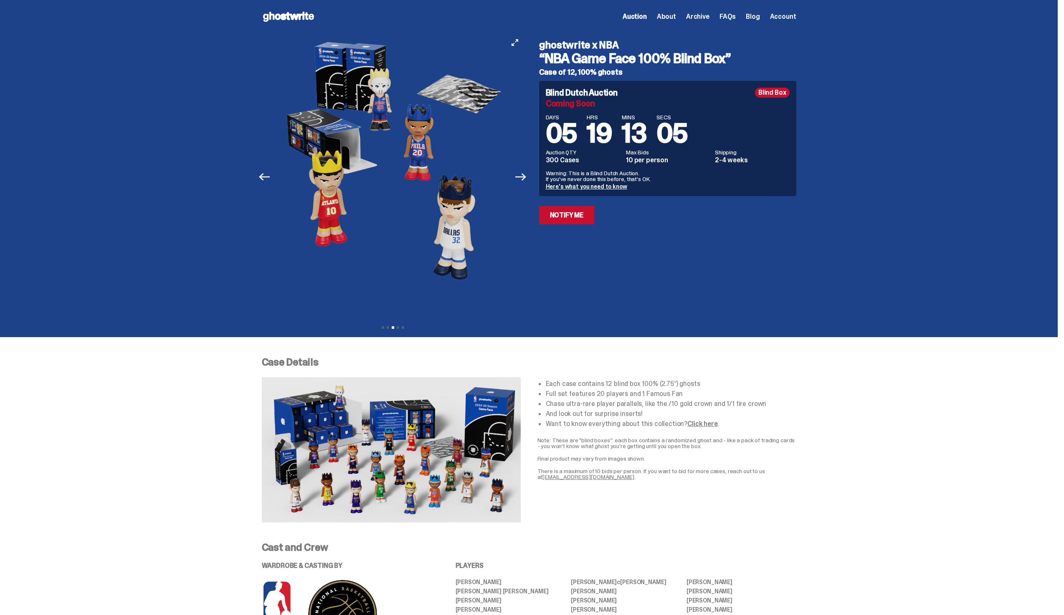
click at [524, 185] on button "Next" at bounding box center [521, 177] width 18 height 18
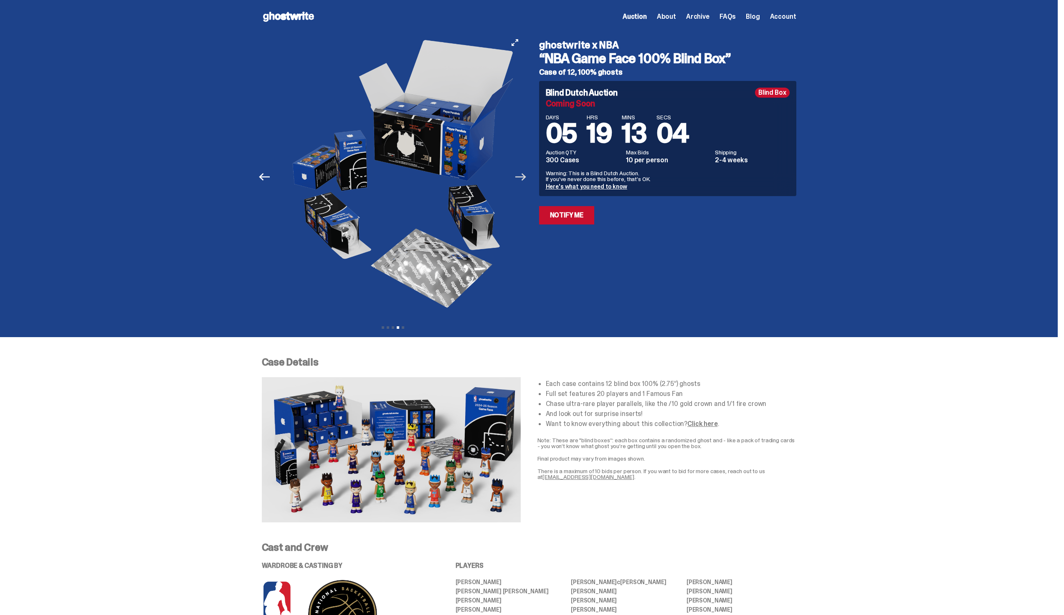
click at [524, 179] on icon "Next" at bounding box center [520, 177] width 11 height 11
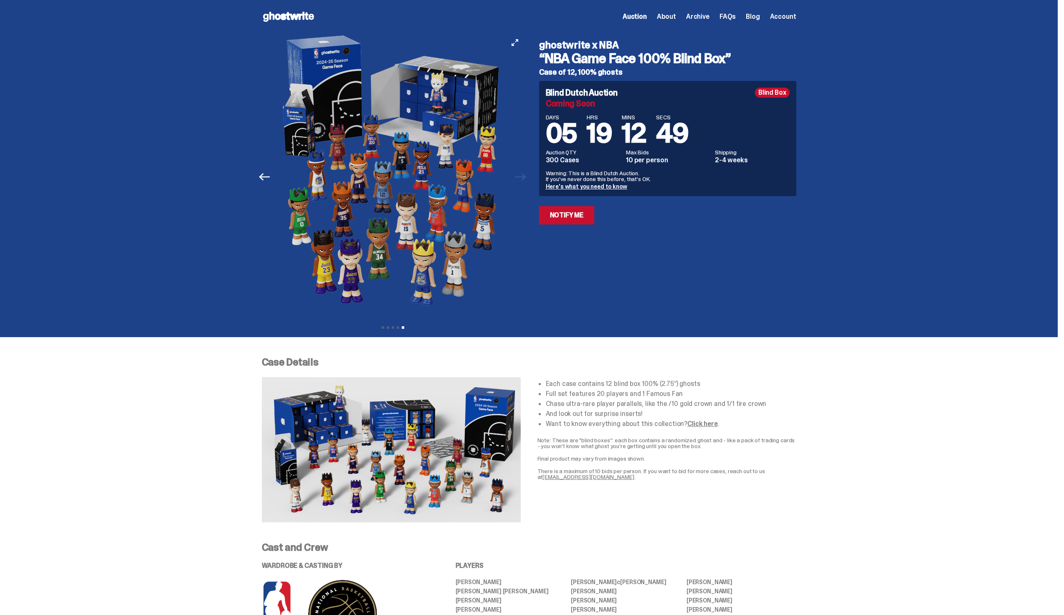
click at [274, 177] on button "Previous" at bounding box center [265, 177] width 18 height 18
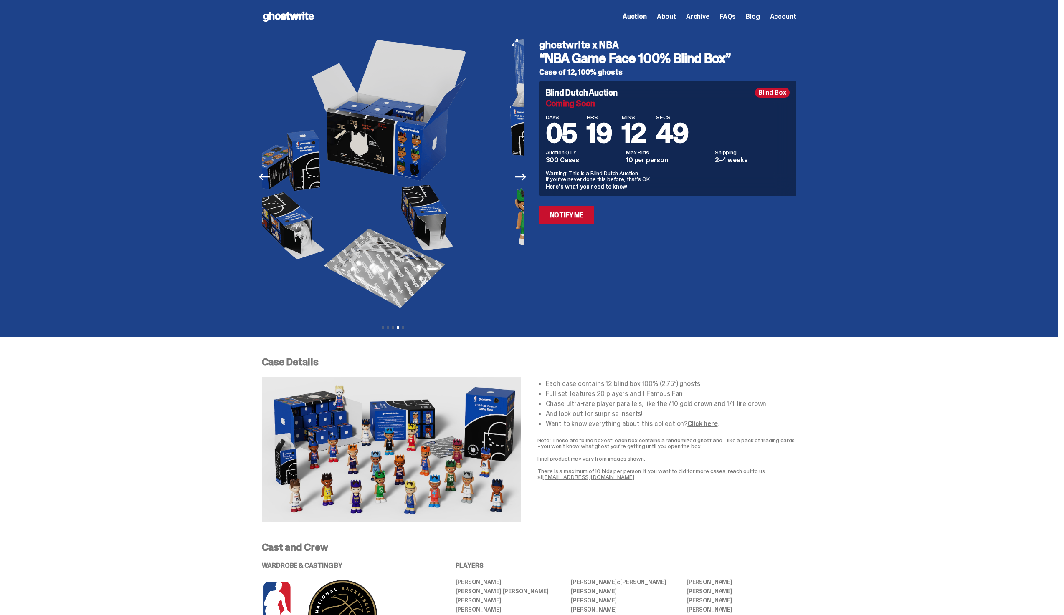
click at [274, 177] on button "Previous" at bounding box center [265, 177] width 18 height 18
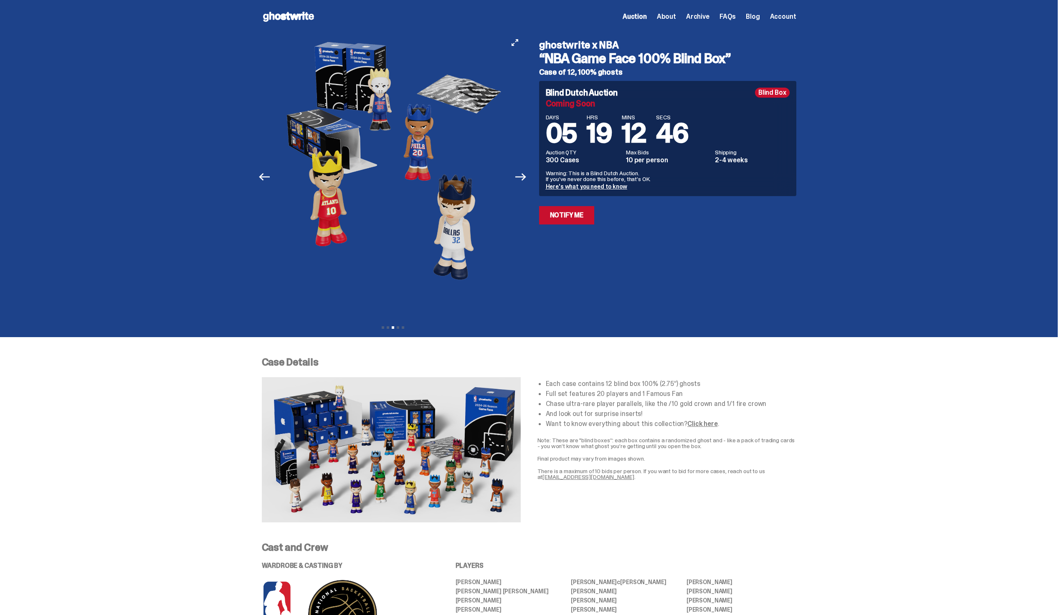
click at [529, 174] on button "Next" at bounding box center [521, 177] width 18 height 18
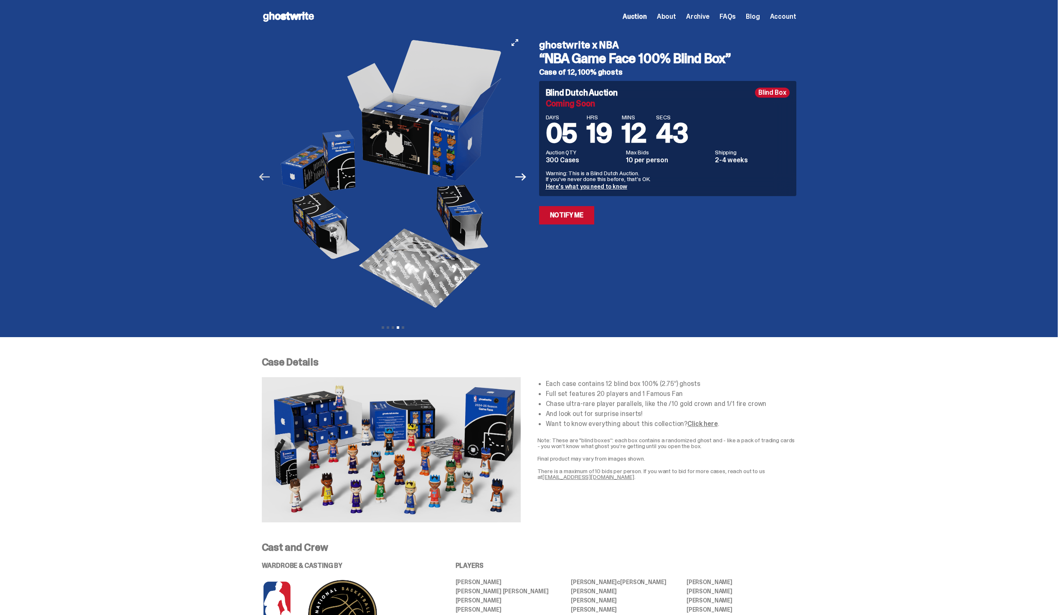
click at [270, 182] on icon "Previous" at bounding box center [264, 177] width 11 height 11
